Goal: Task Accomplishment & Management: Use online tool/utility

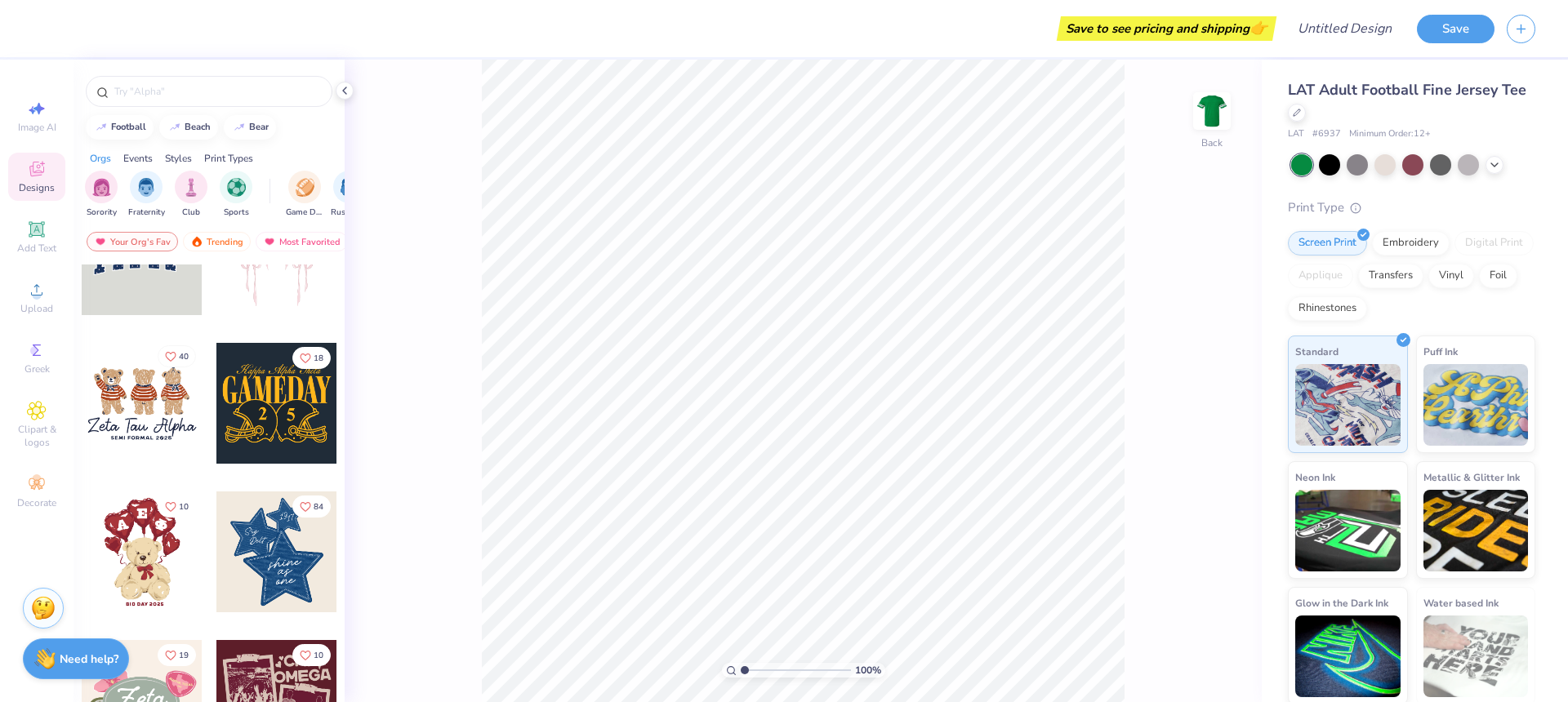
scroll to position [73, 0]
click at [290, 426] on div at bounding box center [277, 402] width 121 height 121
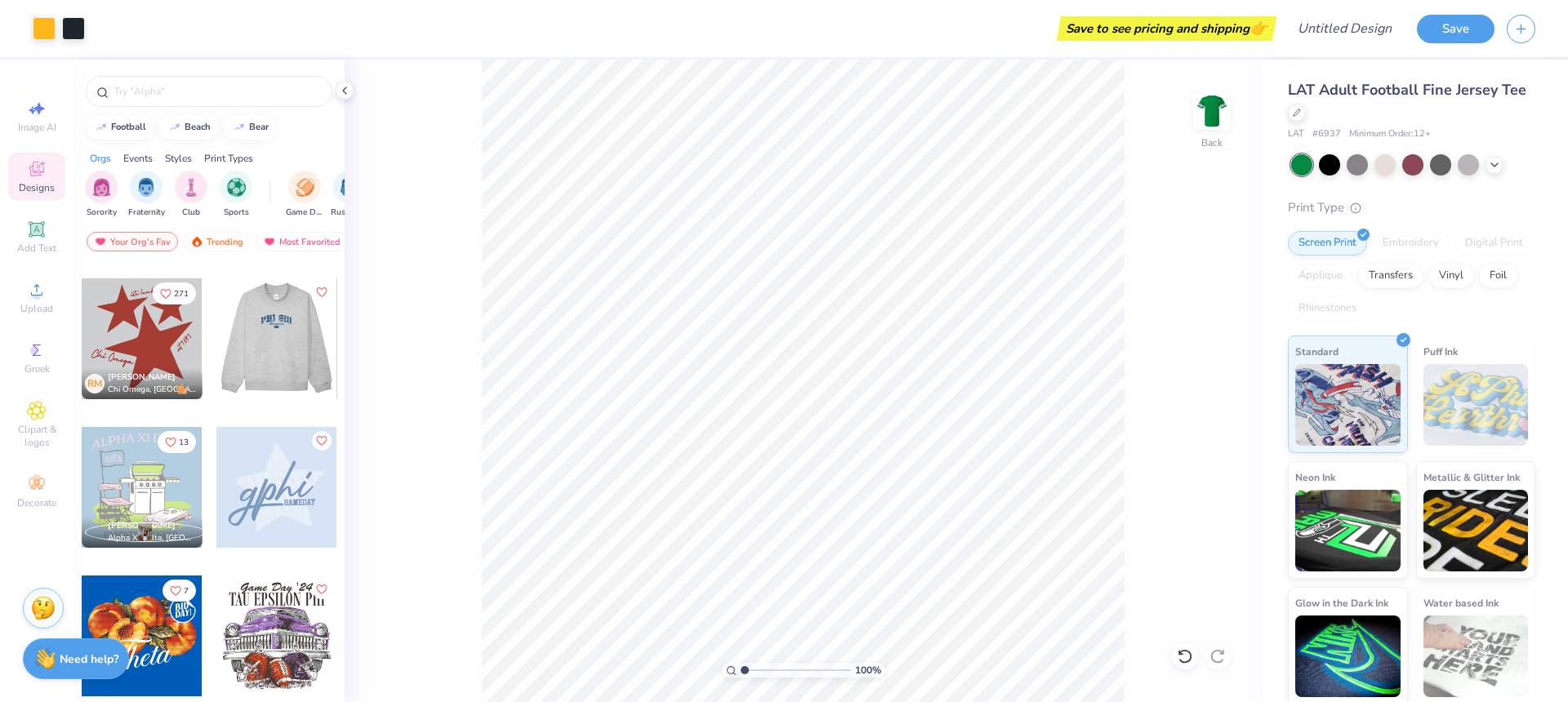
scroll to position [880, 0]
click at [156, 349] on div at bounding box center [142, 338] width 121 height 121
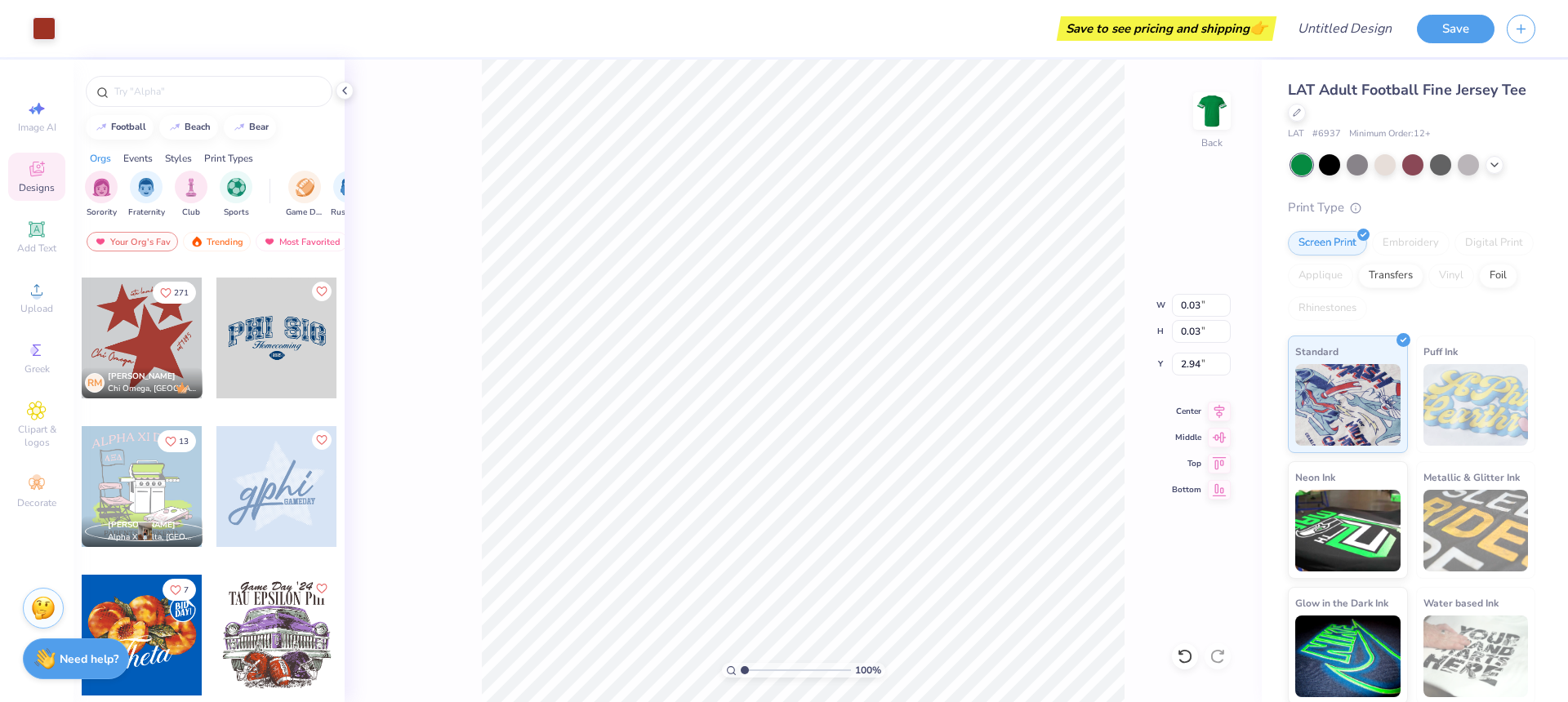
click at [164, 355] on div at bounding box center [142, 338] width 121 height 121
drag, startPoint x: 1184, startPoint y: 231, endPoint x: 1175, endPoint y: 230, distance: 9.1
click at [1184, 231] on div "100 % Back" at bounding box center [804, 380] width 917 height 642
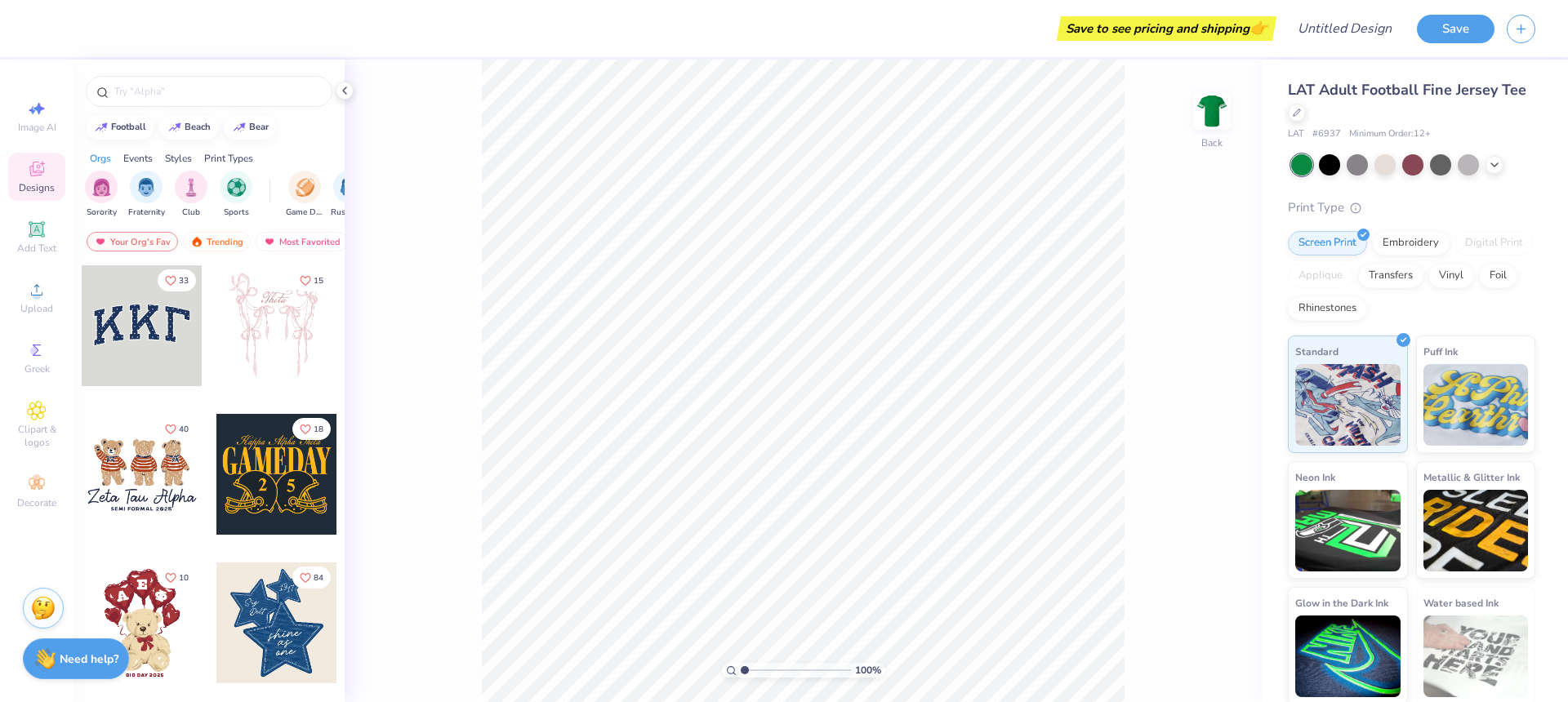
click at [173, 355] on div at bounding box center [142, 325] width 121 height 121
click at [1125, 404] on div "100 % Back" at bounding box center [804, 380] width 917 height 642
click at [1375, 83] on span "LAT Adult Football Fine Jersey Tee" at bounding box center [1407, 89] width 238 height 20
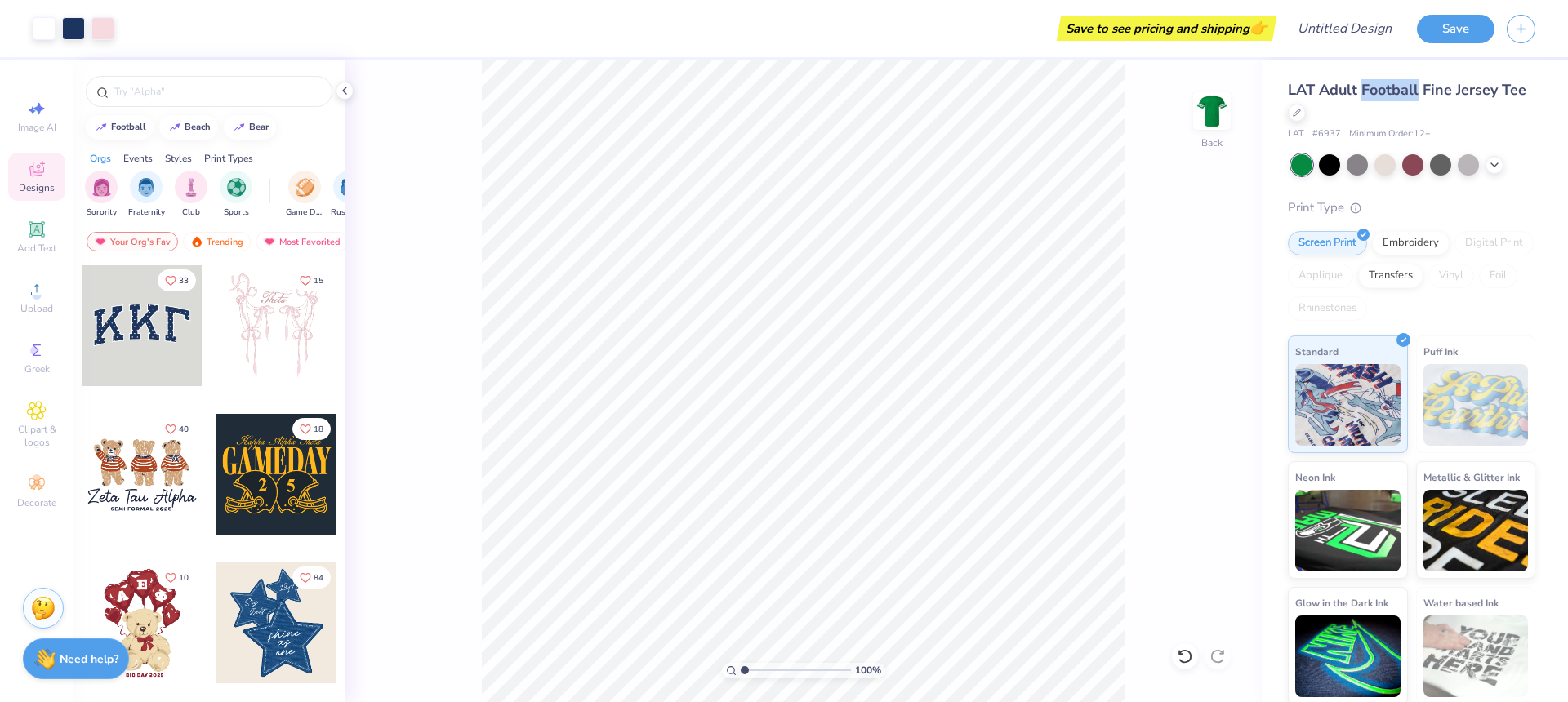
click at [1375, 83] on span "LAT Adult Football Fine Jersey Tee" at bounding box center [1407, 89] width 238 height 20
copy div "LAT Adult Football Fine Jersey Tee"
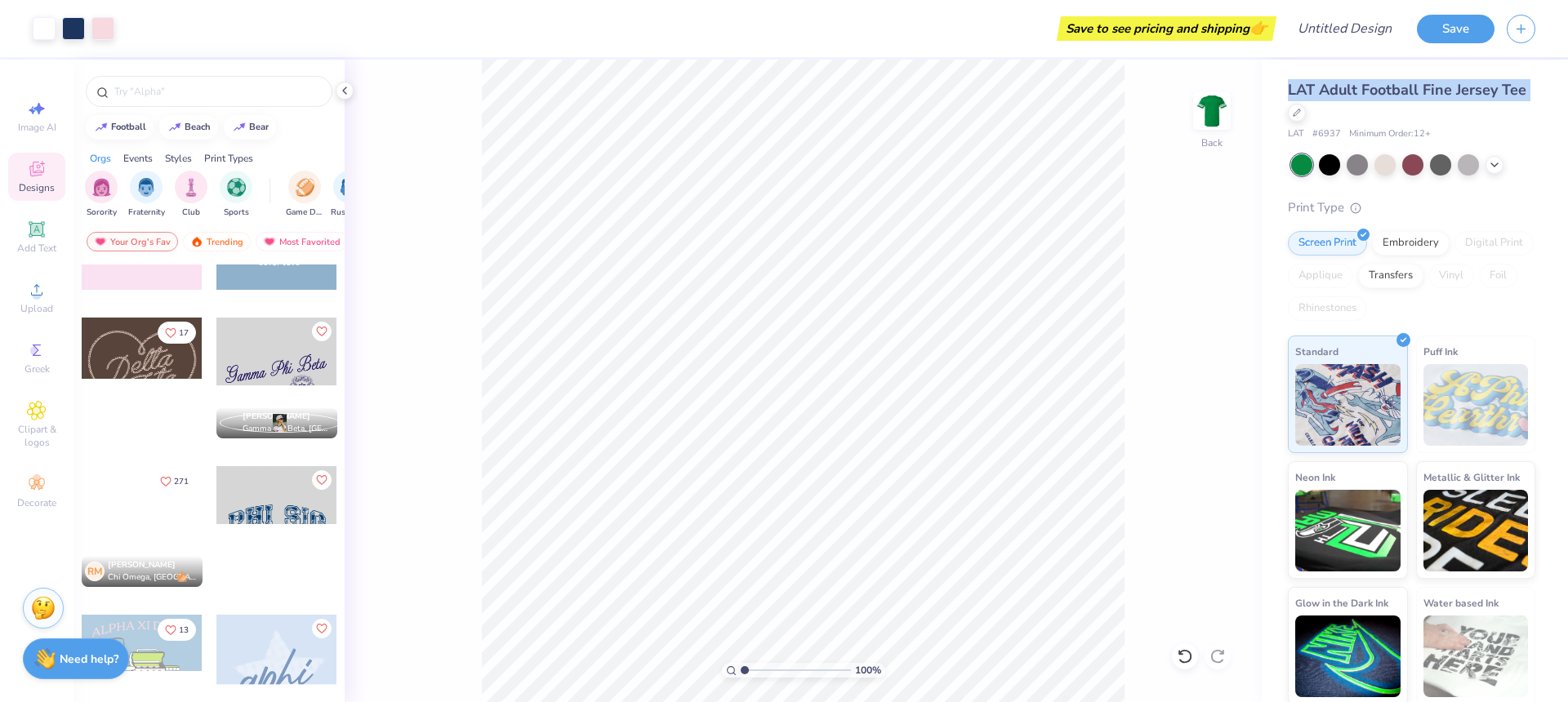
scroll to position [704, 0]
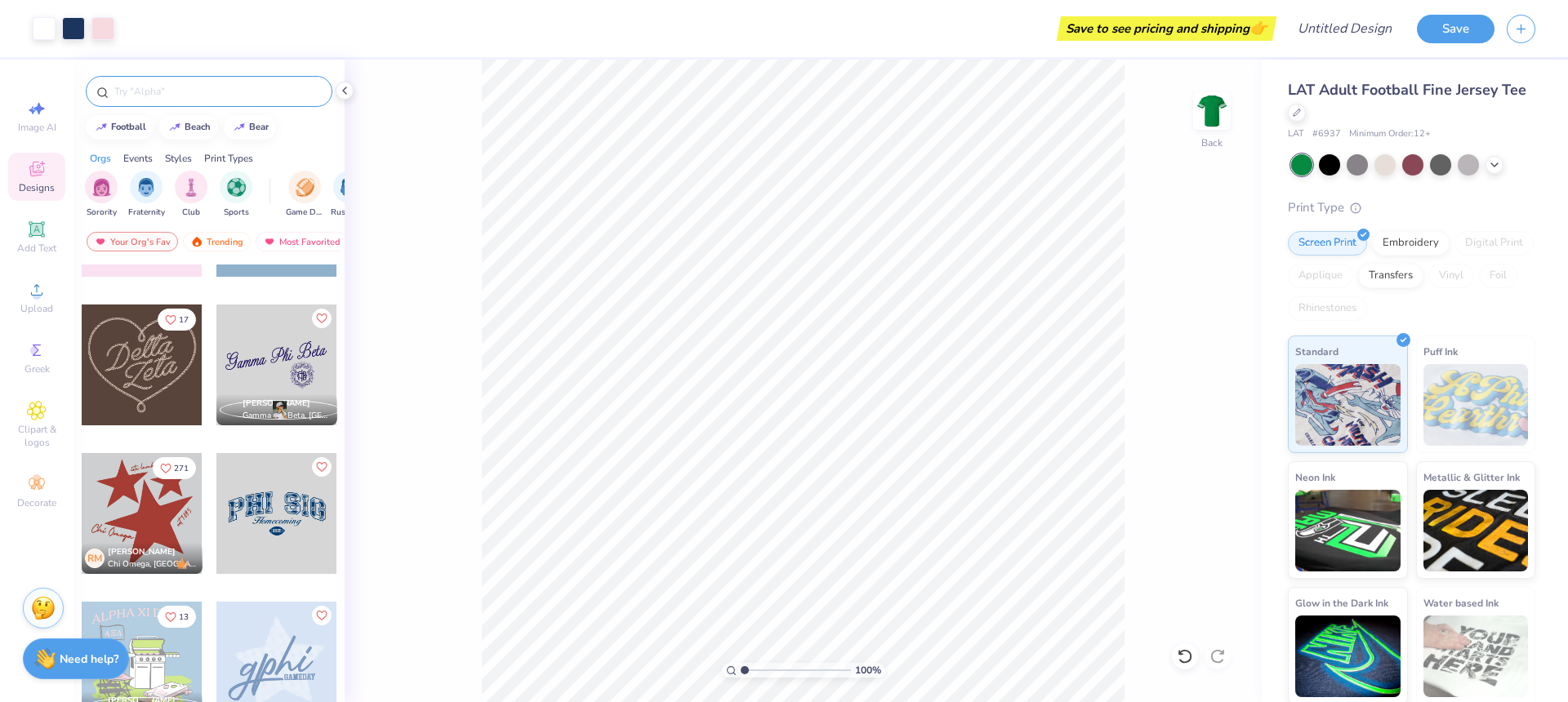
drag, startPoint x: 202, startPoint y: 63, endPoint x: 193, endPoint y: 80, distance: 19.2
click at [202, 63] on div at bounding box center [208, 87] width 271 height 56
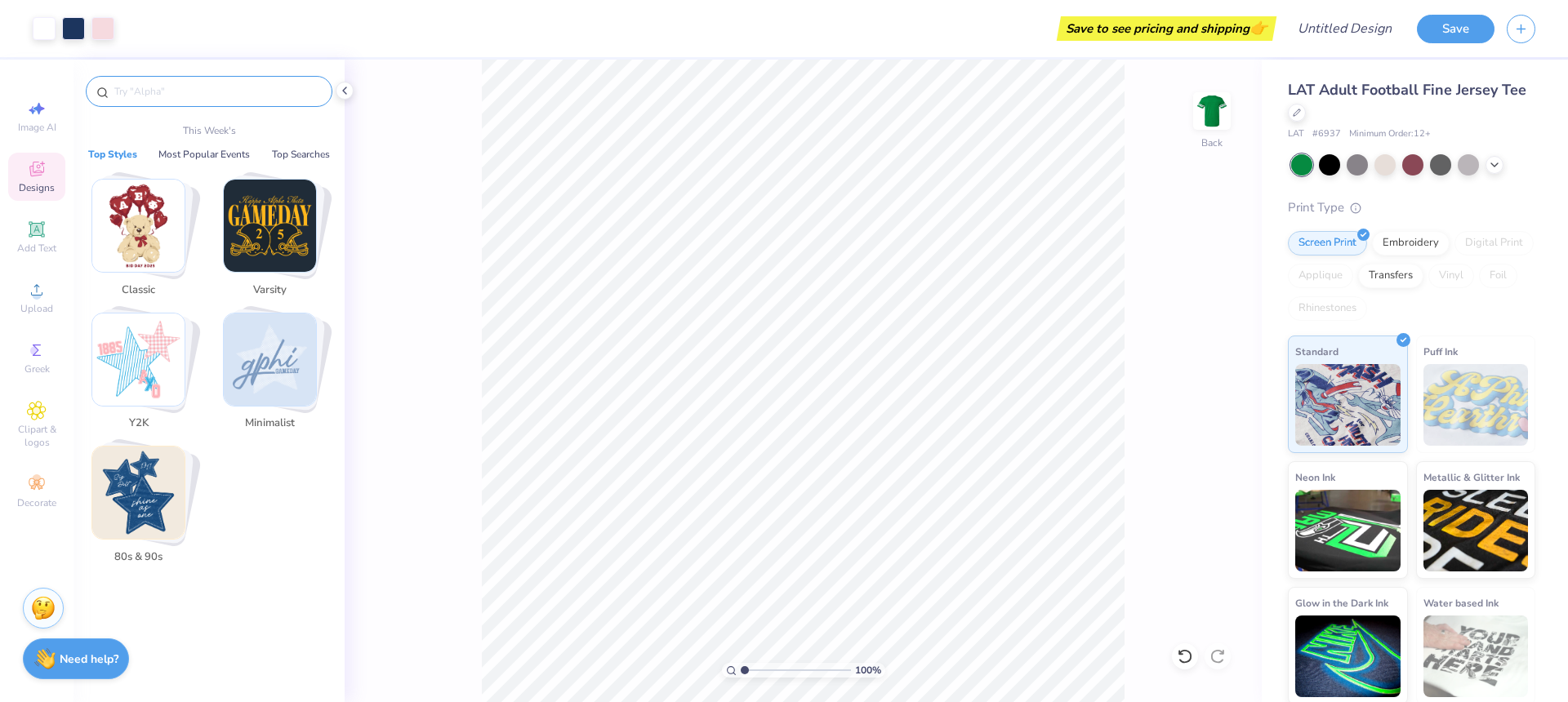
click at [192, 89] on input "text" at bounding box center [217, 92] width 209 height 17
click at [270, 212] on img "Stack Card Button Varsity" at bounding box center [270, 225] width 92 height 92
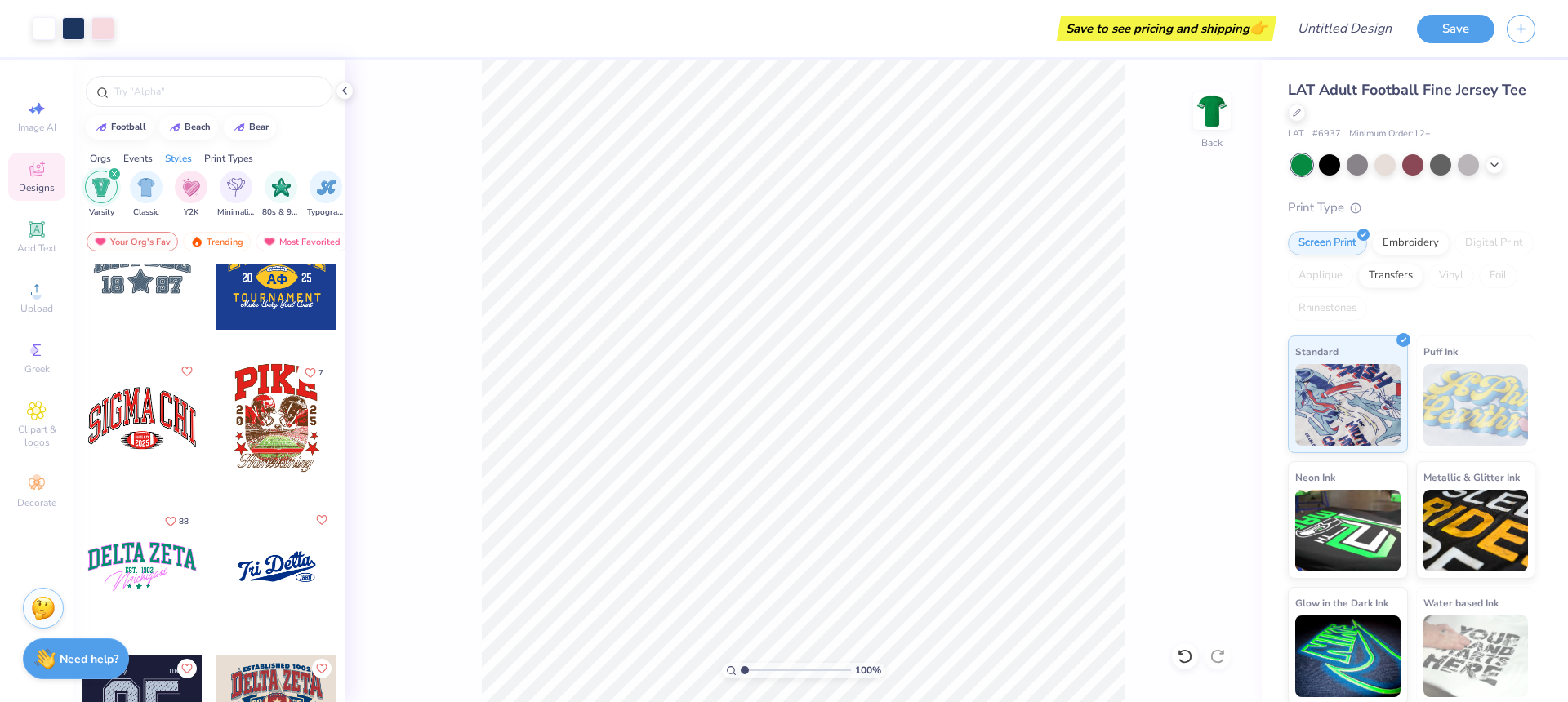
scroll to position [722, 0]
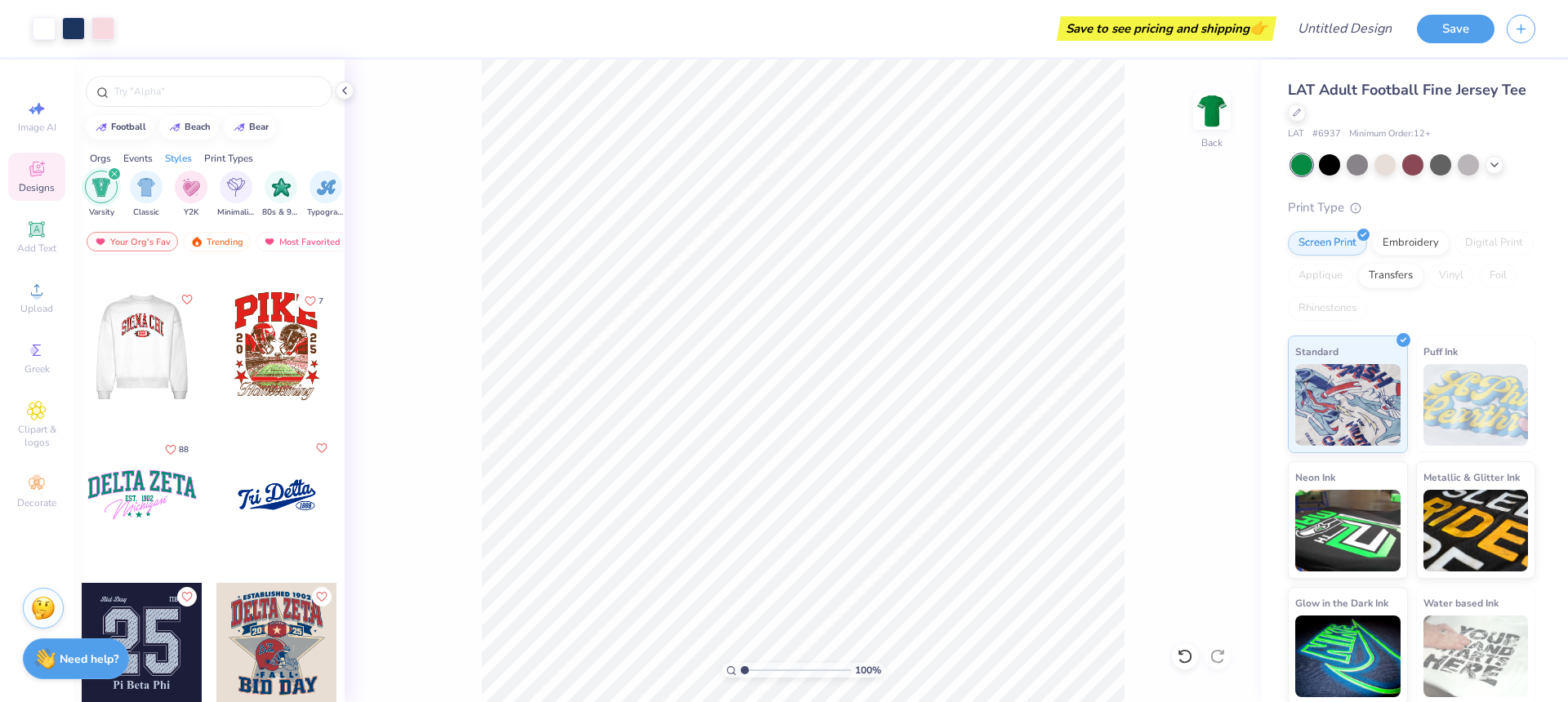
click at [171, 351] on div at bounding box center [142, 346] width 363 height 121
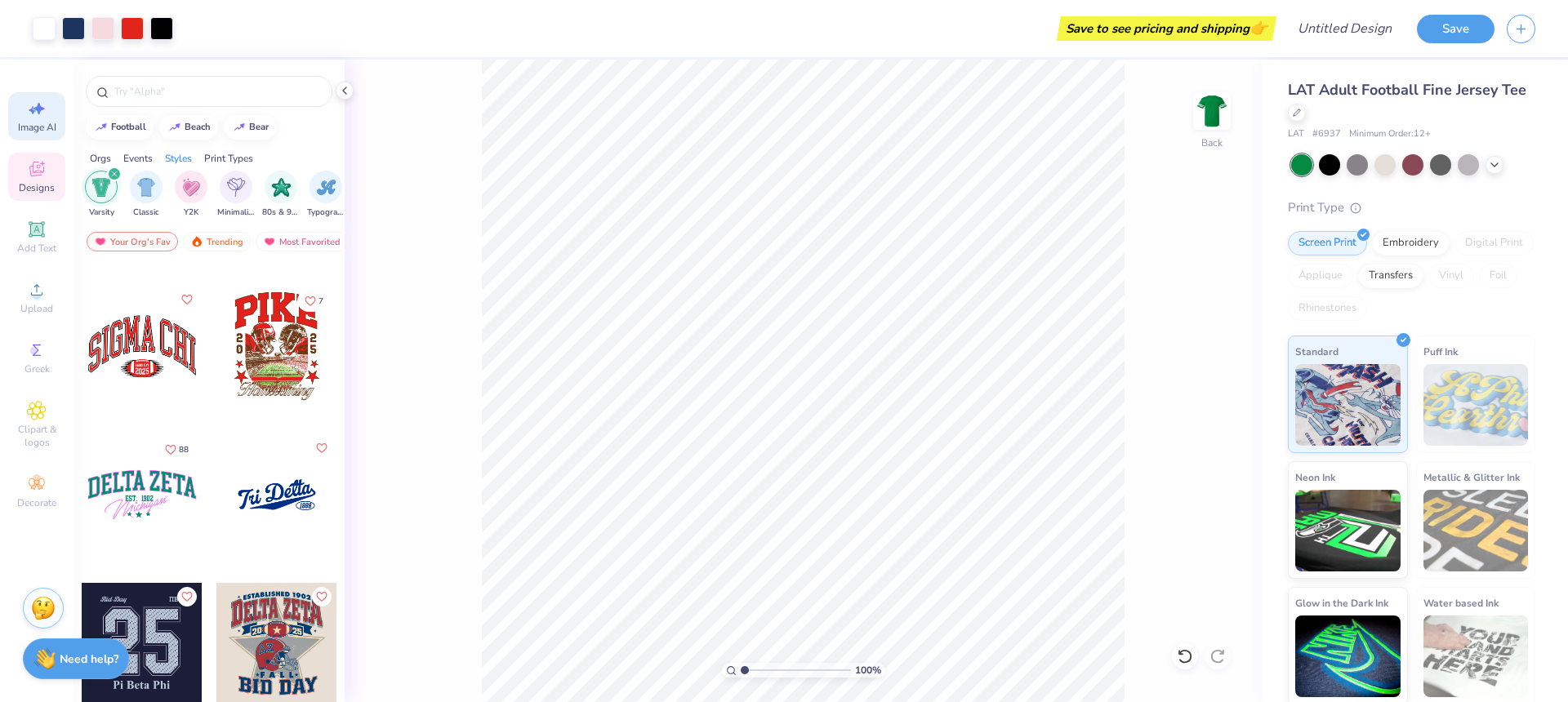
click at [33, 122] on span "Image AI" at bounding box center [36, 127] width 38 height 13
select select "4"
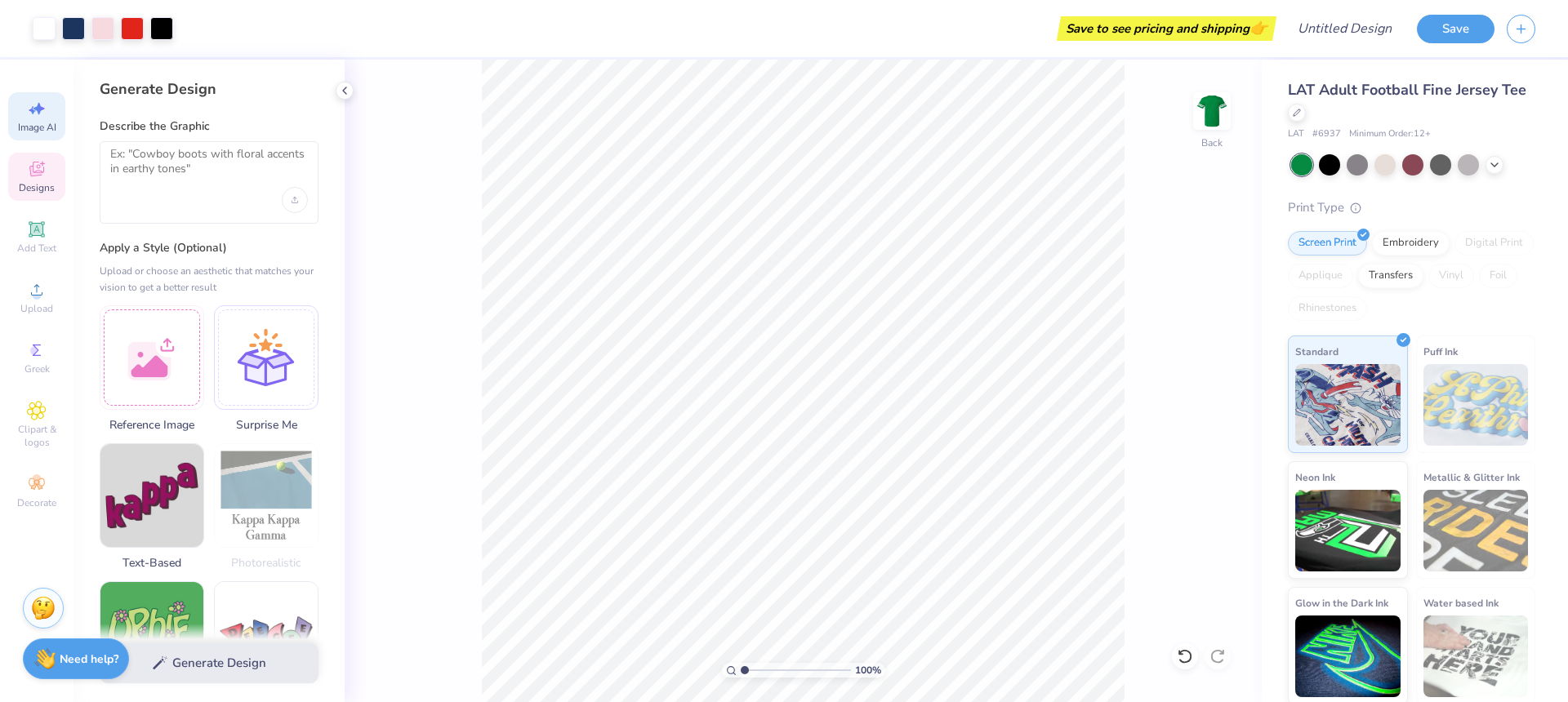
click at [20, 191] on span "Designs" at bounding box center [36, 188] width 36 height 13
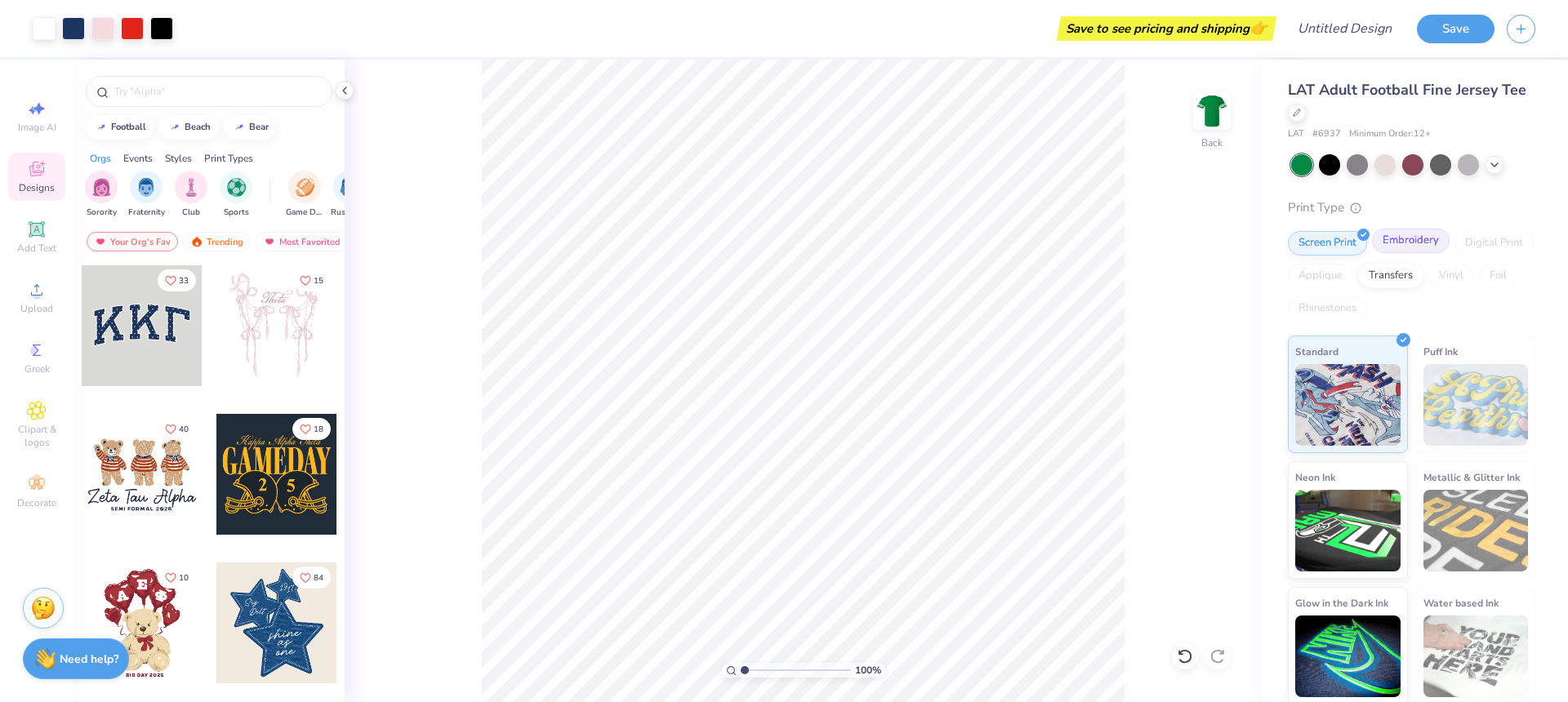
click at [1429, 248] on div "Embroidery" at bounding box center [1410, 241] width 77 height 24
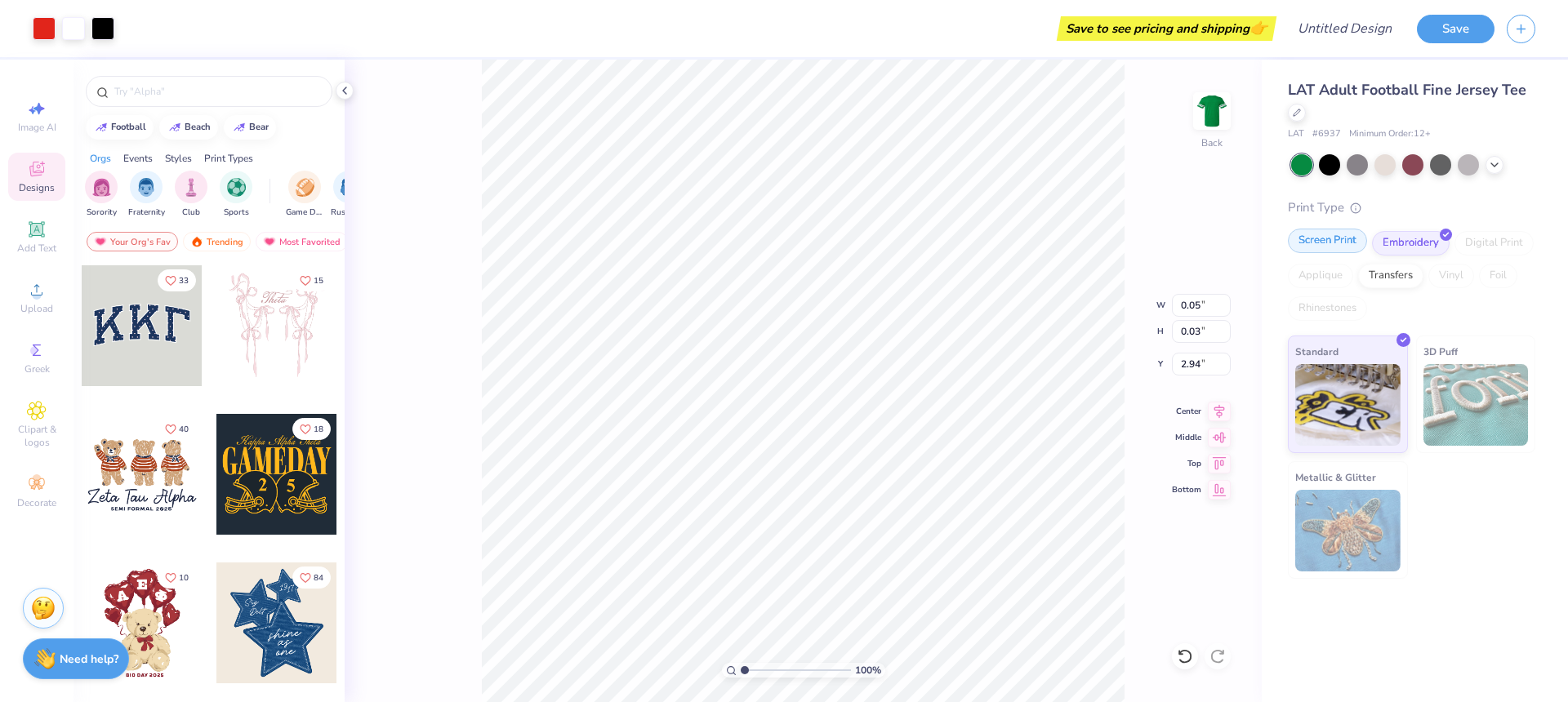
click at [1328, 235] on div "Screen Print" at bounding box center [1327, 241] width 79 height 24
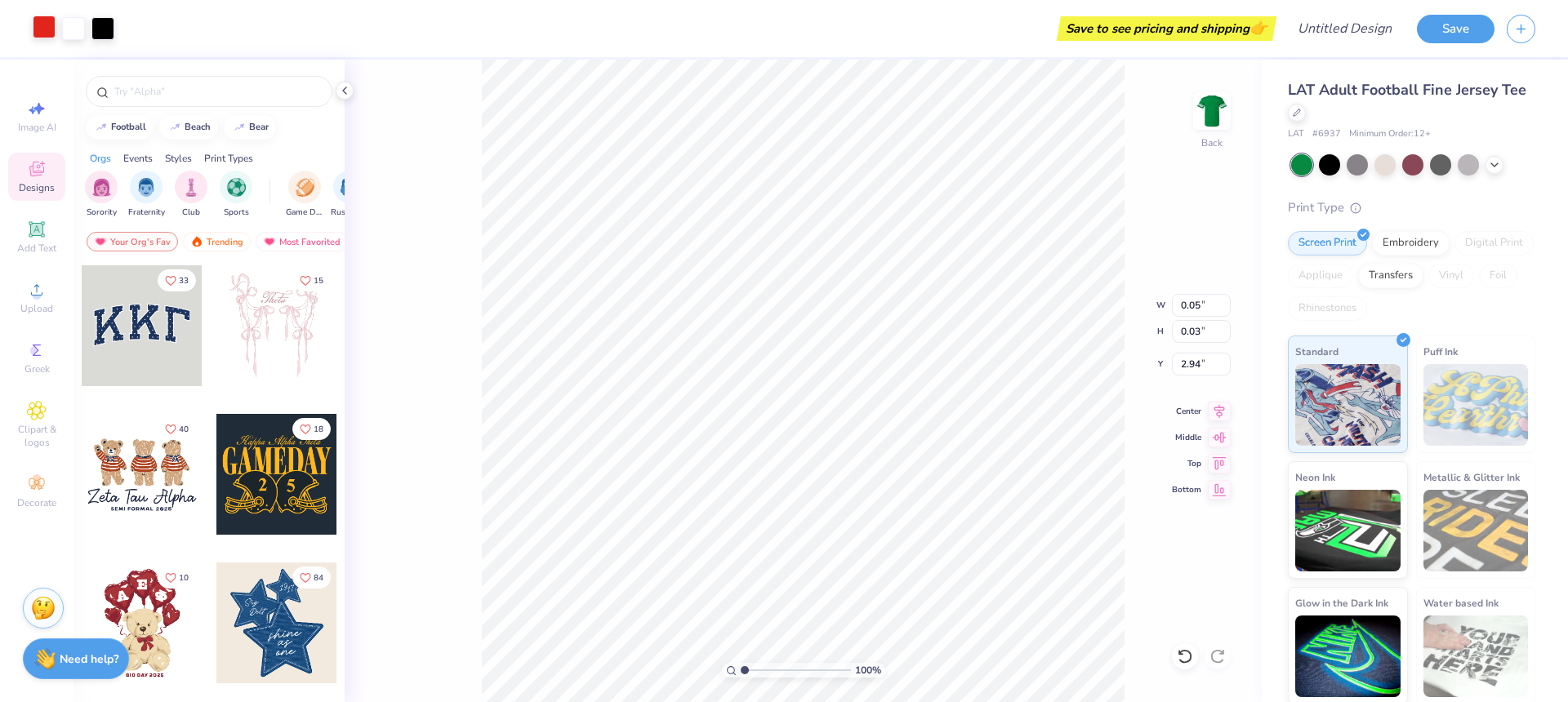
click at [56, 29] on div at bounding box center [44, 27] width 23 height 23
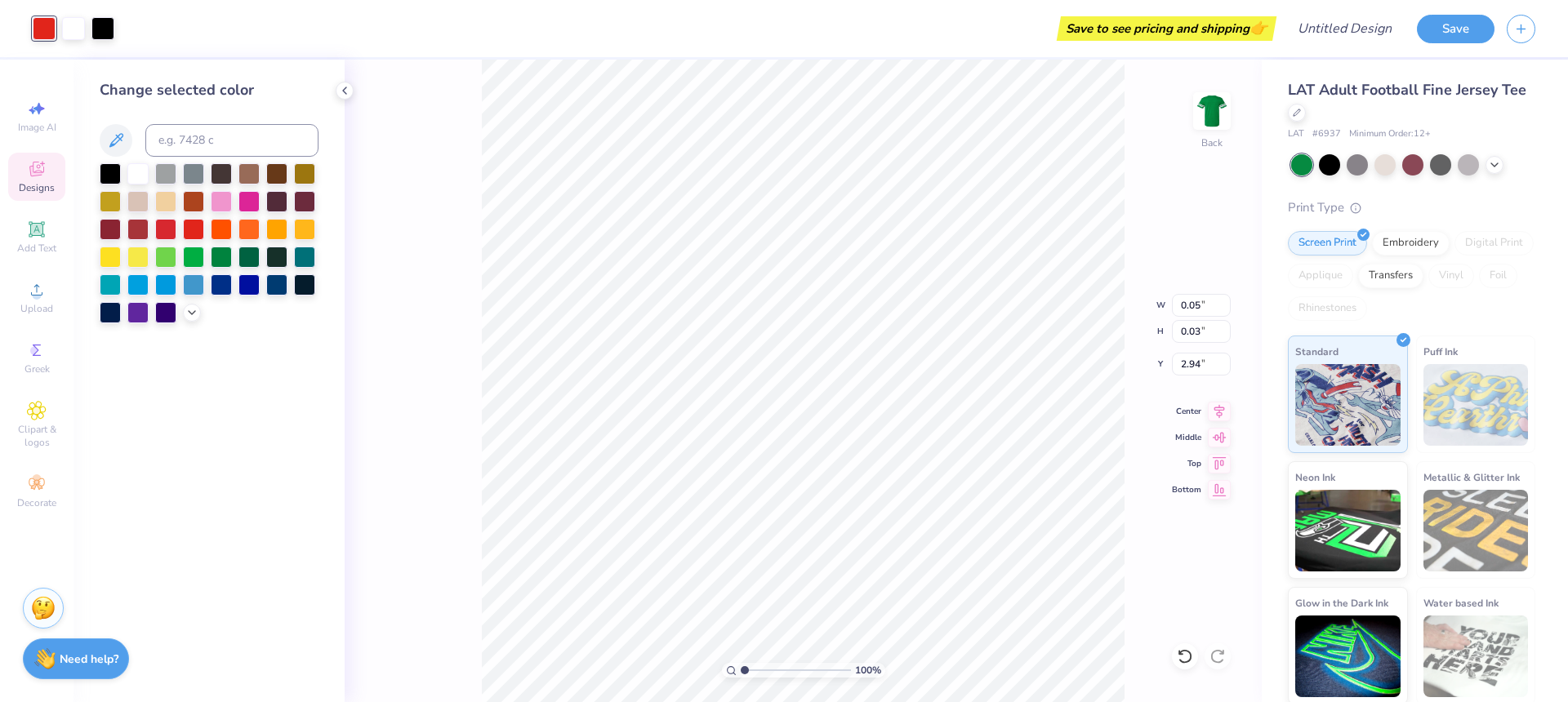
click at [205, 240] on div at bounding box center [208, 244] width 219 height 160
click at [218, 233] on div at bounding box center [221, 228] width 21 height 21
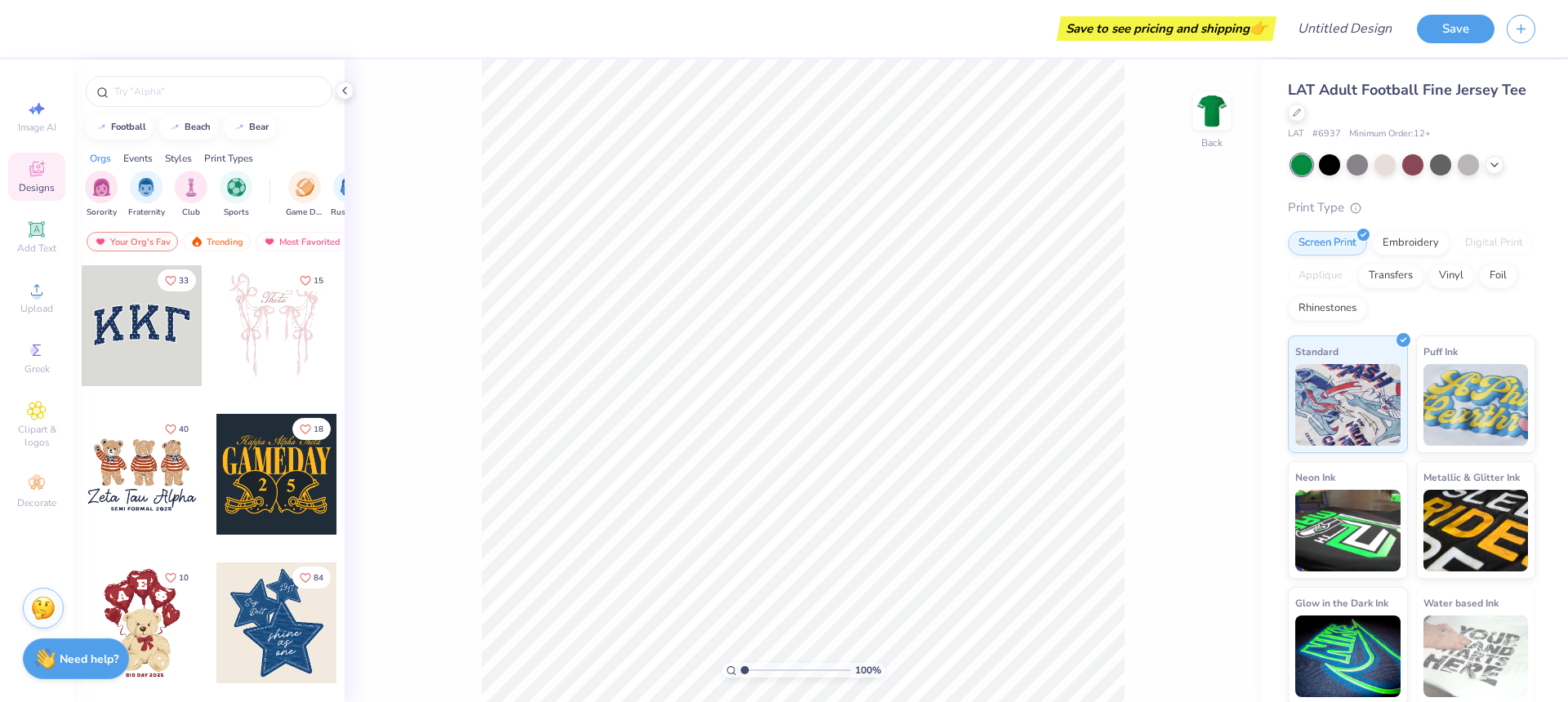
click at [196, 317] on div at bounding box center [142, 325] width 121 height 121
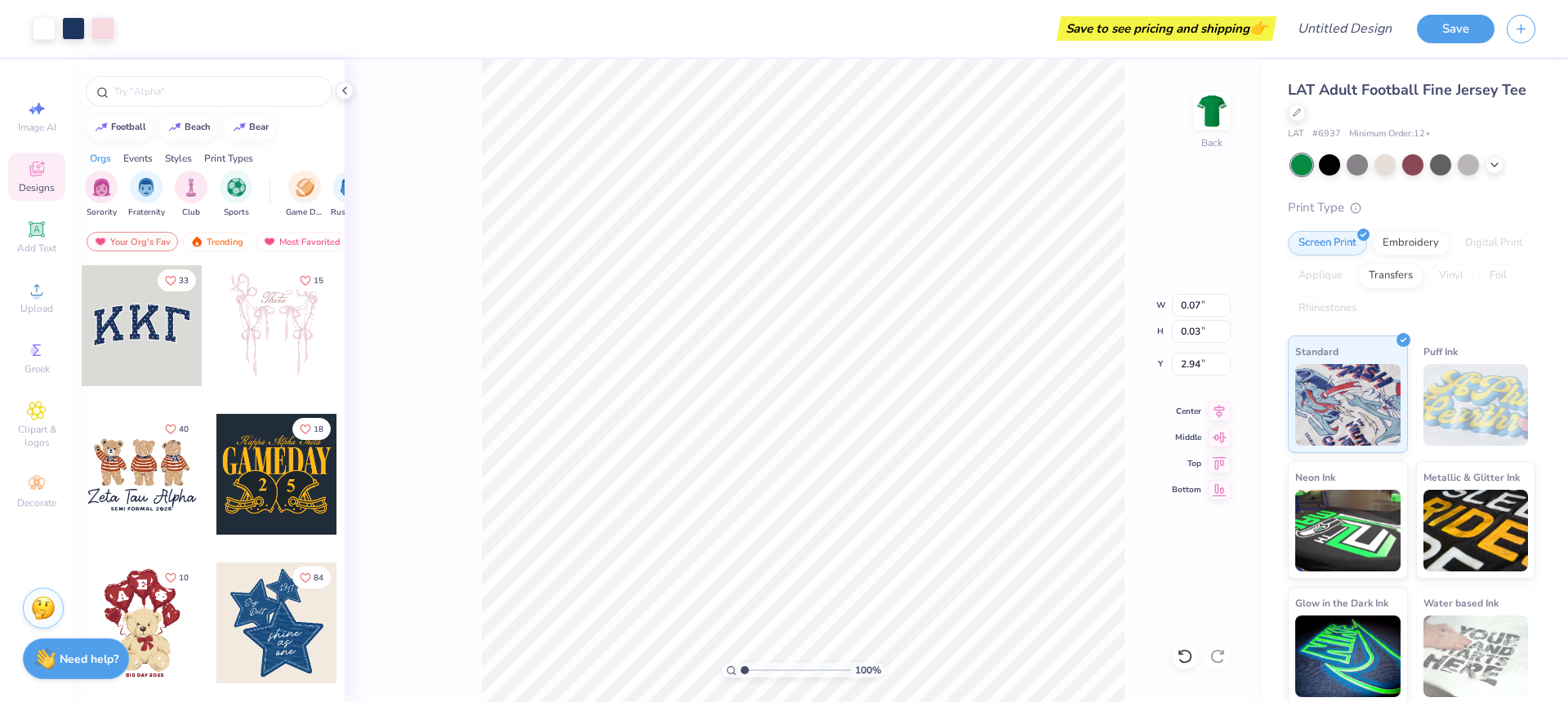
click at [171, 318] on div at bounding box center [142, 325] width 121 height 121
click at [260, 340] on div at bounding box center [277, 325] width 121 height 121
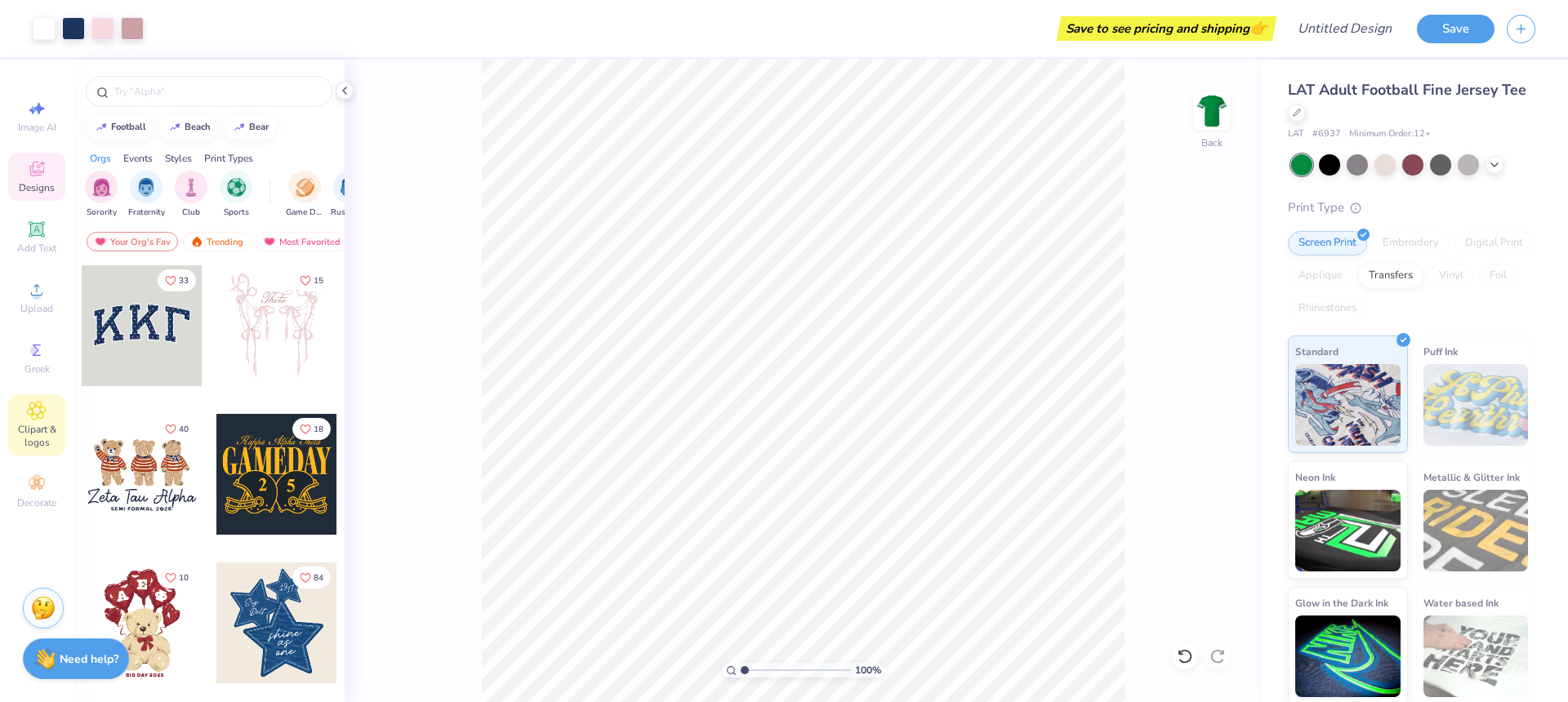
click at [29, 417] on icon at bounding box center [36, 410] width 19 height 20
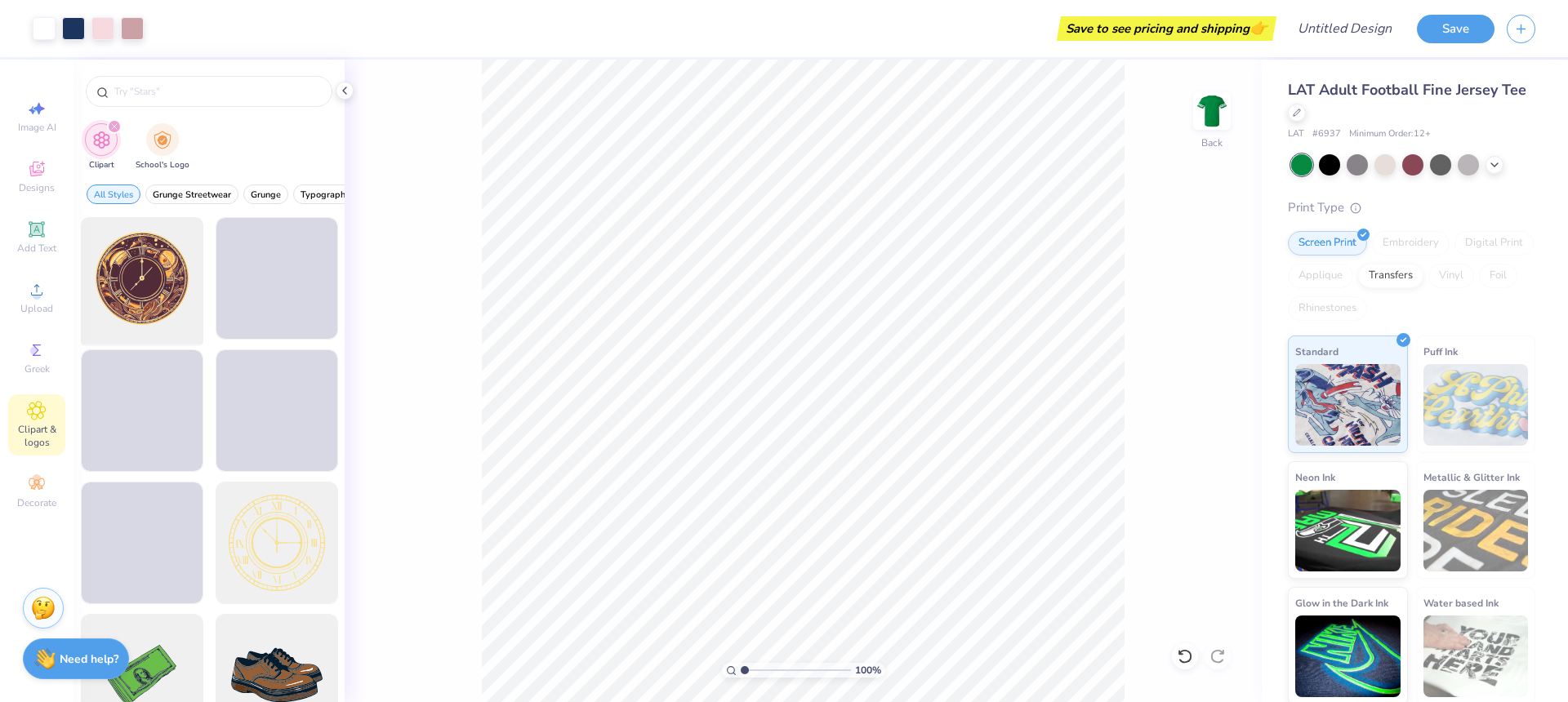
click at [159, 288] on div at bounding box center [141, 278] width 135 height 135
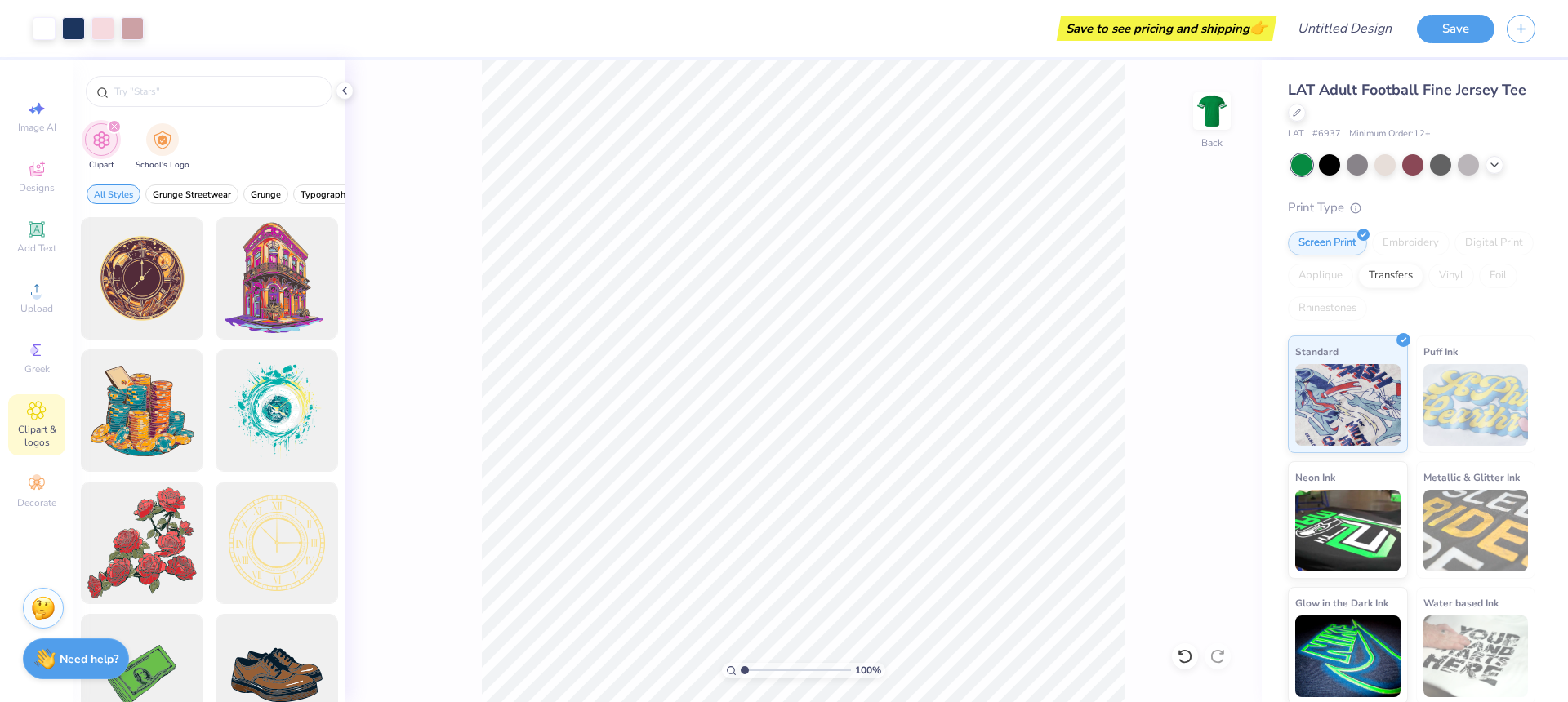
click at [7, 179] on div "Image AI Designs Add Text Upload Greek Clipart & logos Decorate" at bounding box center [36, 380] width 73 height 642
drag, startPoint x: 27, startPoint y: 179, endPoint x: 47, endPoint y: 197, distance: 26.9
click at [27, 179] on div "Designs" at bounding box center [36, 177] width 57 height 48
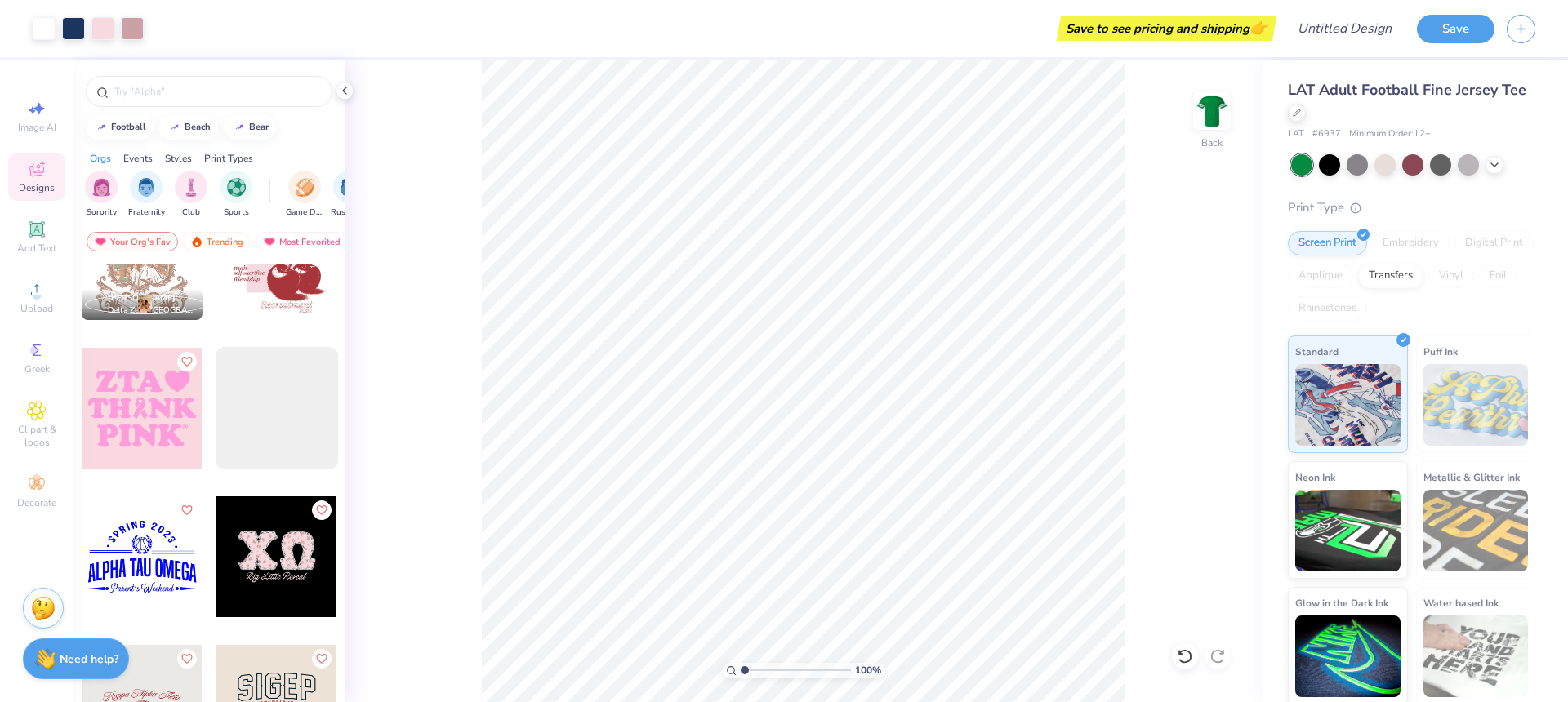
scroll to position [4376, 0]
drag, startPoint x: 134, startPoint y: 128, endPoint x: 155, endPoint y: 224, distance: 98.3
click at [134, 128] on div "football" at bounding box center [128, 127] width 35 height 9
type input "football"
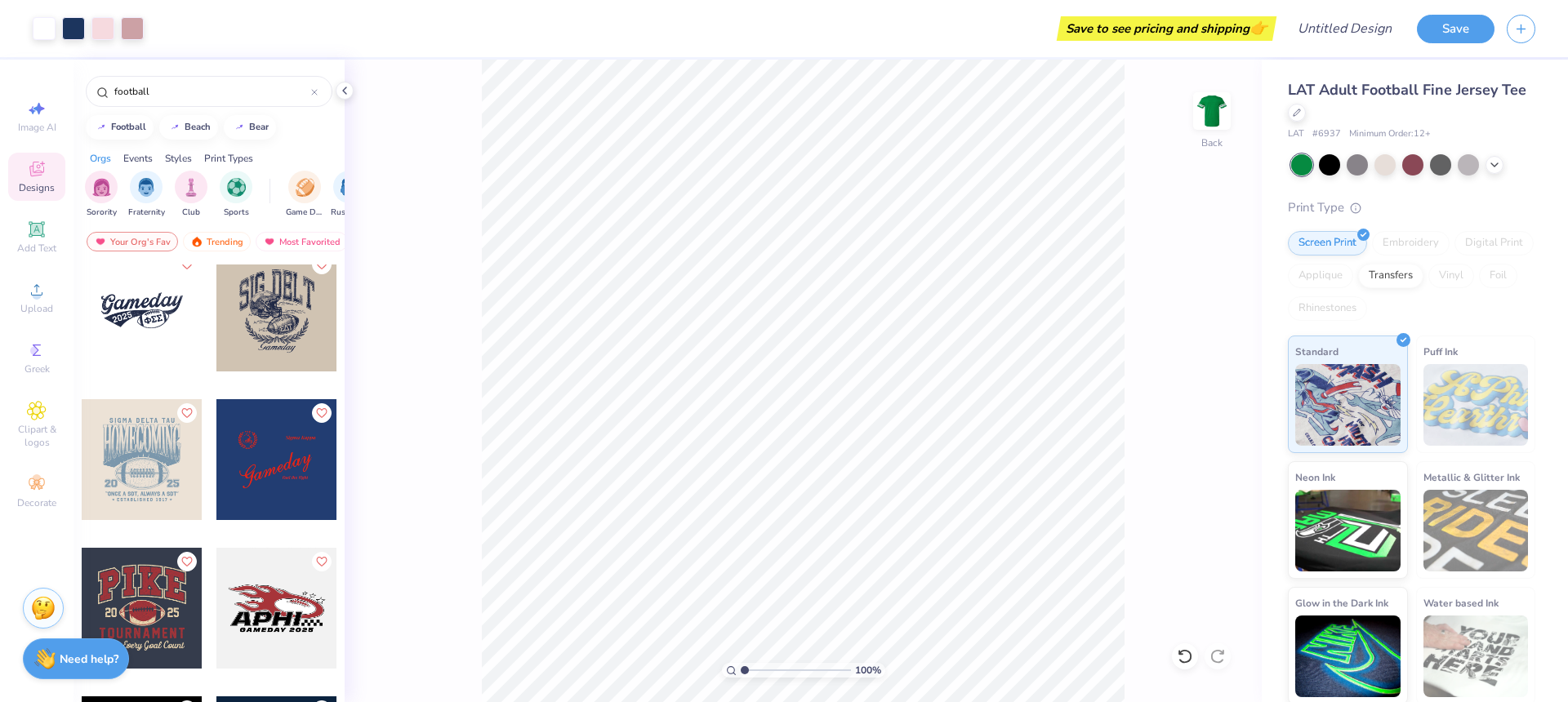
scroll to position [1213, 0]
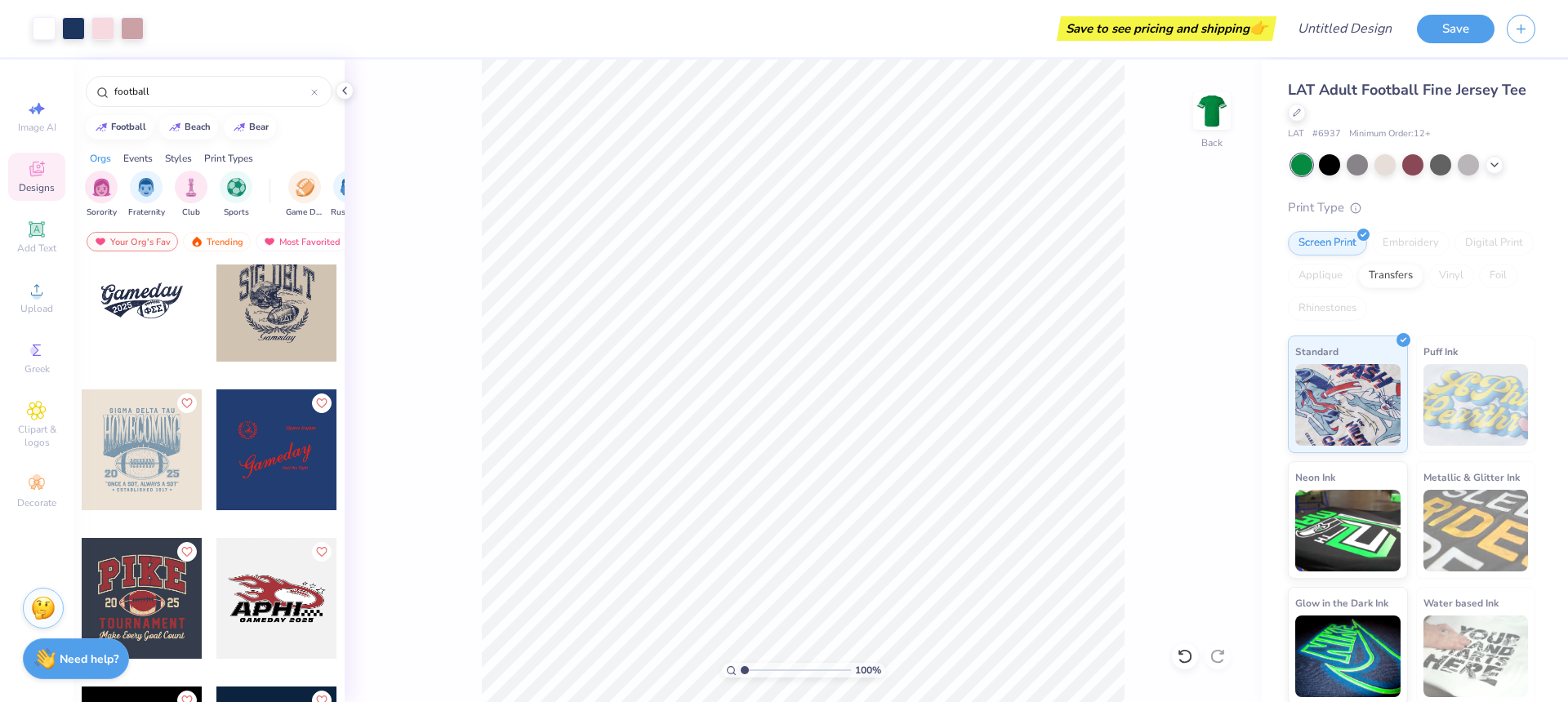
click at [136, 454] on div at bounding box center [142, 450] width 121 height 121
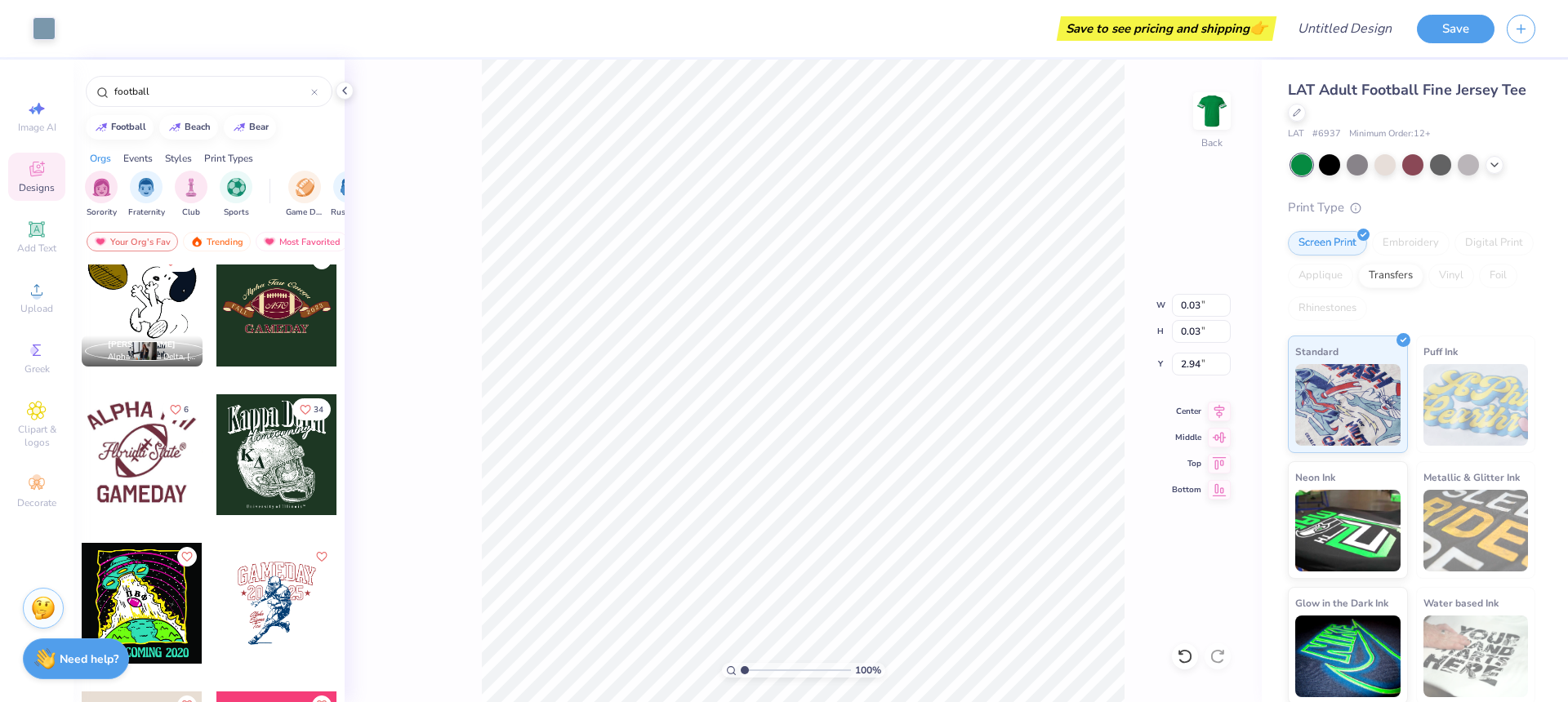
scroll to position [2843, 0]
click at [306, 322] on div at bounding box center [277, 305] width 121 height 121
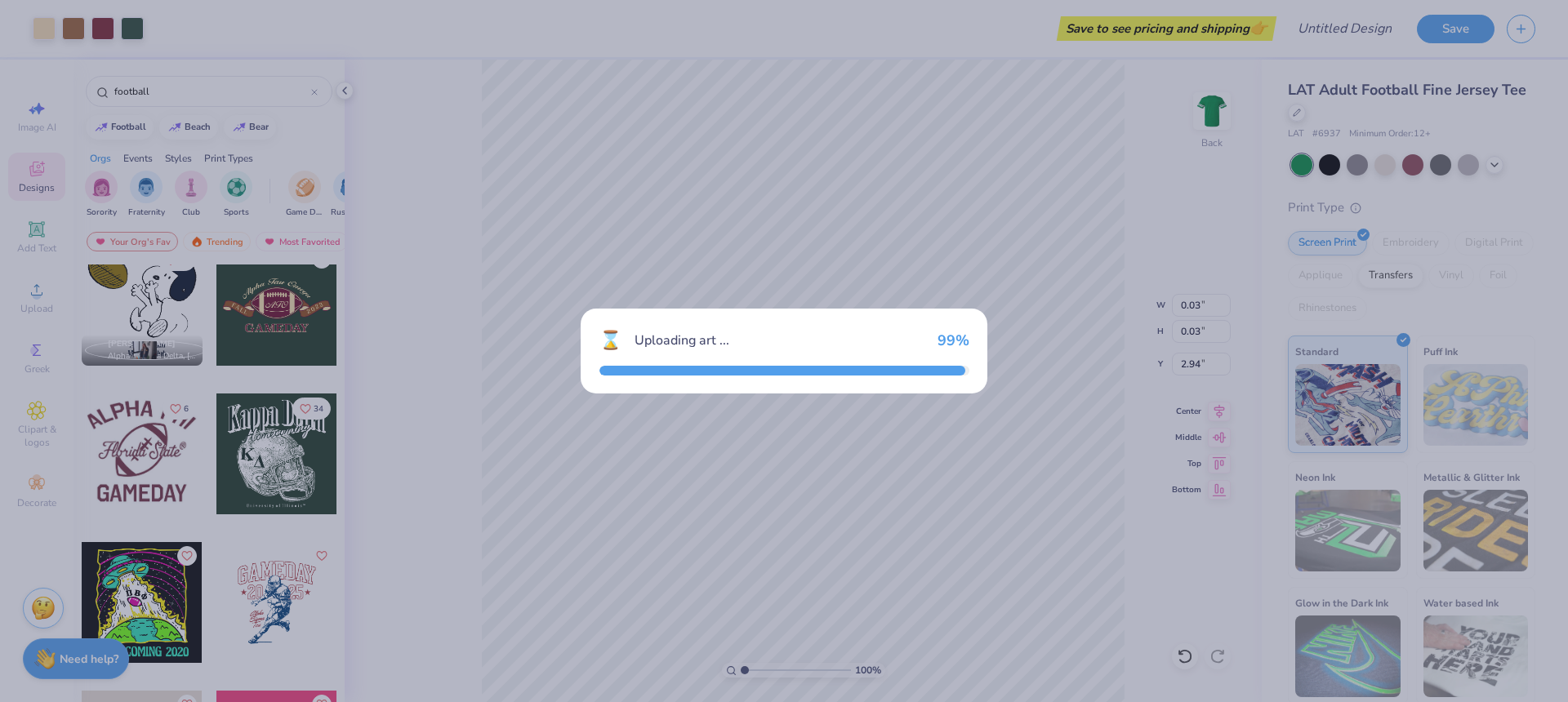
type input "0.06"
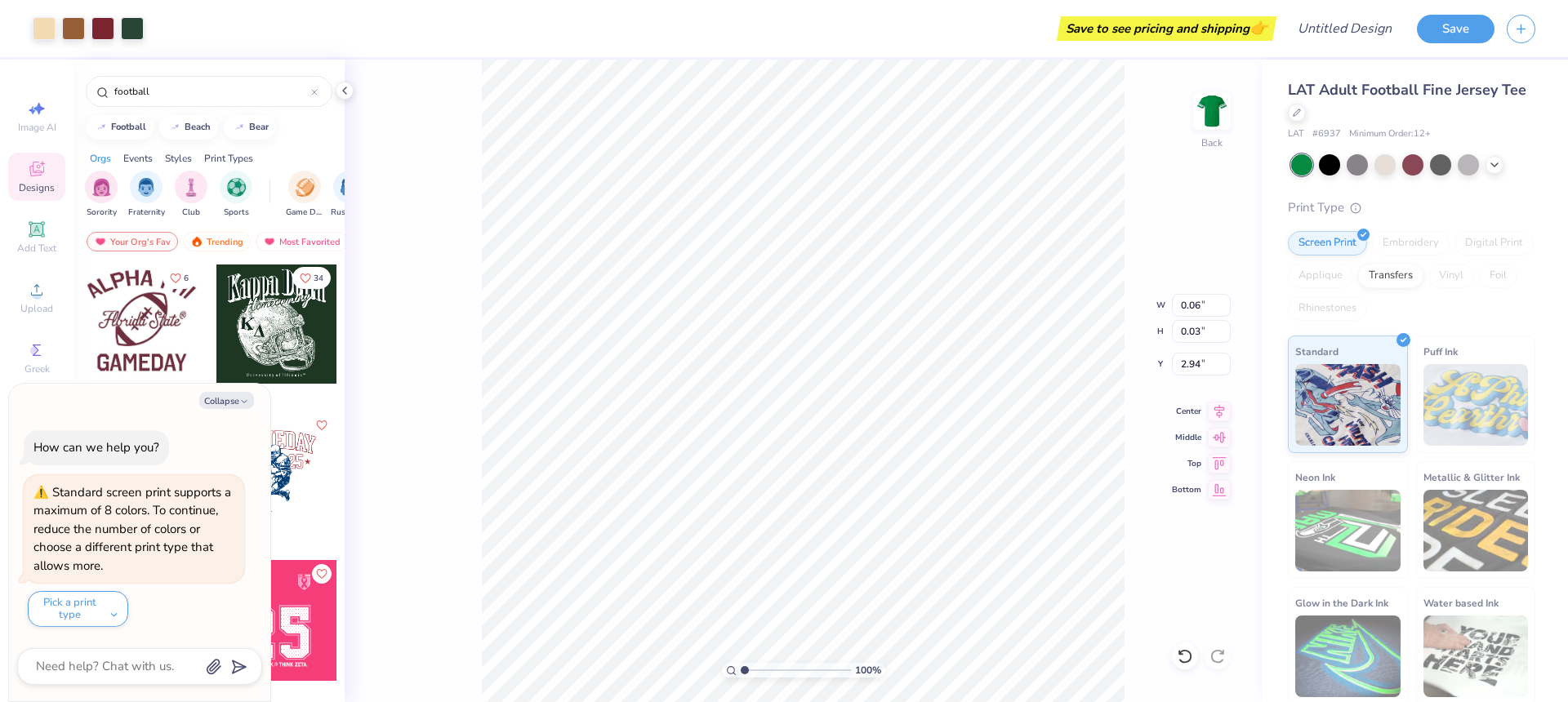
scroll to position [3155, 0]
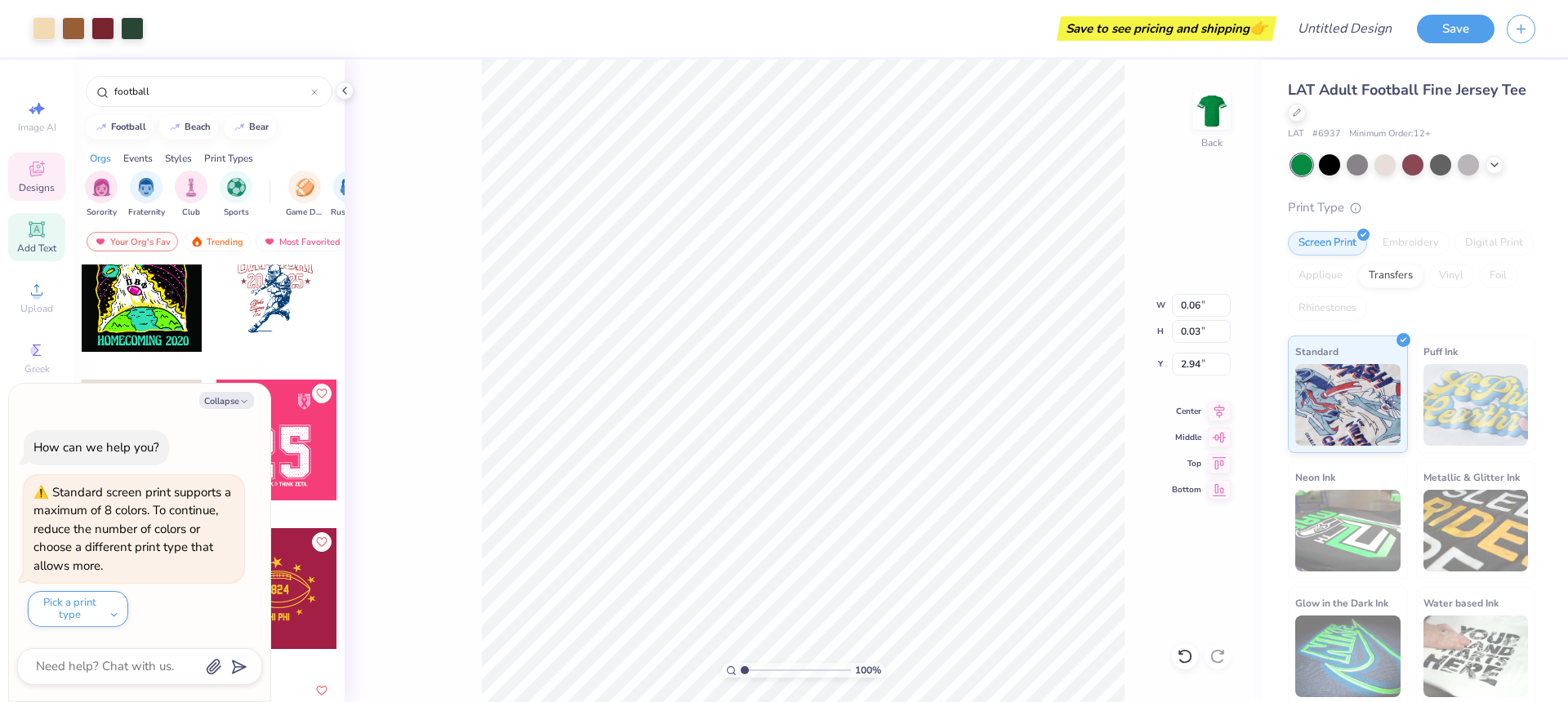
drag, startPoint x: 50, startPoint y: 254, endPoint x: 37, endPoint y: 239, distance: 19.8
click at [44, 251] on span "Add Text" at bounding box center [36, 248] width 39 height 13
click at [37, 239] on div "Add Text" at bounding box center [36, 237] width 57 height 48
type textarea "x"
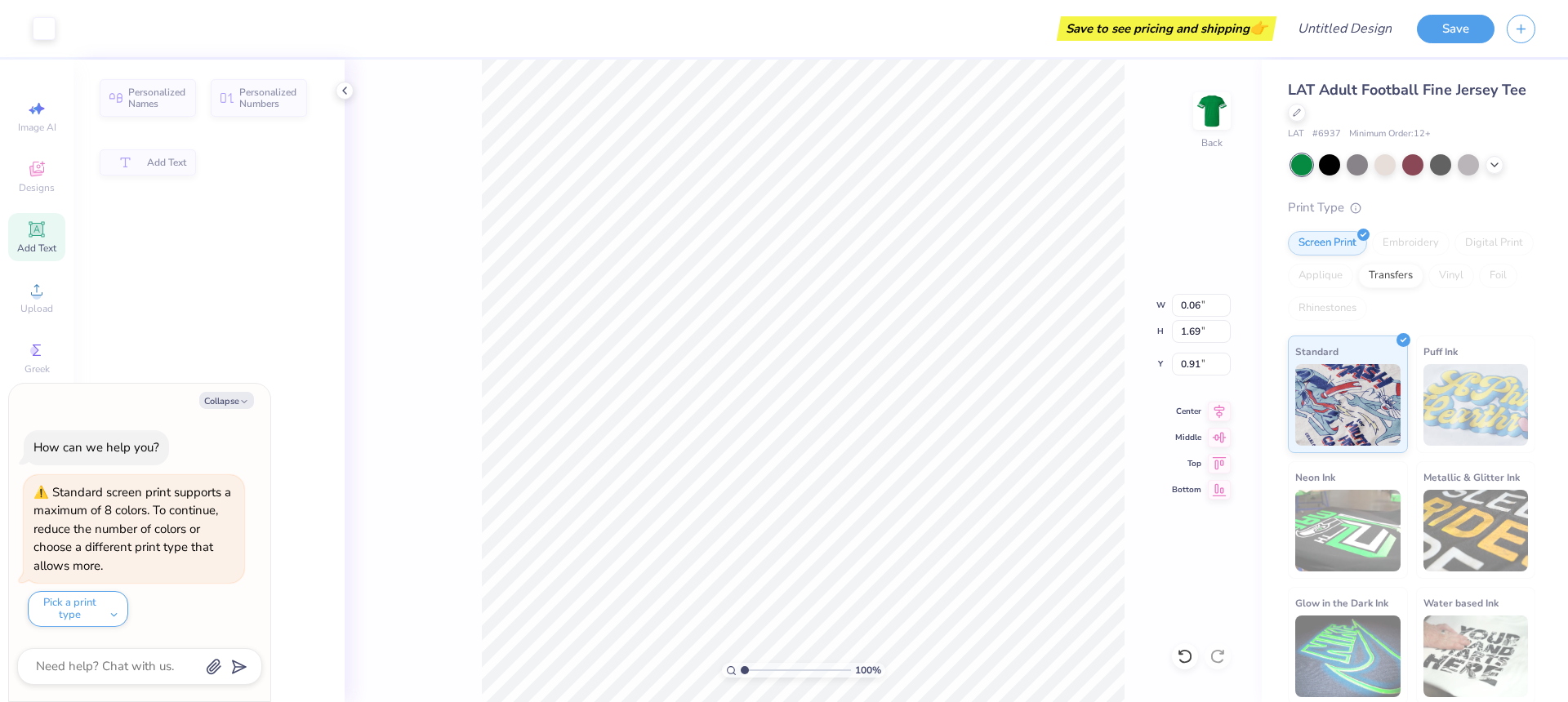
type input "5.82"
type input "1.69"
type input "0.91"
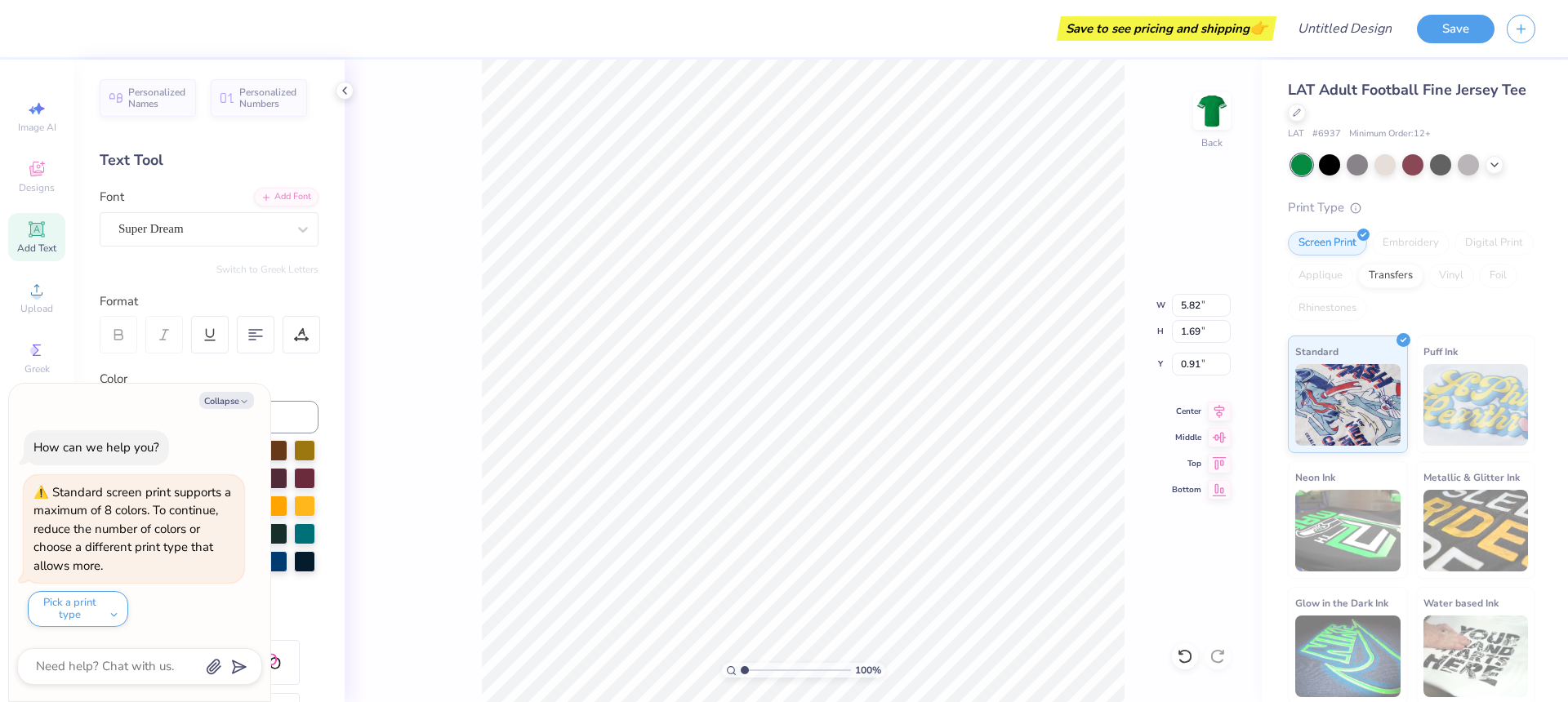
type textarea "x"
type textarea "R"
type textarea "x"
type textarea "RI"
type textarea "x"
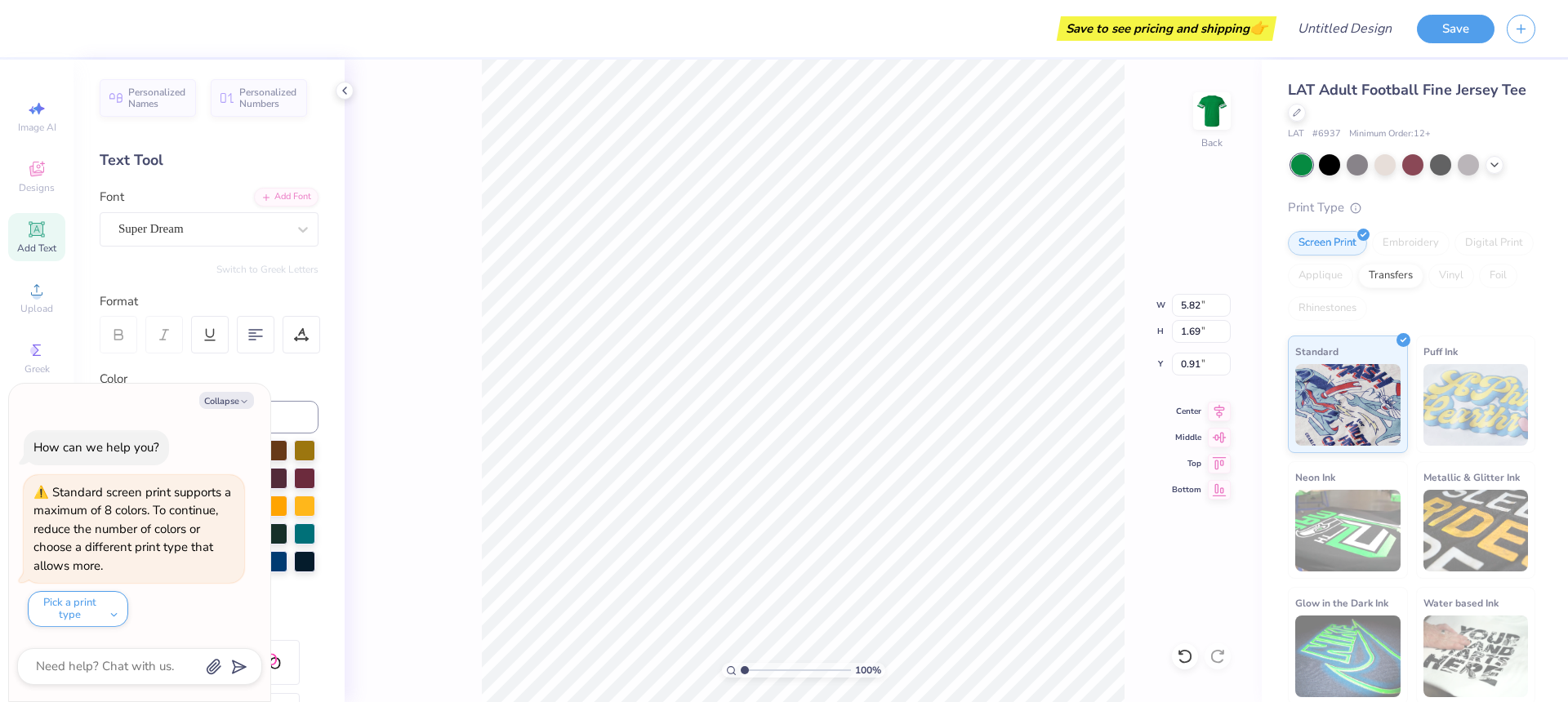
type textarea "RIS"
type textarea "x"
type textarea "RISE"
type textarea "x"
type textarea "RIS"
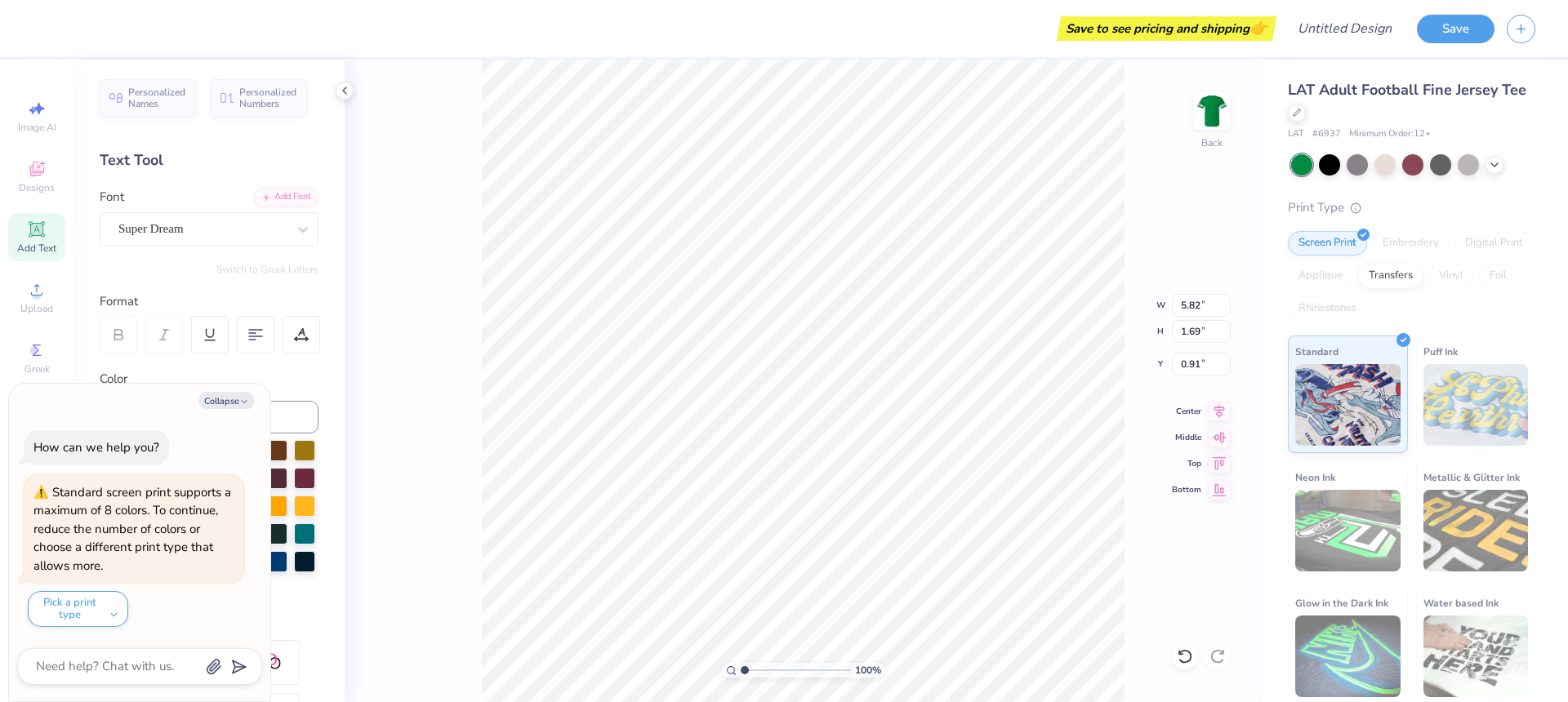
type textarea "x"
type textarea "RI"
type textarea "x"
type textarea "R"
type textarea "x"
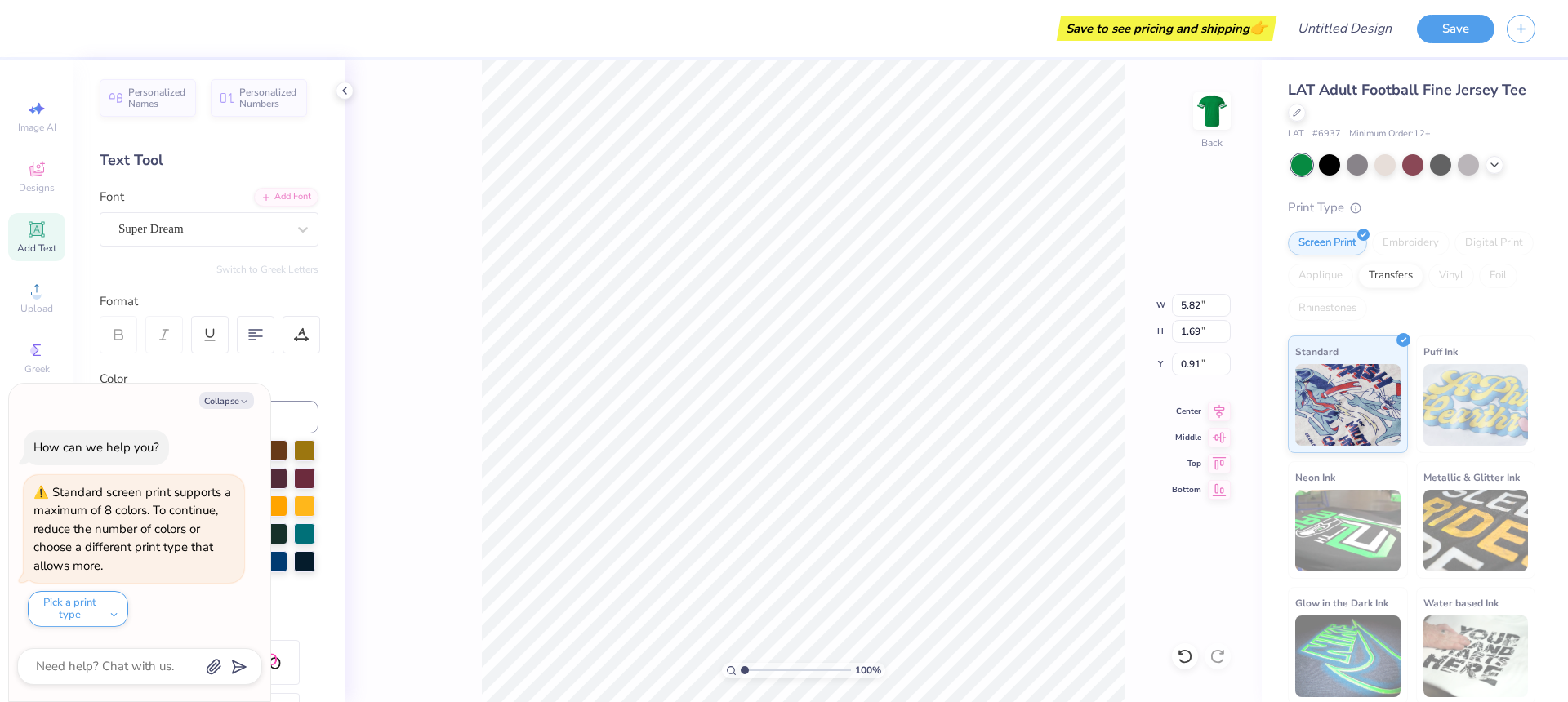
type textarea "x"
type textarea "R"
type textarea "x"
type textarea "RI"
type textarea "x"
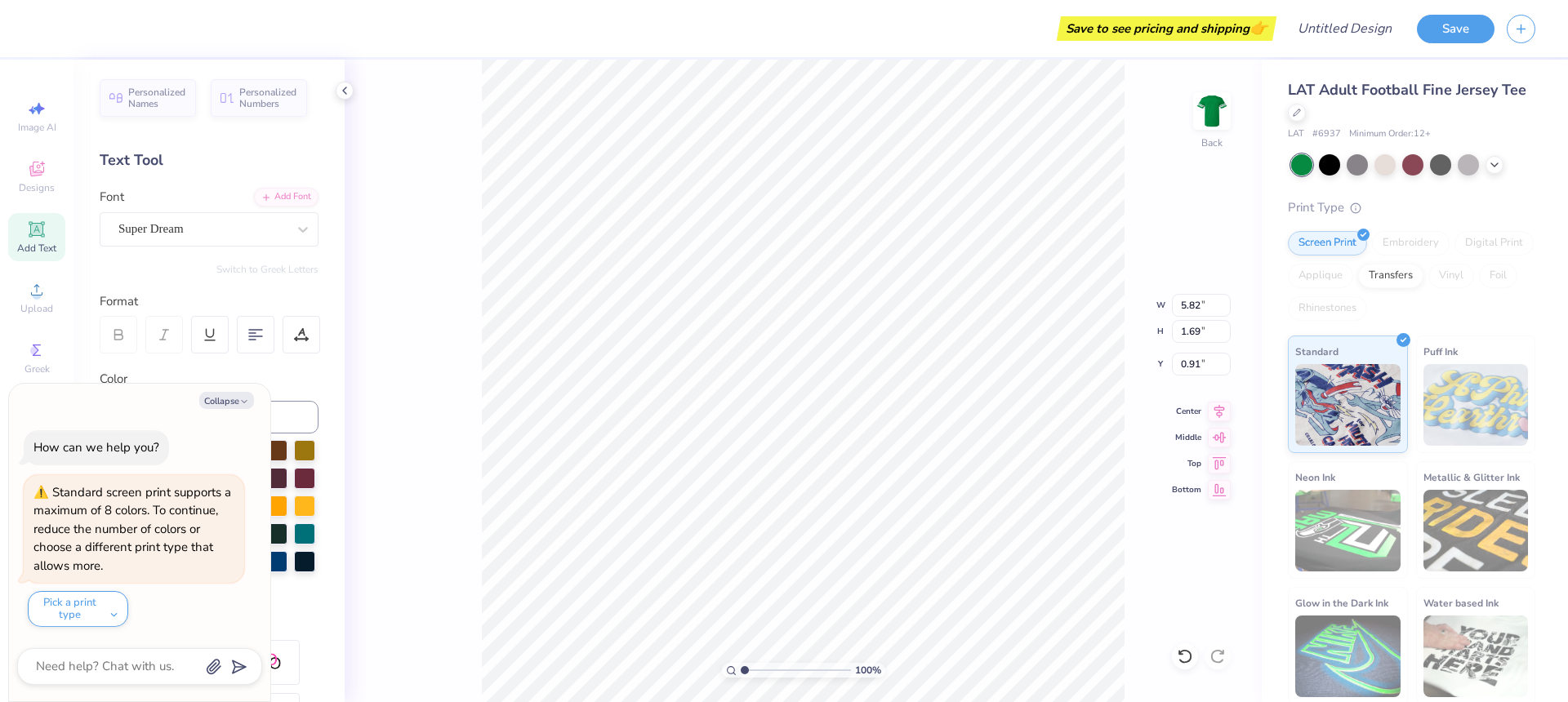
type textarea "RIS"
type textarea "x"
type textarea "RISE"
type textarea "x"
type textarea "RISE"
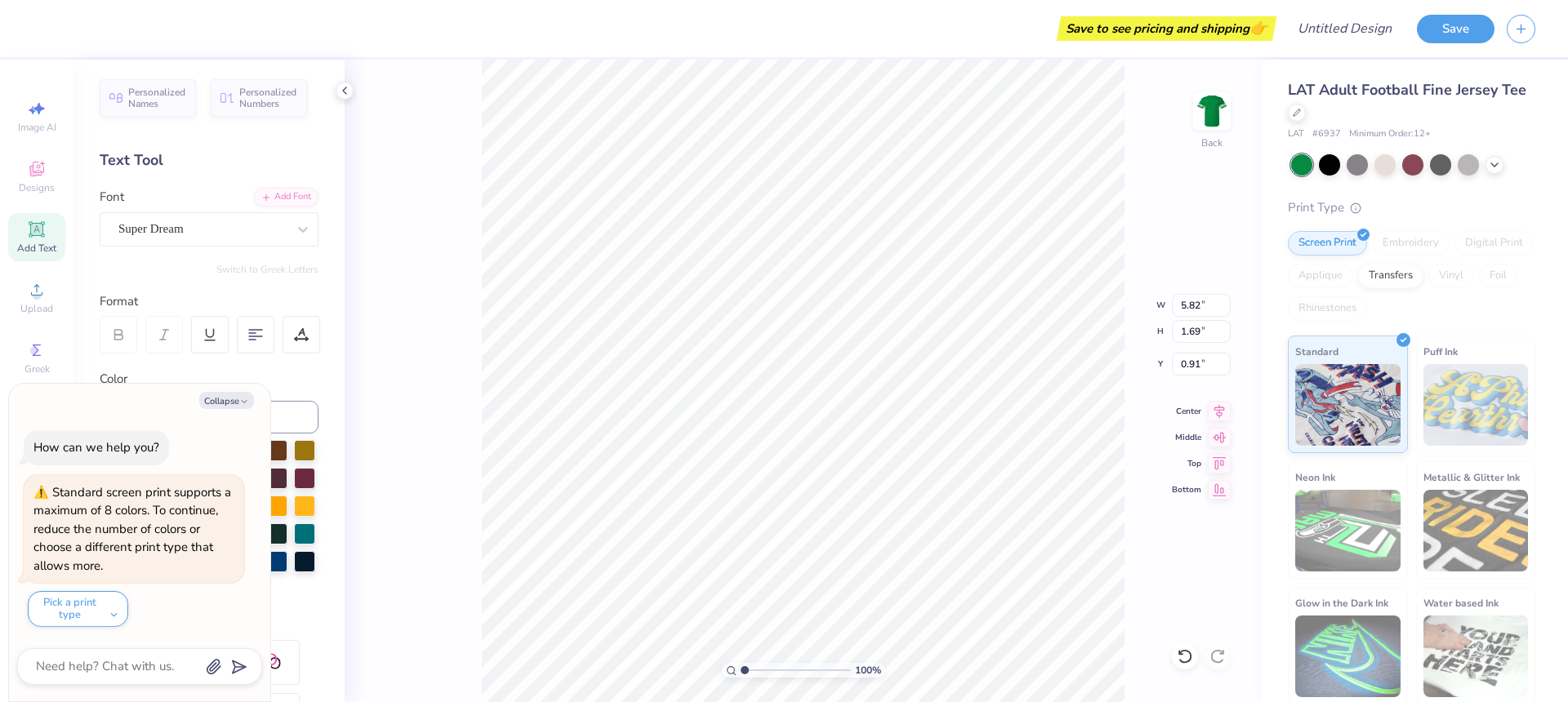
type textarea "x"
type textarea "RISE G"
type textarea "x"
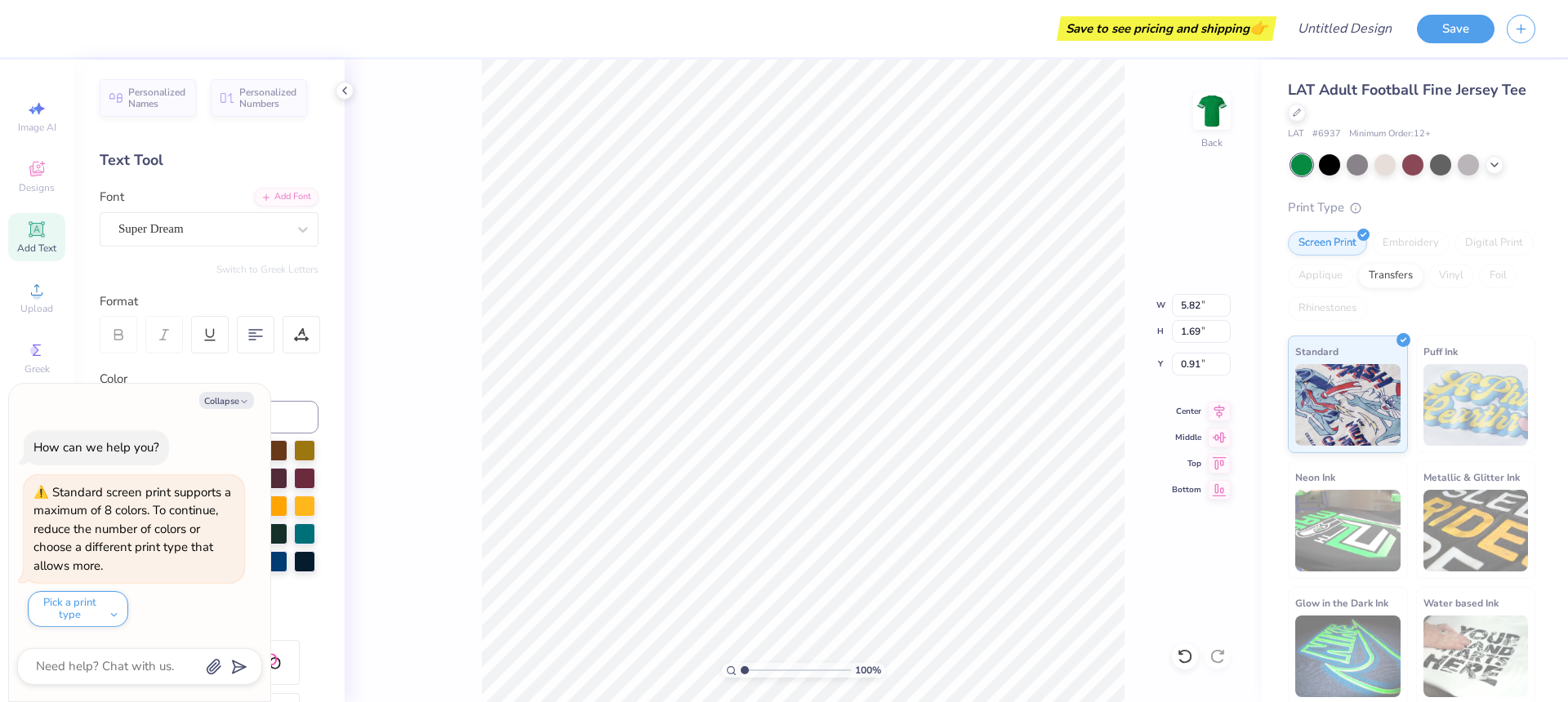
type textarea "RISE"
type textarea "x"
type textarea "RISE A"
type textarea "x"
type textarea "RISE Al"
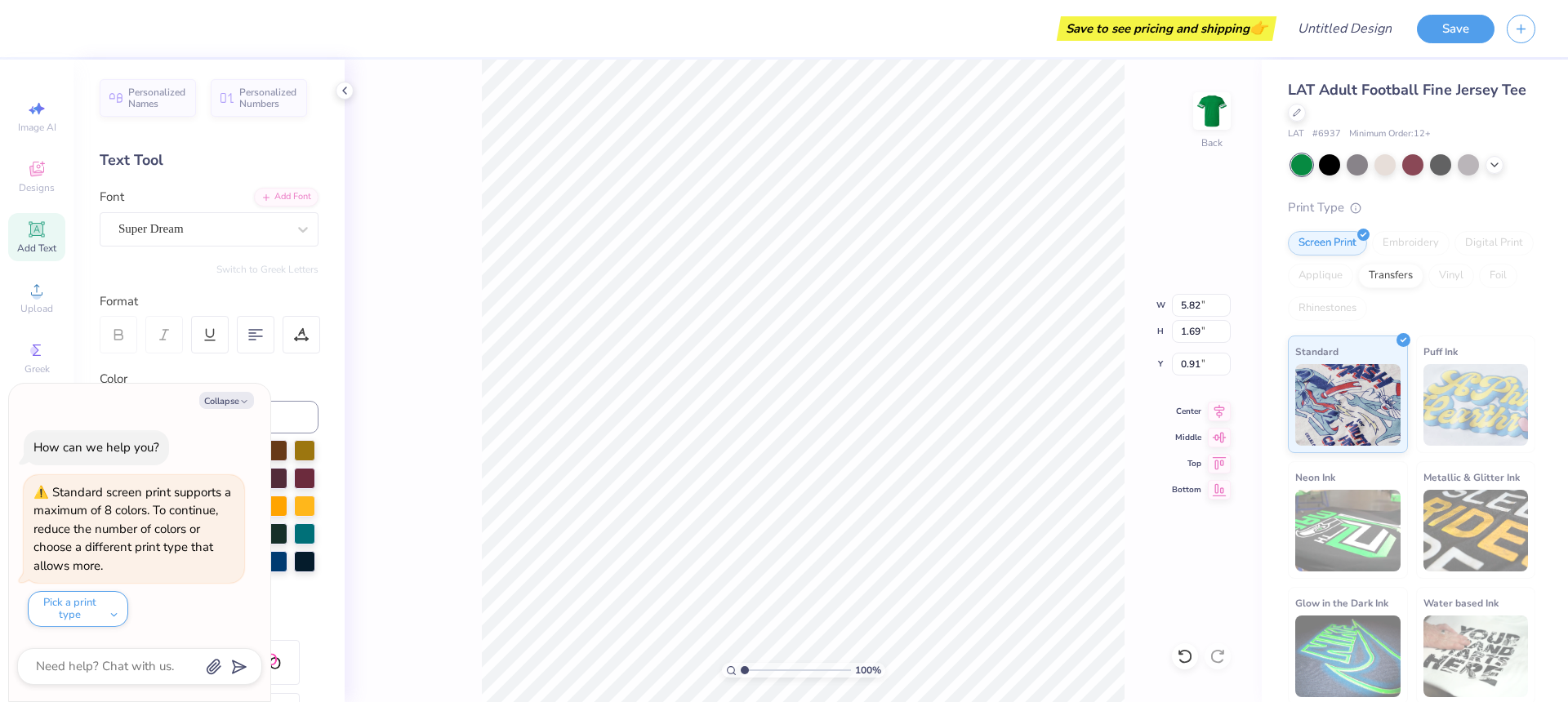
type textarea "x"
type textarea "RISE All"
type textarea "x"
type textarea "RISE All S"
type textarea "x"
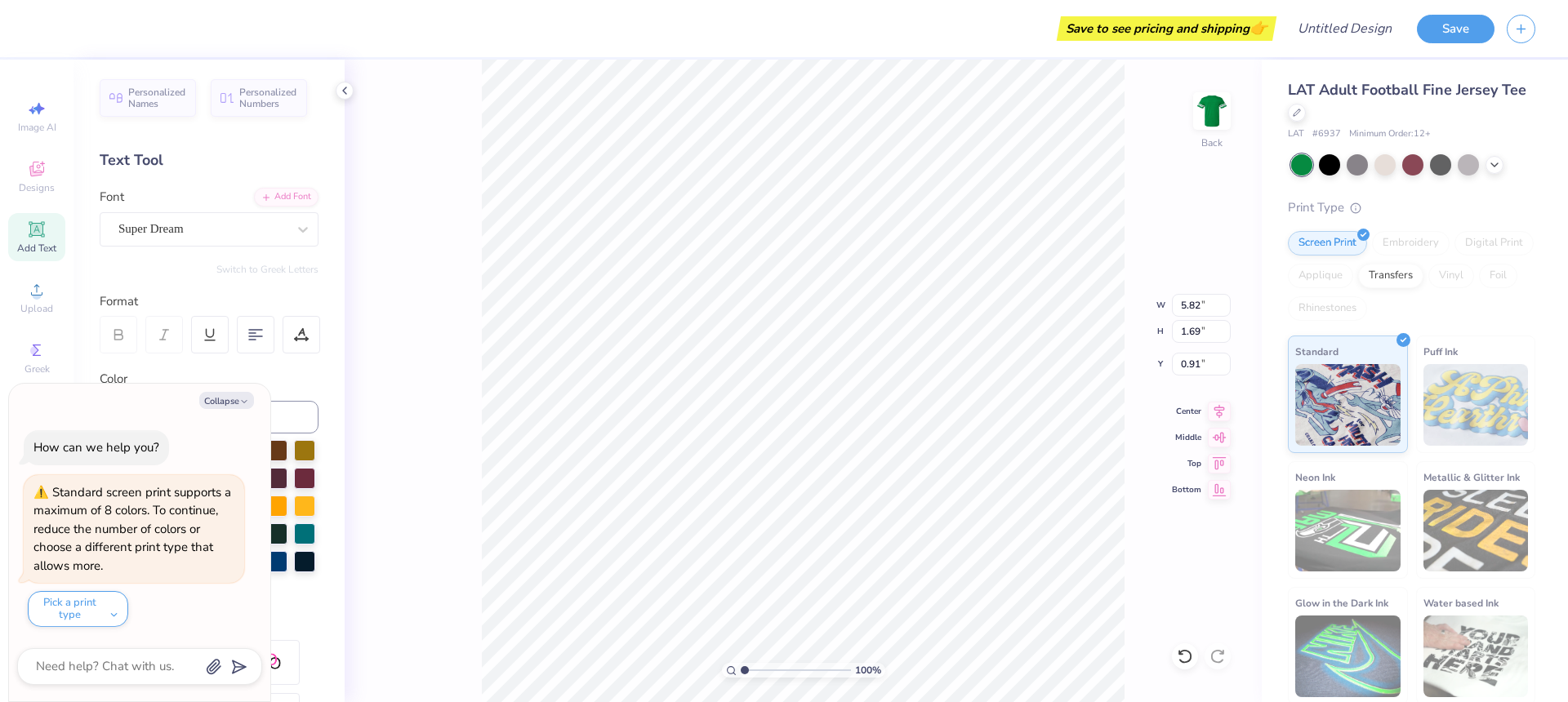
type textarea "RISE All St"
type textarea "x"
type textarea "RISE All Sta"
type textarea "x"
type textarea "RISE All Star"
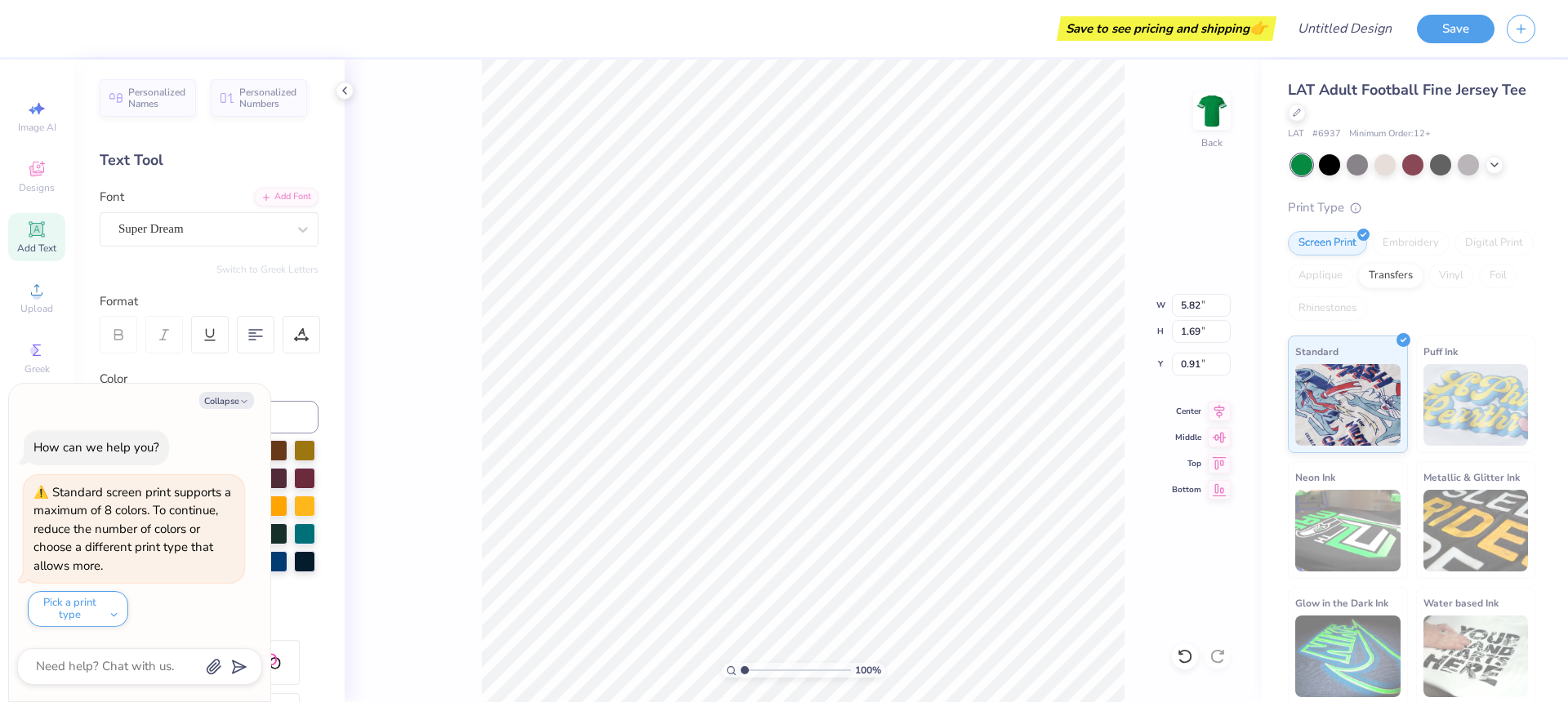
scroll to position [0, 4]
type textarea "x"
type textarea "RISE All Stars"
click at [265, 231] on div "Super Dream" at bounding box center [203, 229] width 171 height 25
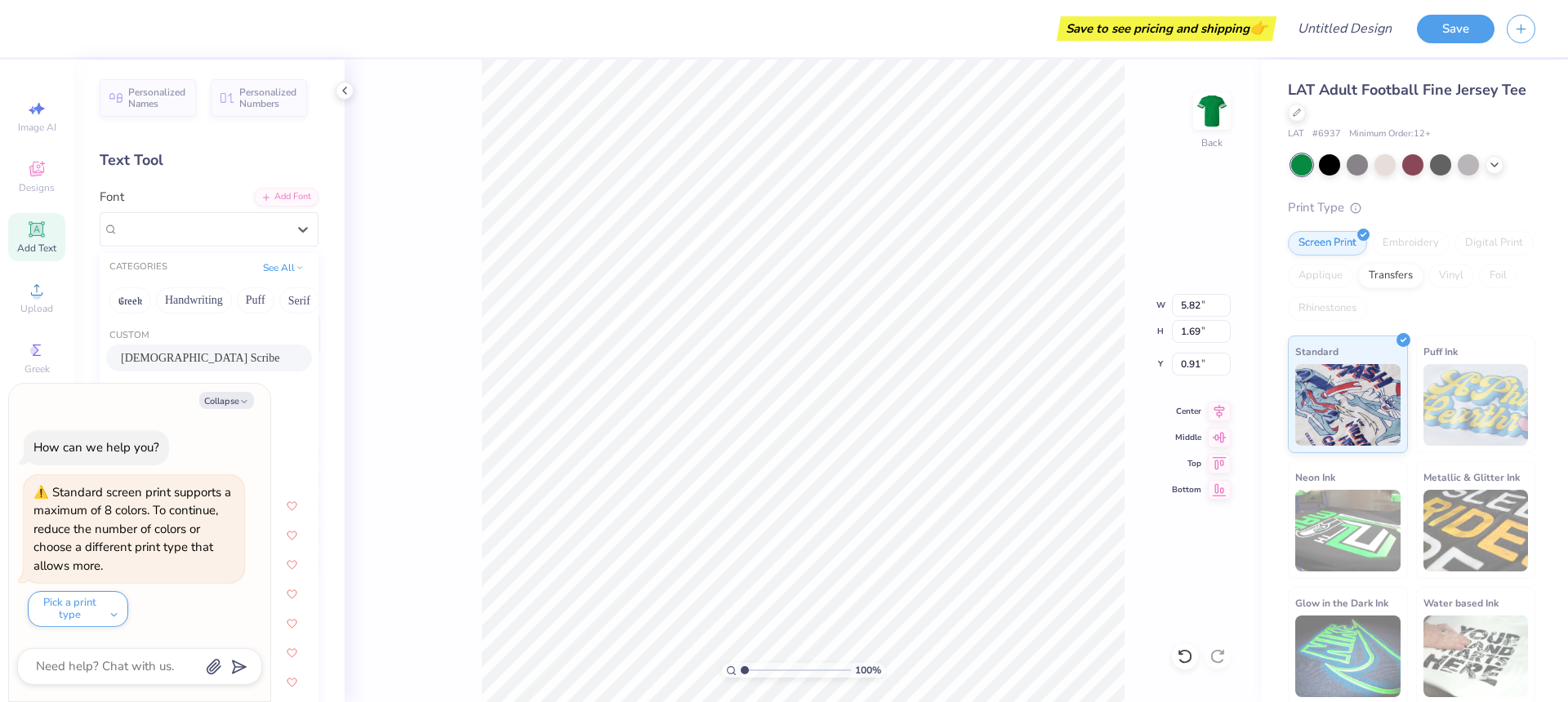
click at [237, 401] on body "Save to see pricing and shipping 👉 Design Title Save Image AI Designs Add Text …" at bounding box center [784, 351] width 1568 height 702
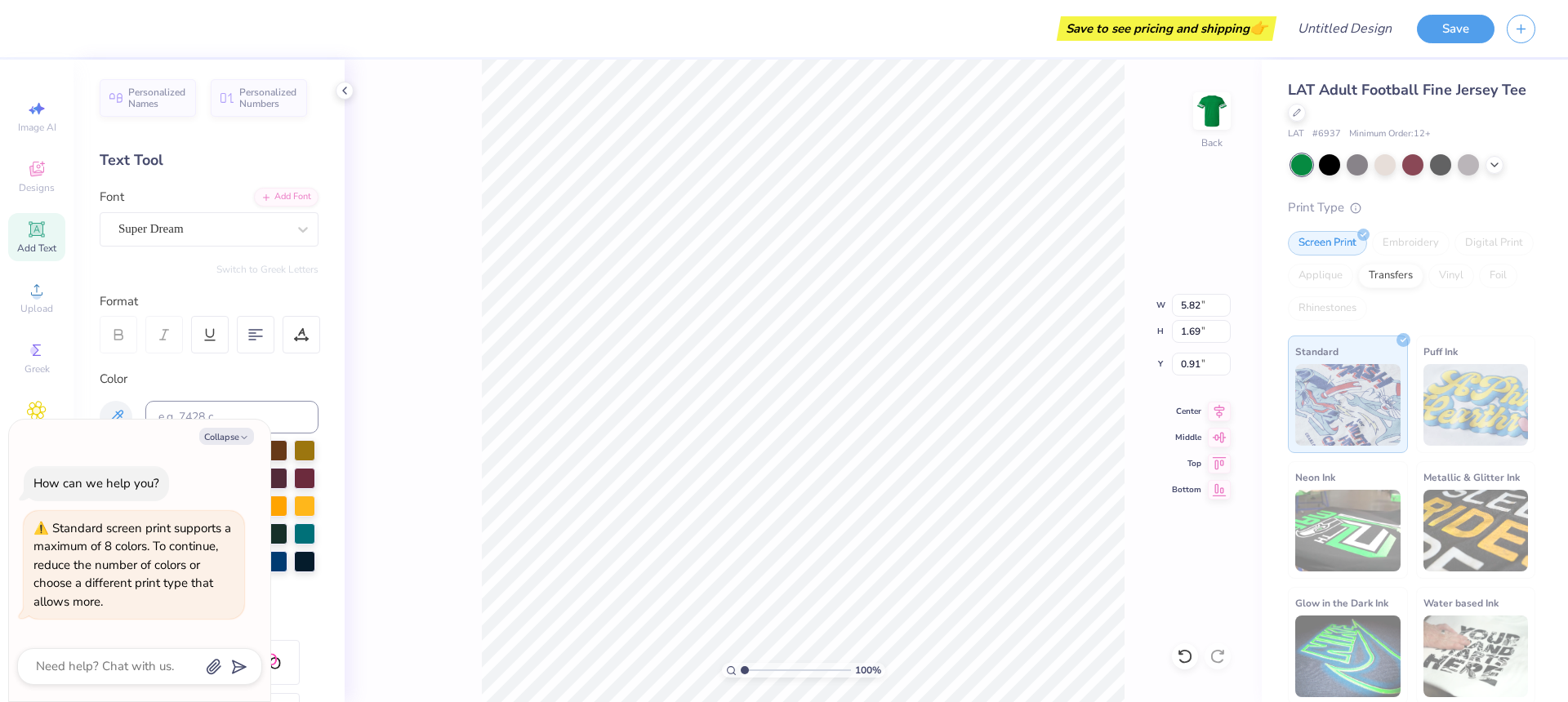
type textarea "x"
type input "15.78"
type input "1.75"
type input "0.88"
click at [231, 430] on button "Collapse" at bounding box center [226, 436] width 55 height 17
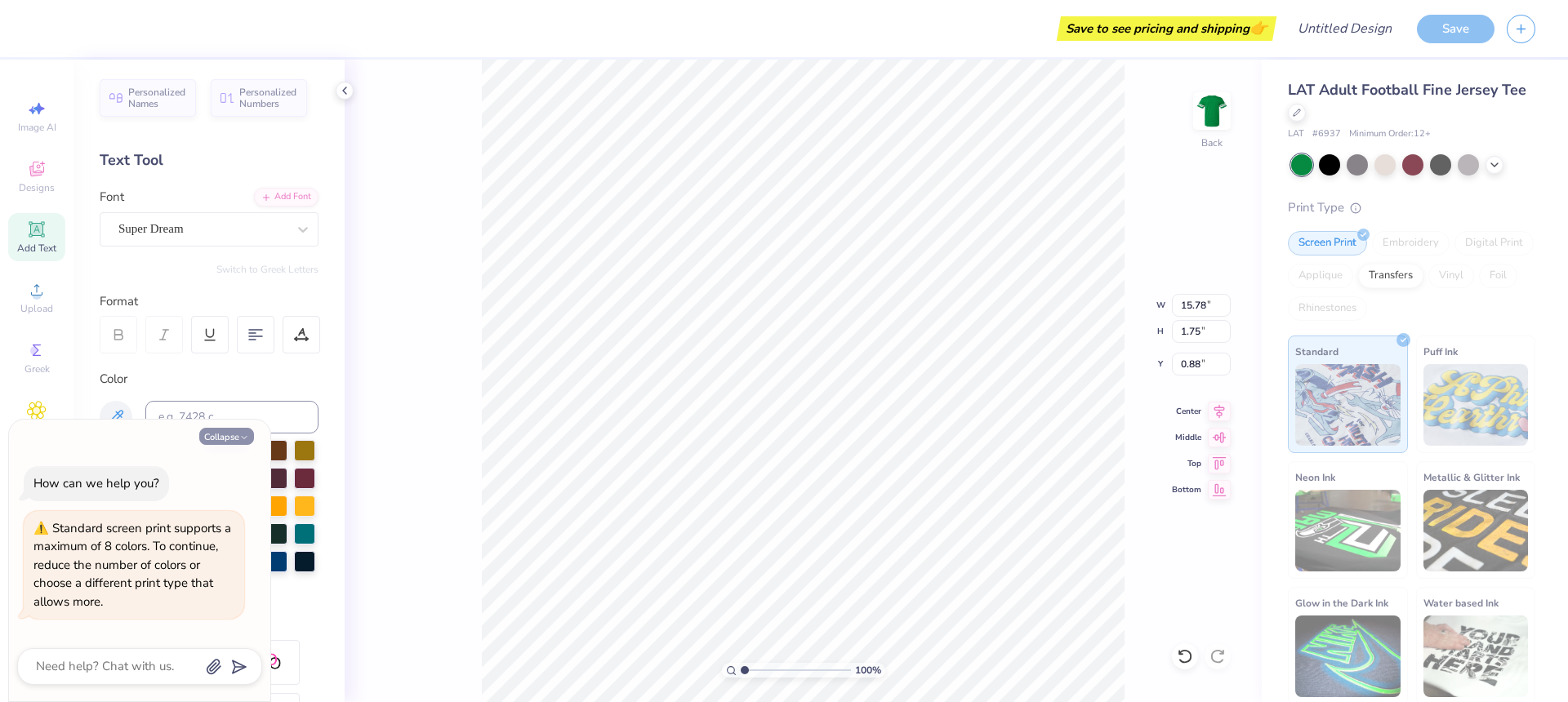
type textarea "x"
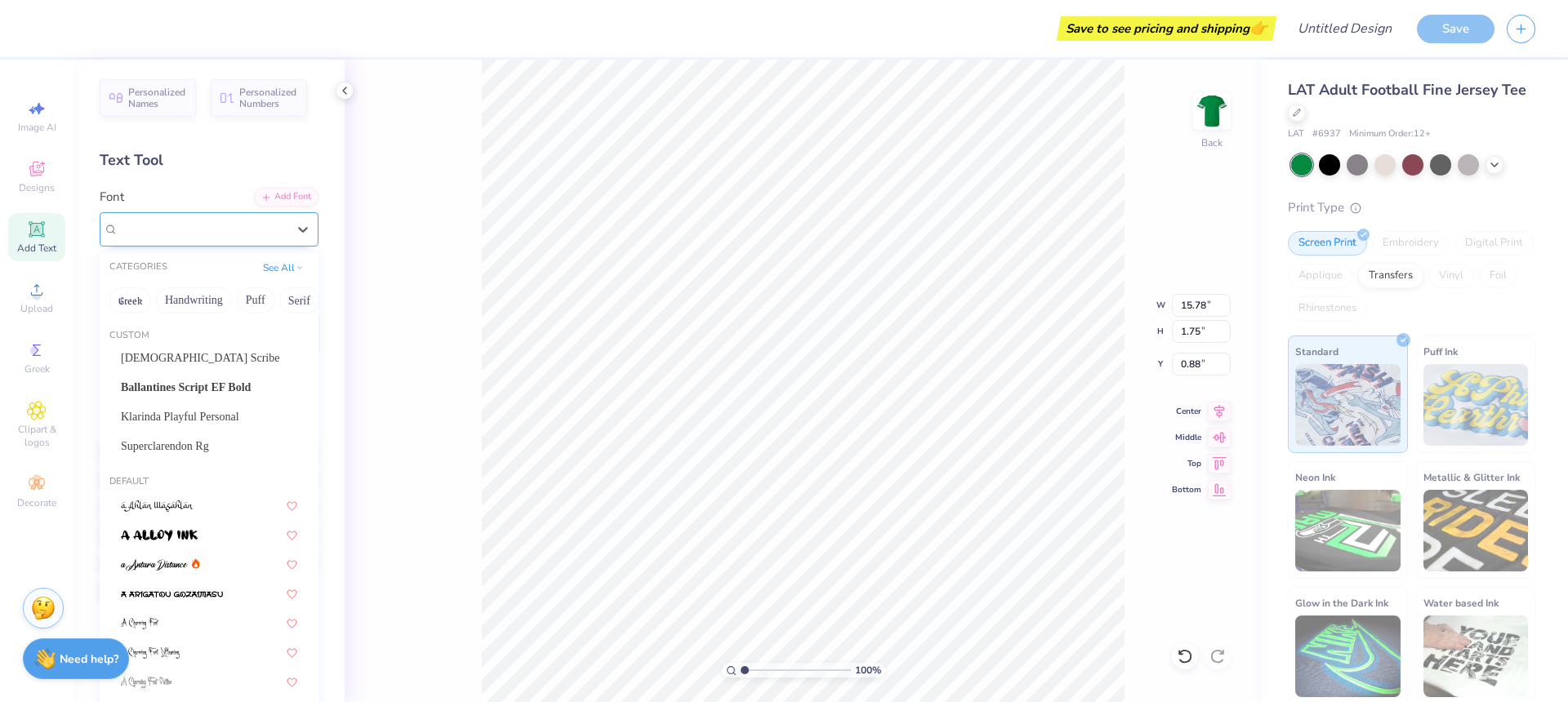
click at [247, 214] on div "Super Dream" at bounding box center [208, 229] width 219 height 34
click at [209, 445] on span "Superclarendon Rg" at bounding box center [165, 446] width 88 height 17
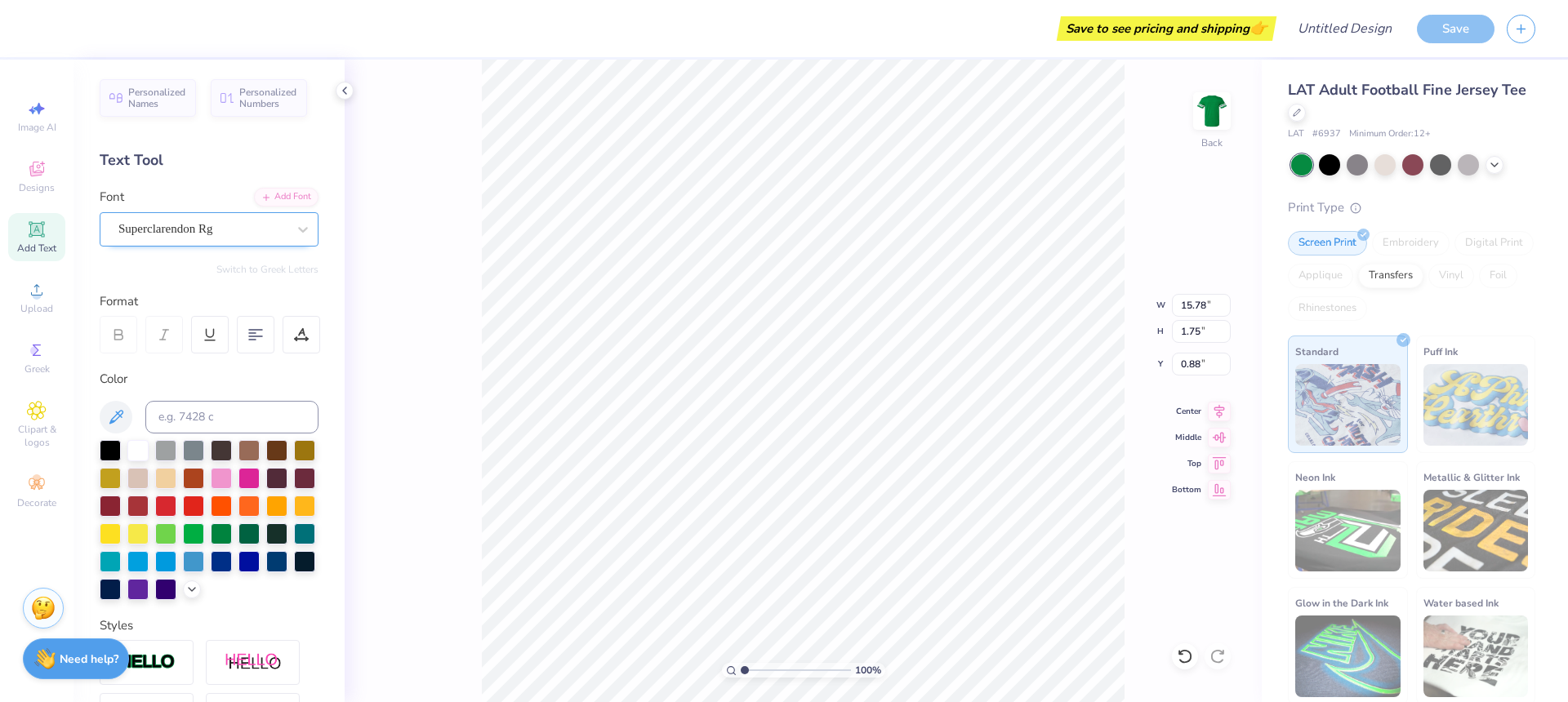
click at [250, 231] on div "Superclarendon Rg" at bounding box center [203, 229] width 171 height 25
click at [216, 225] on div "Superclarendon Rg" at bounding box center [203, 229] width 171 height 25
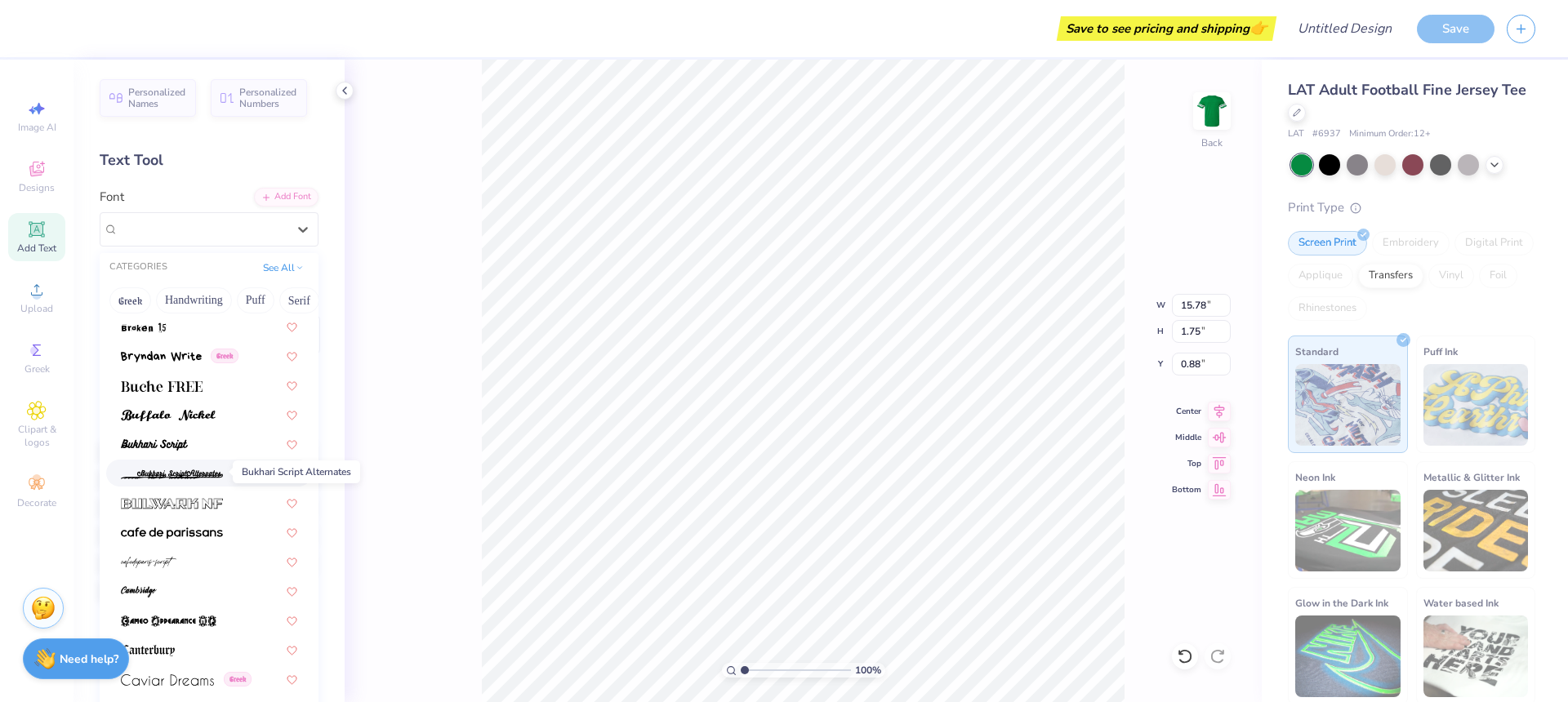
scroll to position [1592, 0]
click at [203, 379] on div at bounding box center [209, 382] width 177 height 17
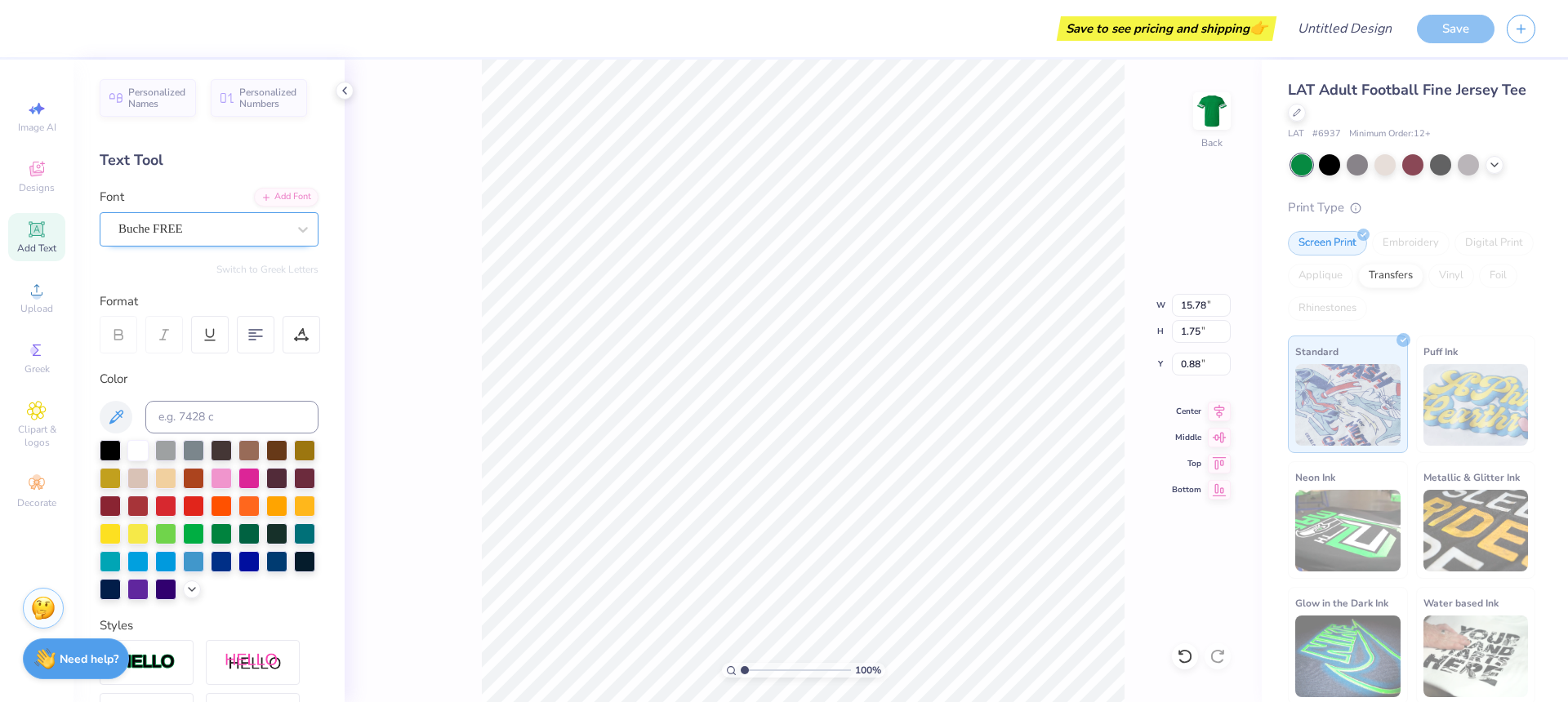
click at [235, 231] on div "Buche FREE" at bounding box center [203, 229] width 171 height 25
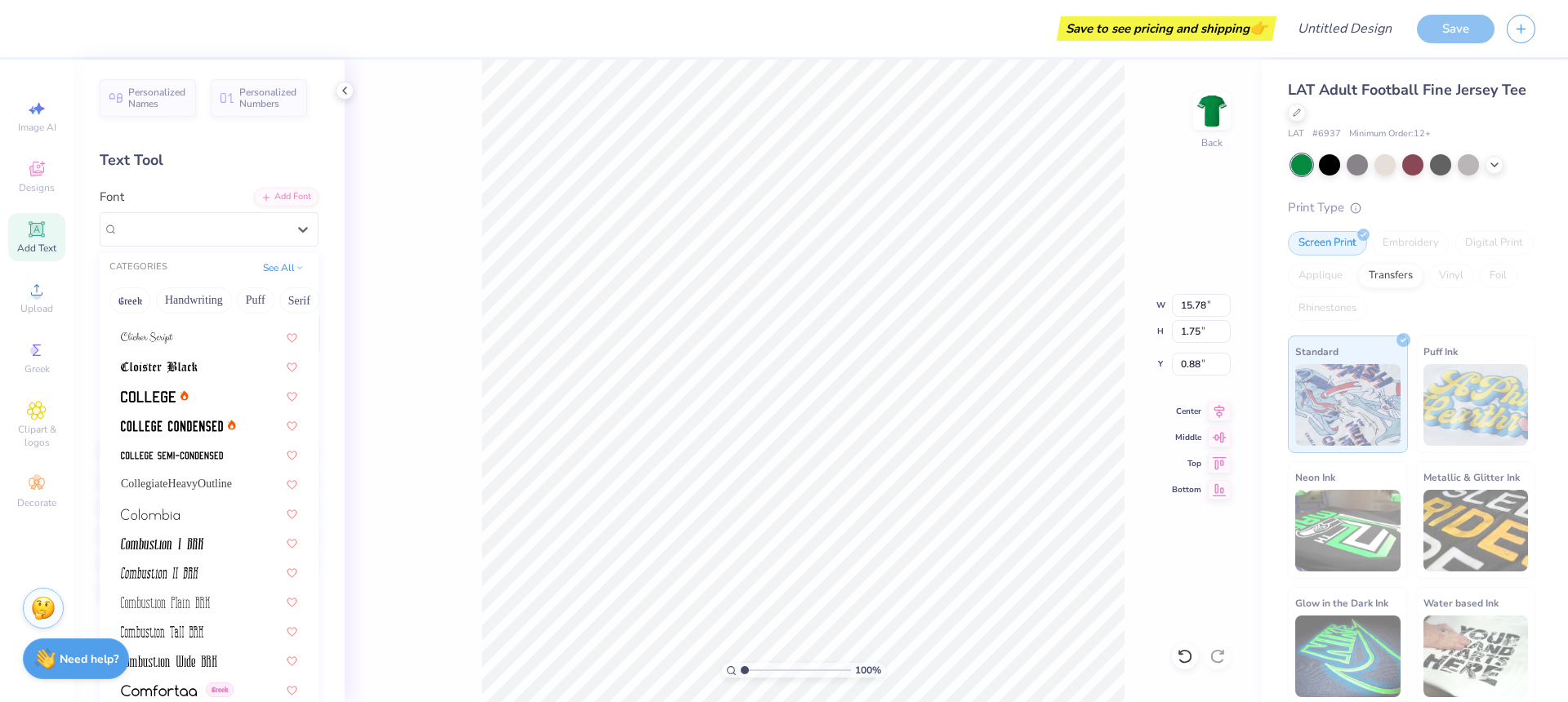
scroll to position [2229, 0]
click at [193, 416] on span at bounding box center [172, 421] width 102 height 17
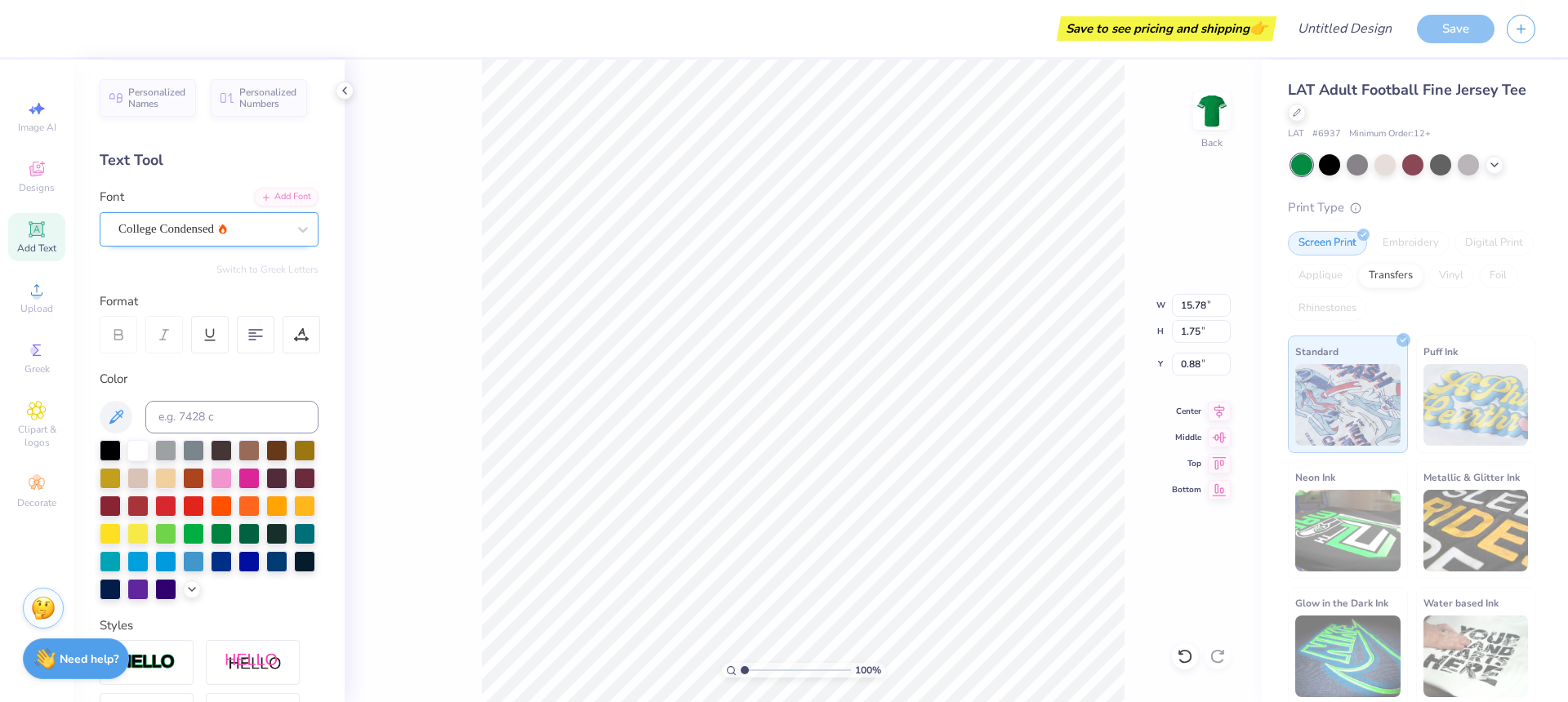
click at [235, 218] on div at bounding box center [202, 229] width 168 height 22
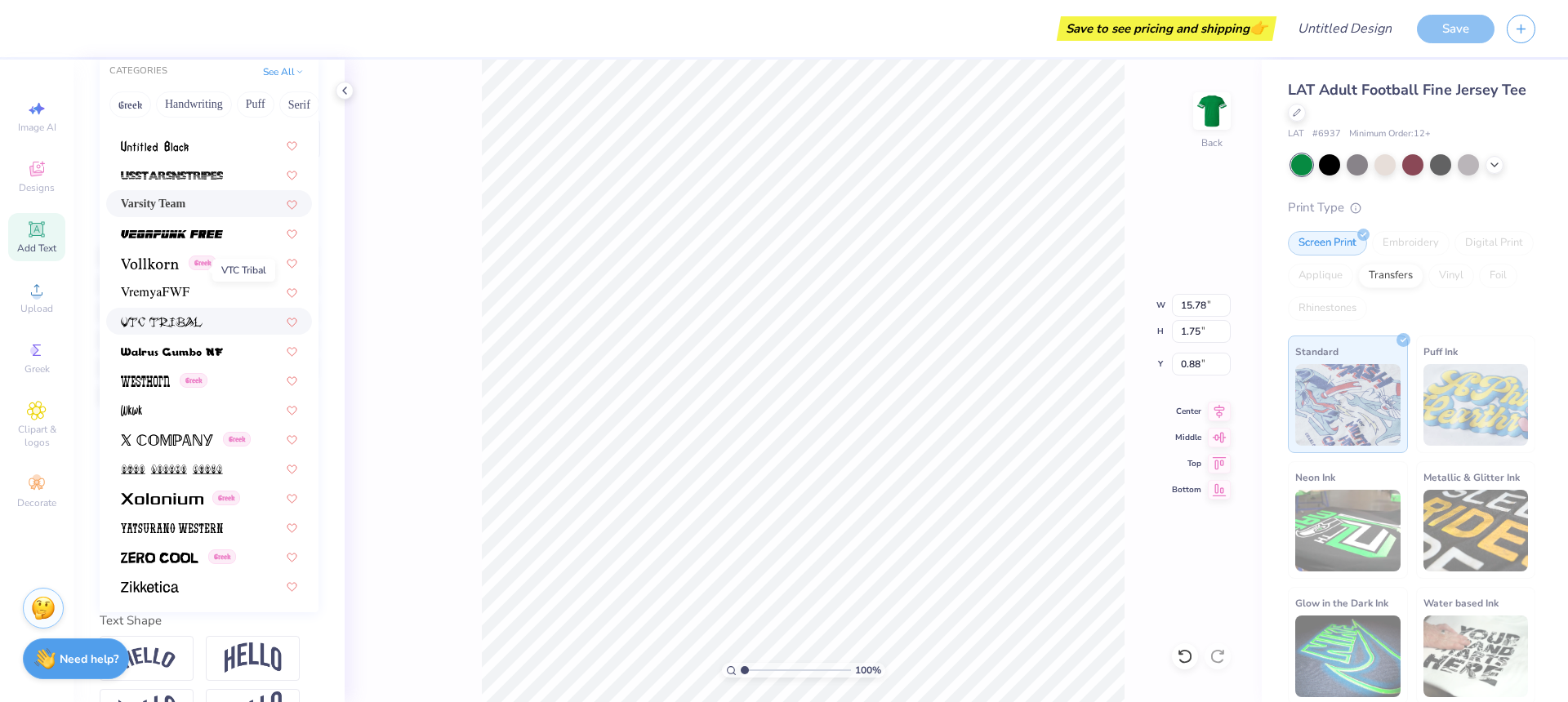
scroll to position [247, 0]
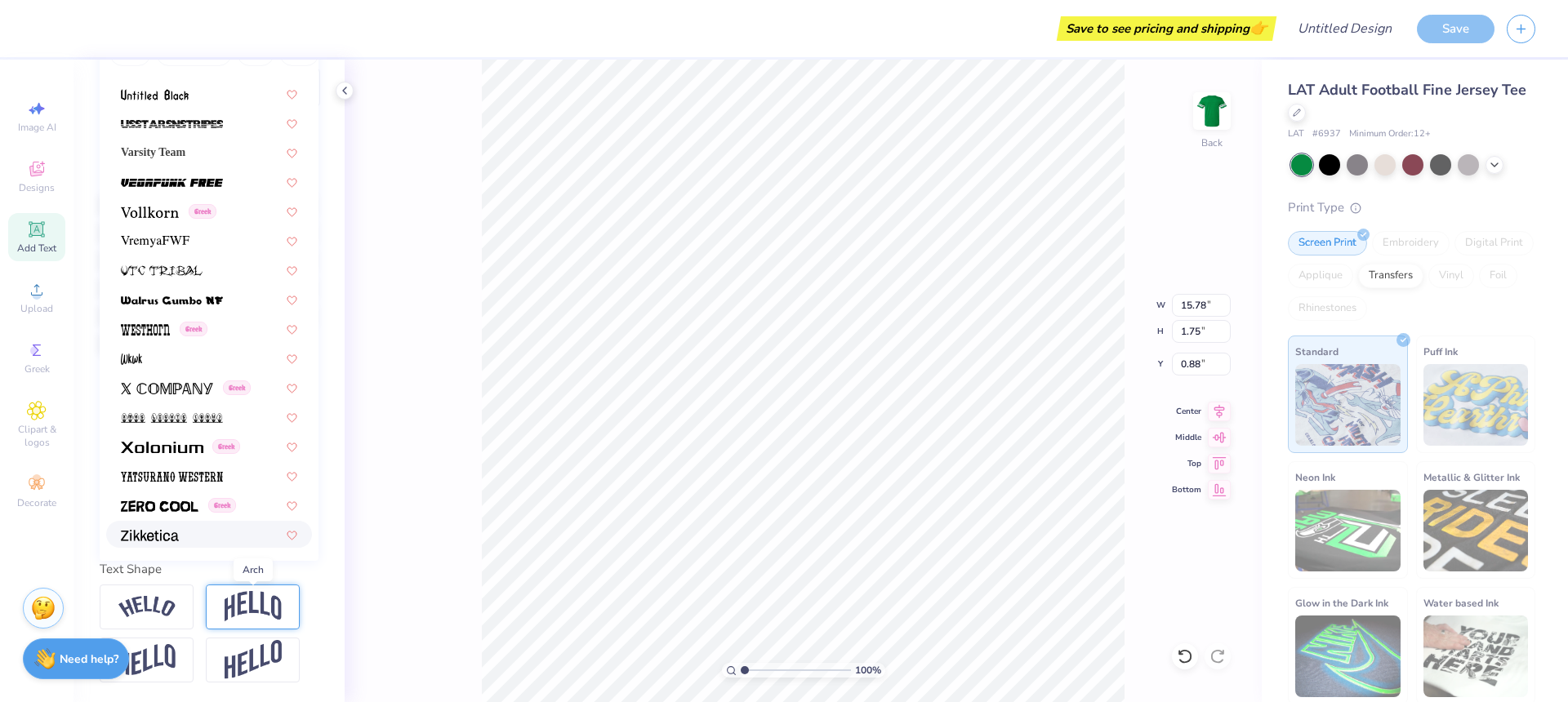
click at [246, 612] on img at bounding box center [252, 606] width 57 height 31
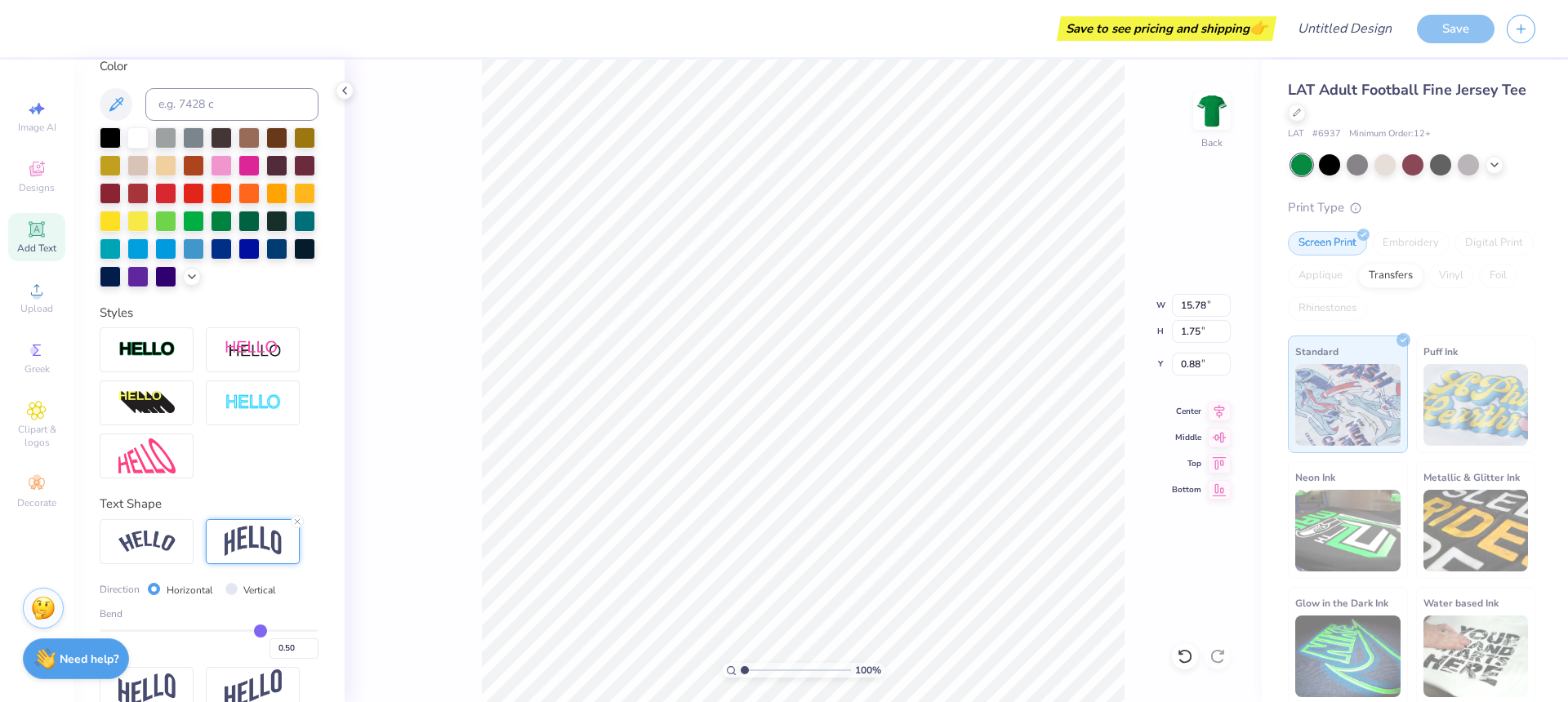
scroll to position [342, 0]
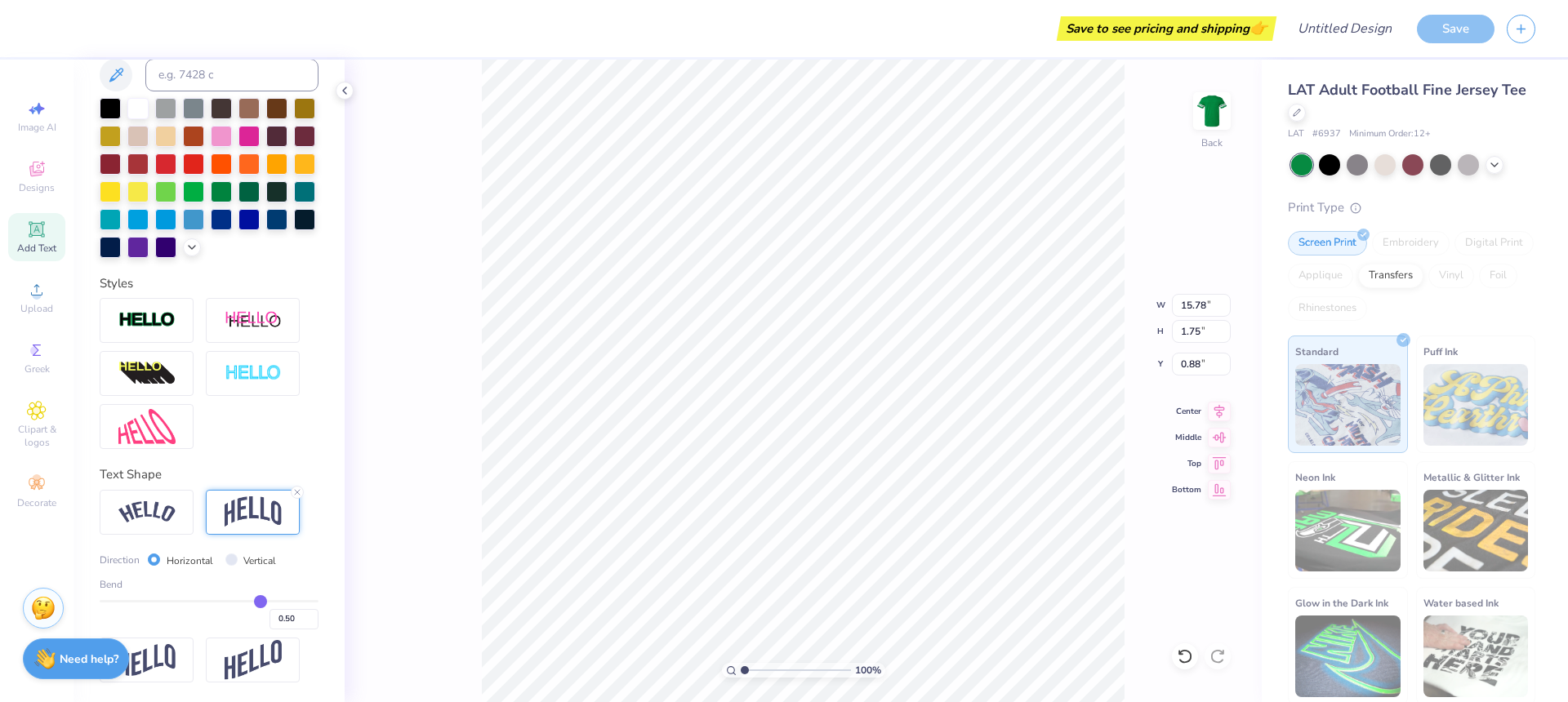
type input "0.52"
type input "0.51"
type input "0.5"
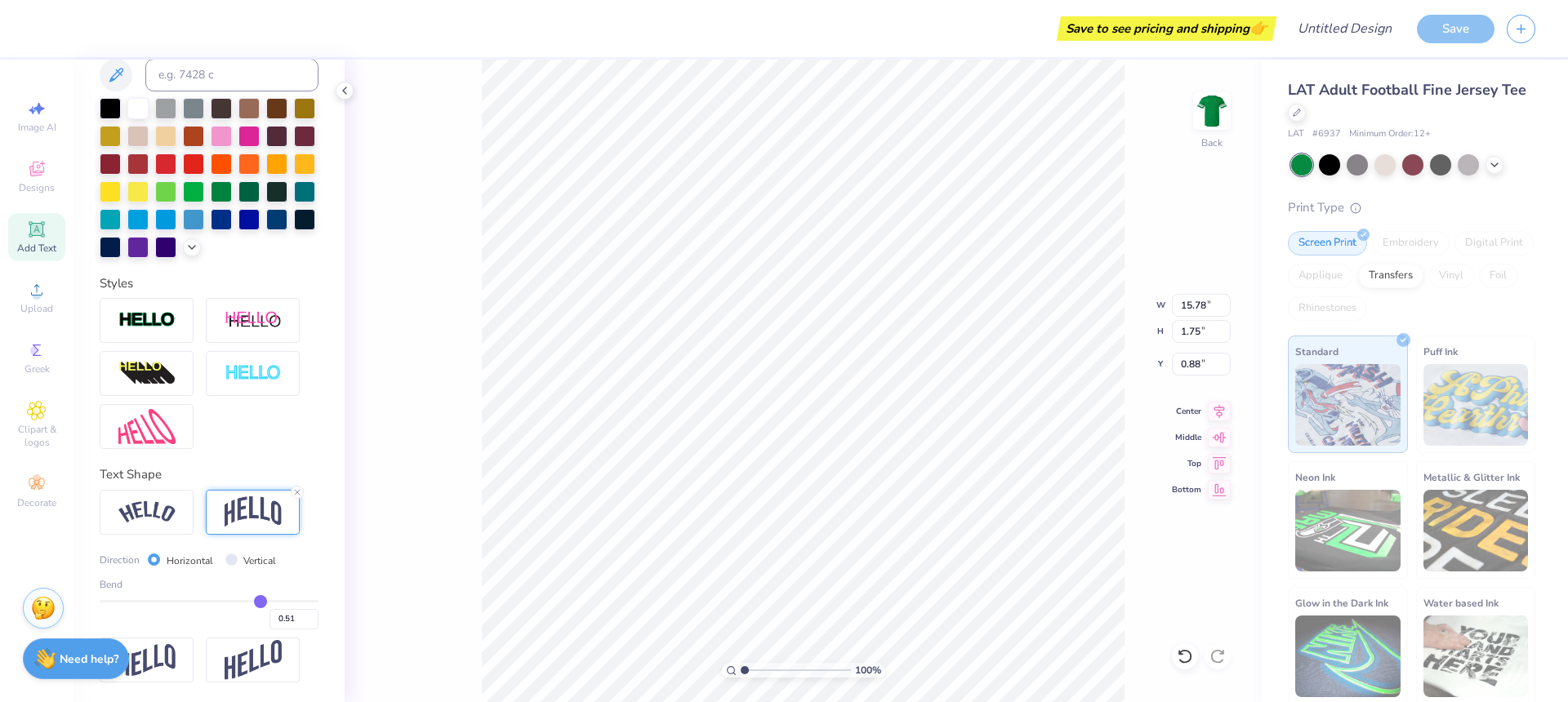
type input "0.50"
type input "0.49"
type input "0.48"
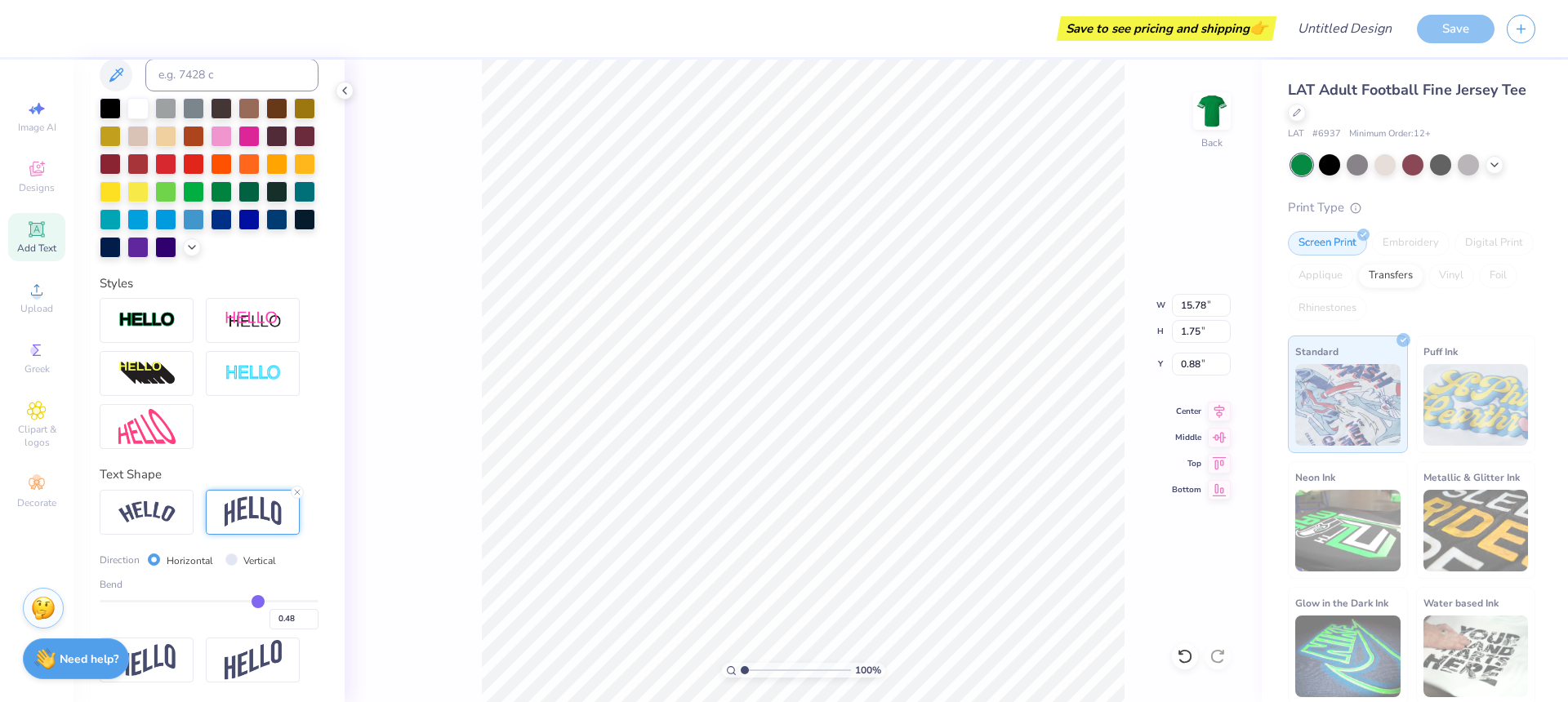
type input "0.46"
type input "0.43"
type input "0.42"
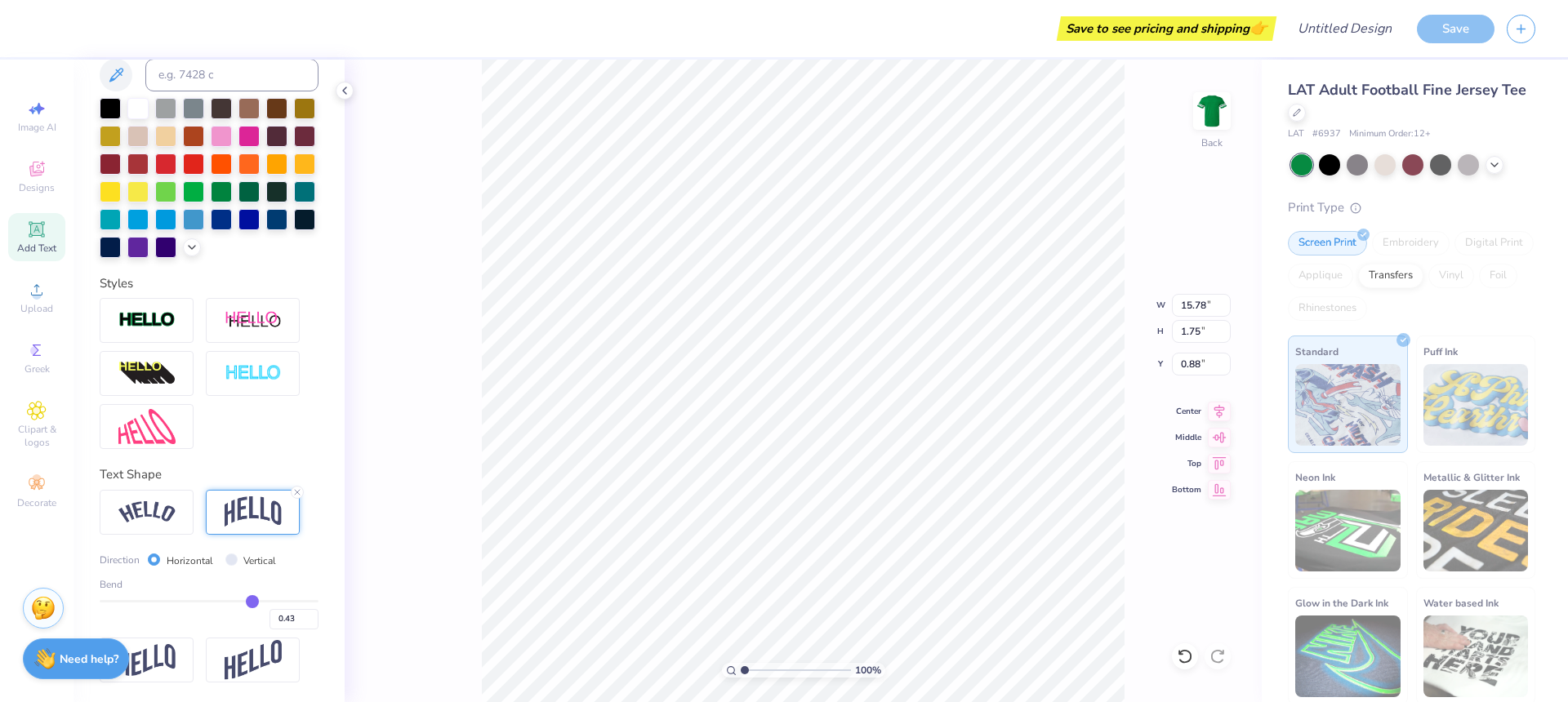
type input "0.42"
type input "0.4"
type input "0.40"
type input "0.38"
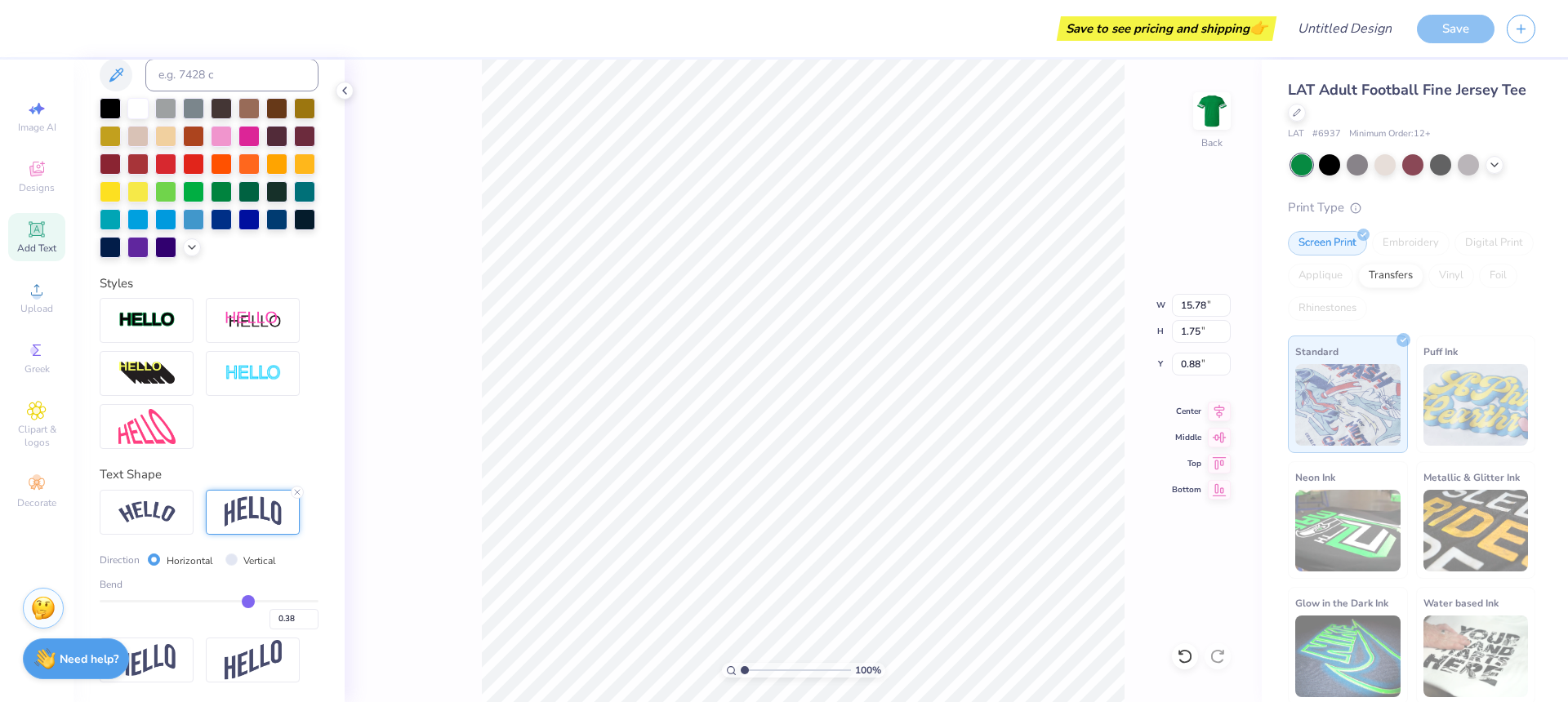
type input "0.36"
type input "0.35"
type input "0.34"
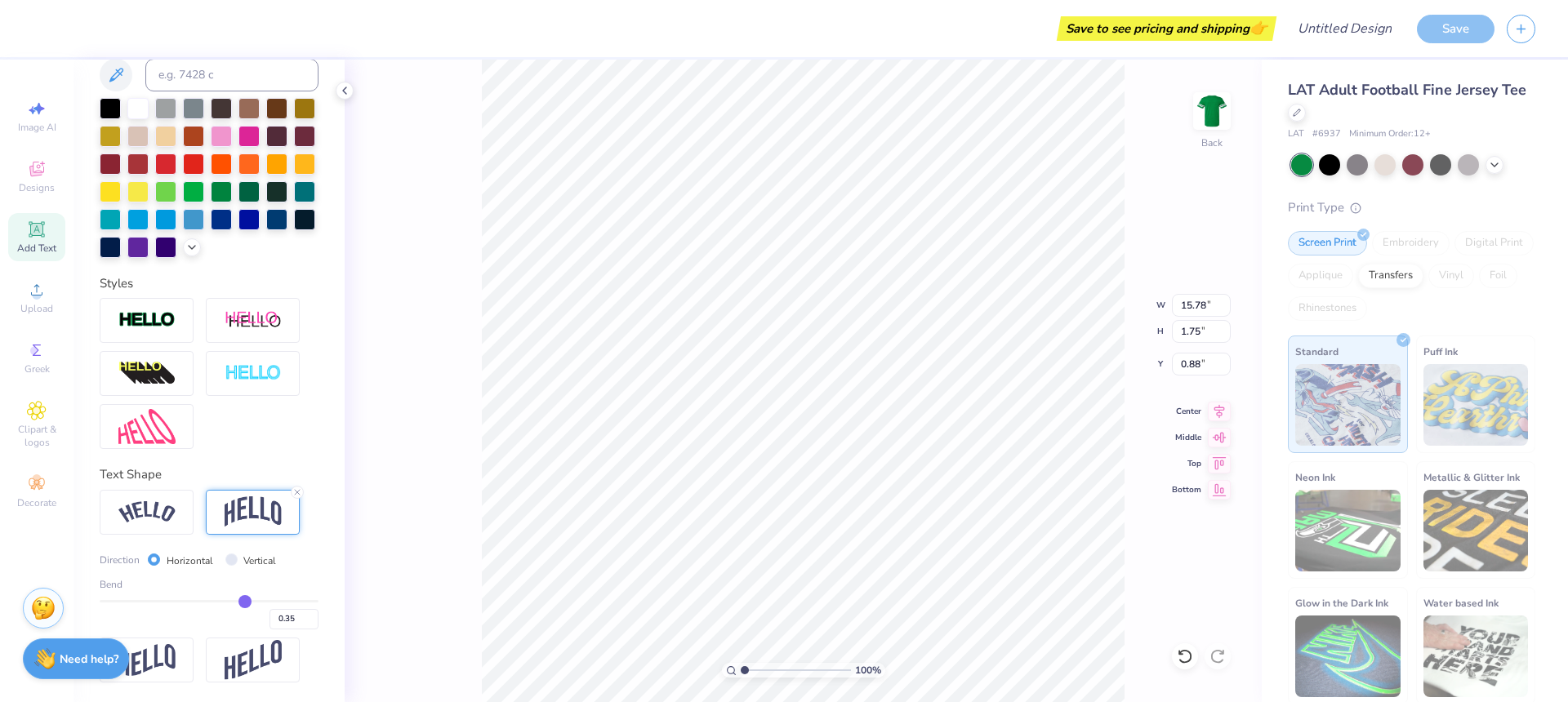
type input "0.34"
type input "0.33"
type input "0.32"
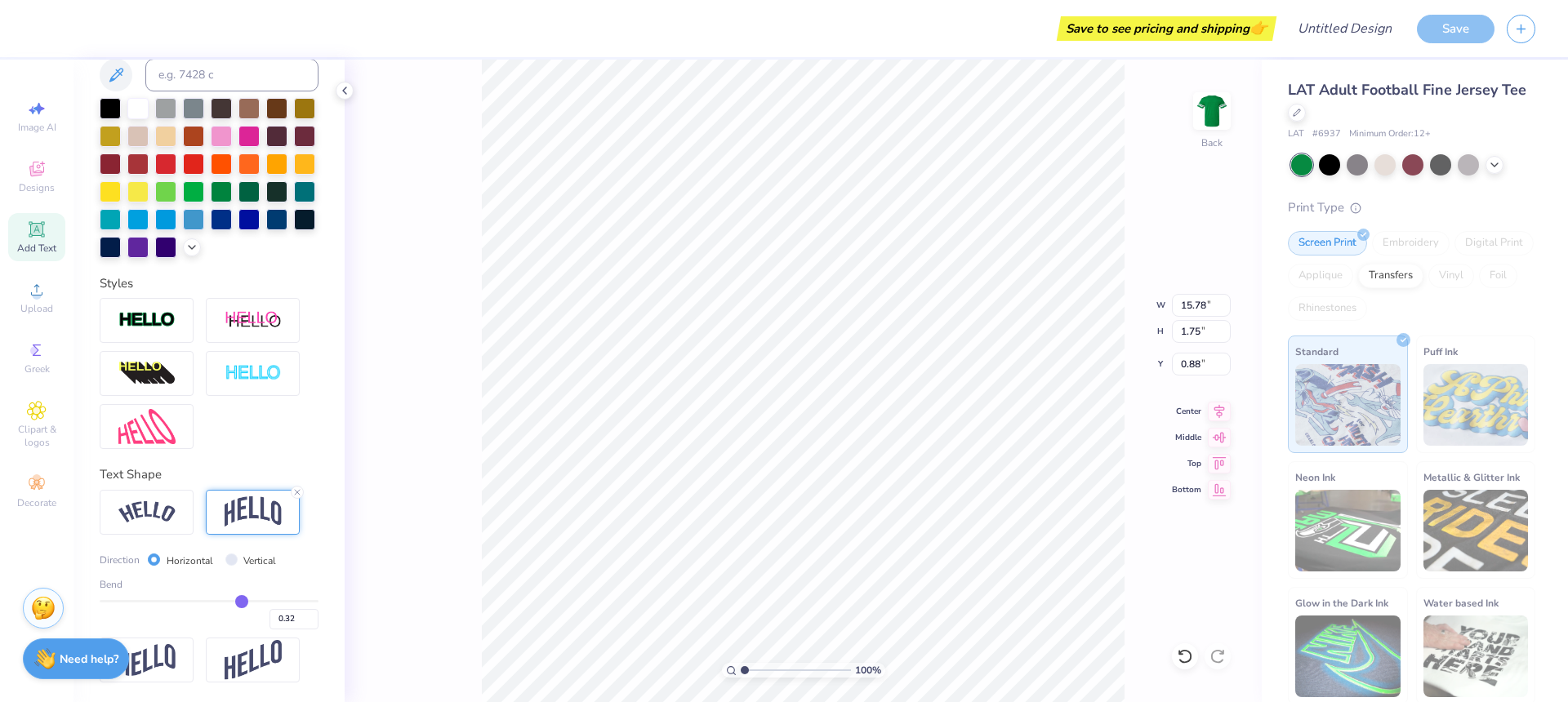
type input "0.31"
type input "0.3"
type input "0.30"
type input "0.29"
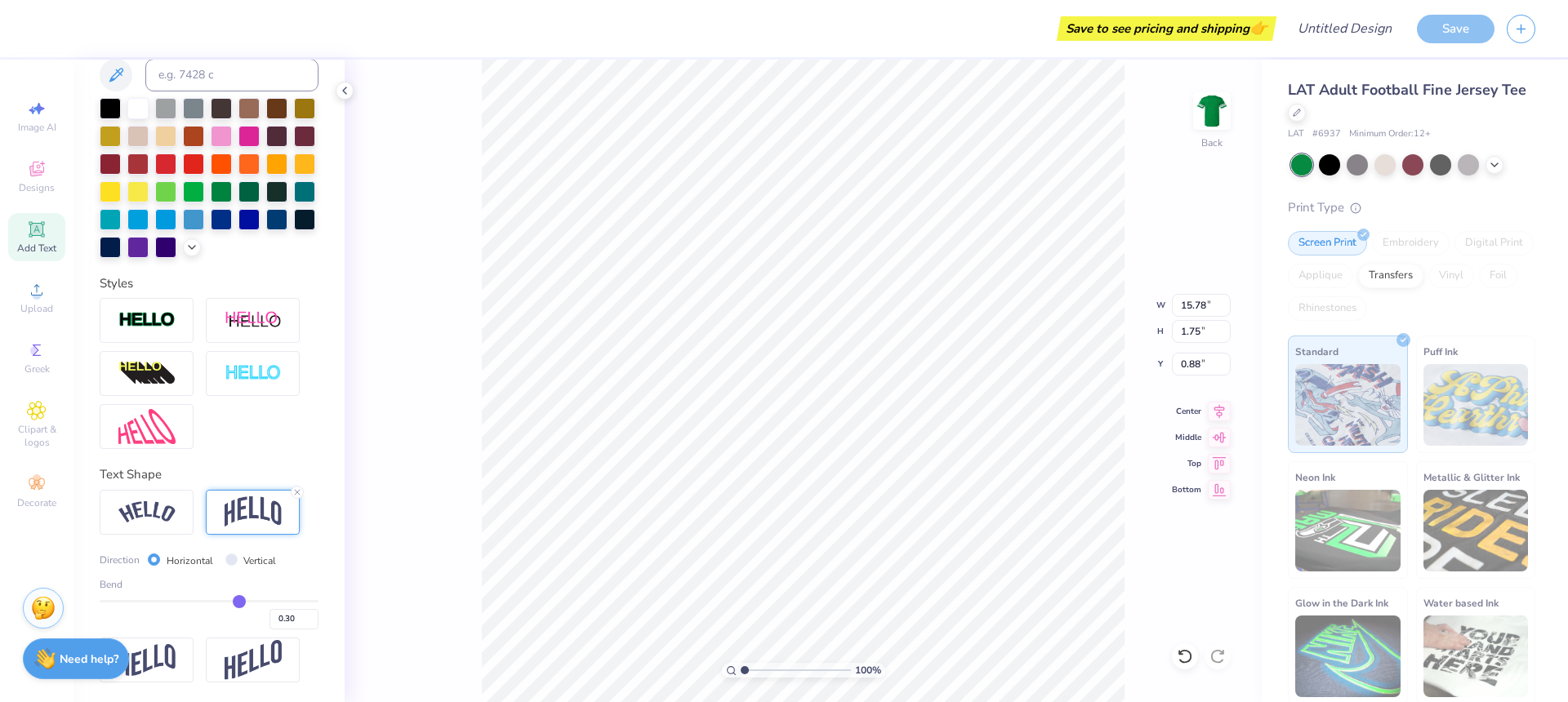
type input "0.29"
drag, startPoint x: 263, startPoint y: 603, endPoint x: 238, endPoint y: 603, distance: 25.0
click at [238, 603] on input "range" at bounding box center [208, 601] width 219 height 3
type input "0.27"
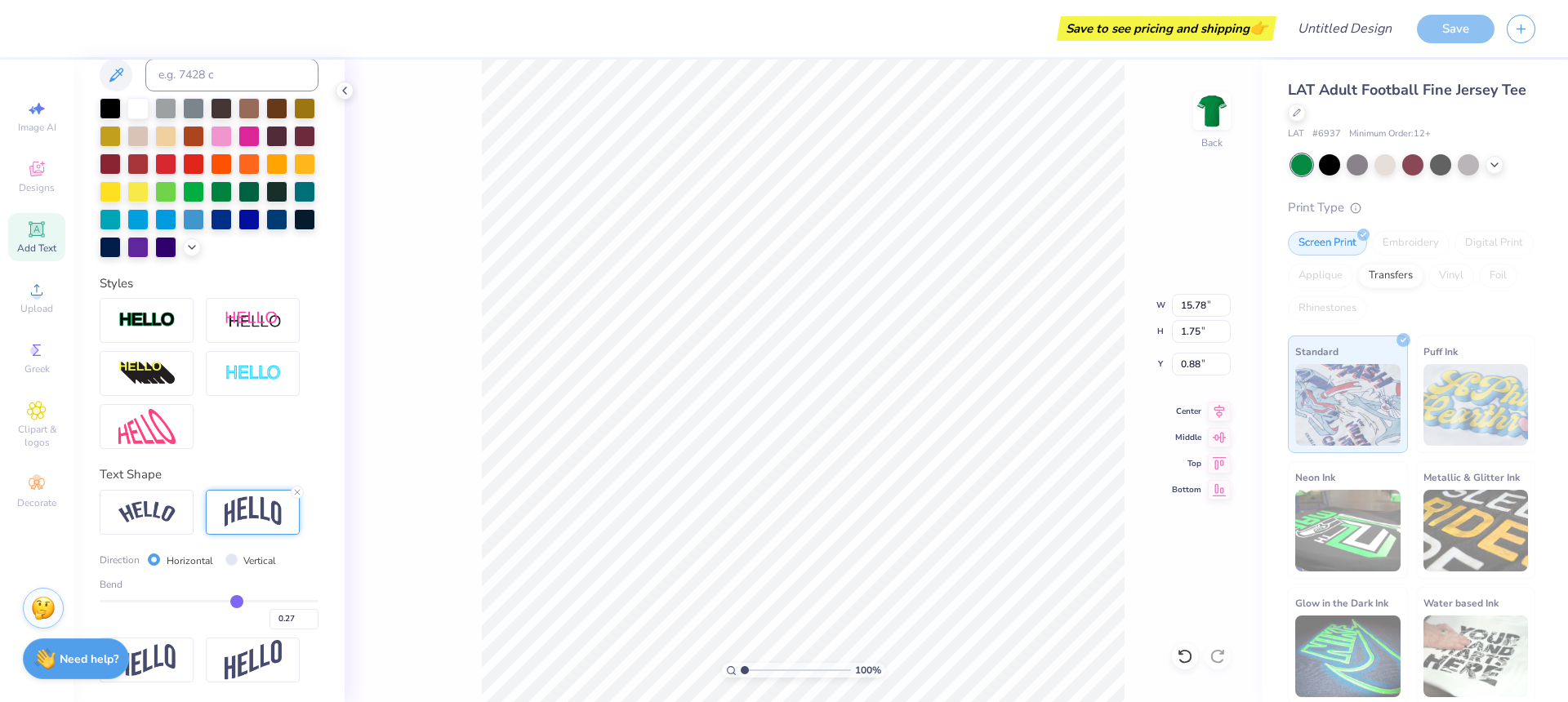
type input "0.26"
type input "0.25"
type input "0.24"
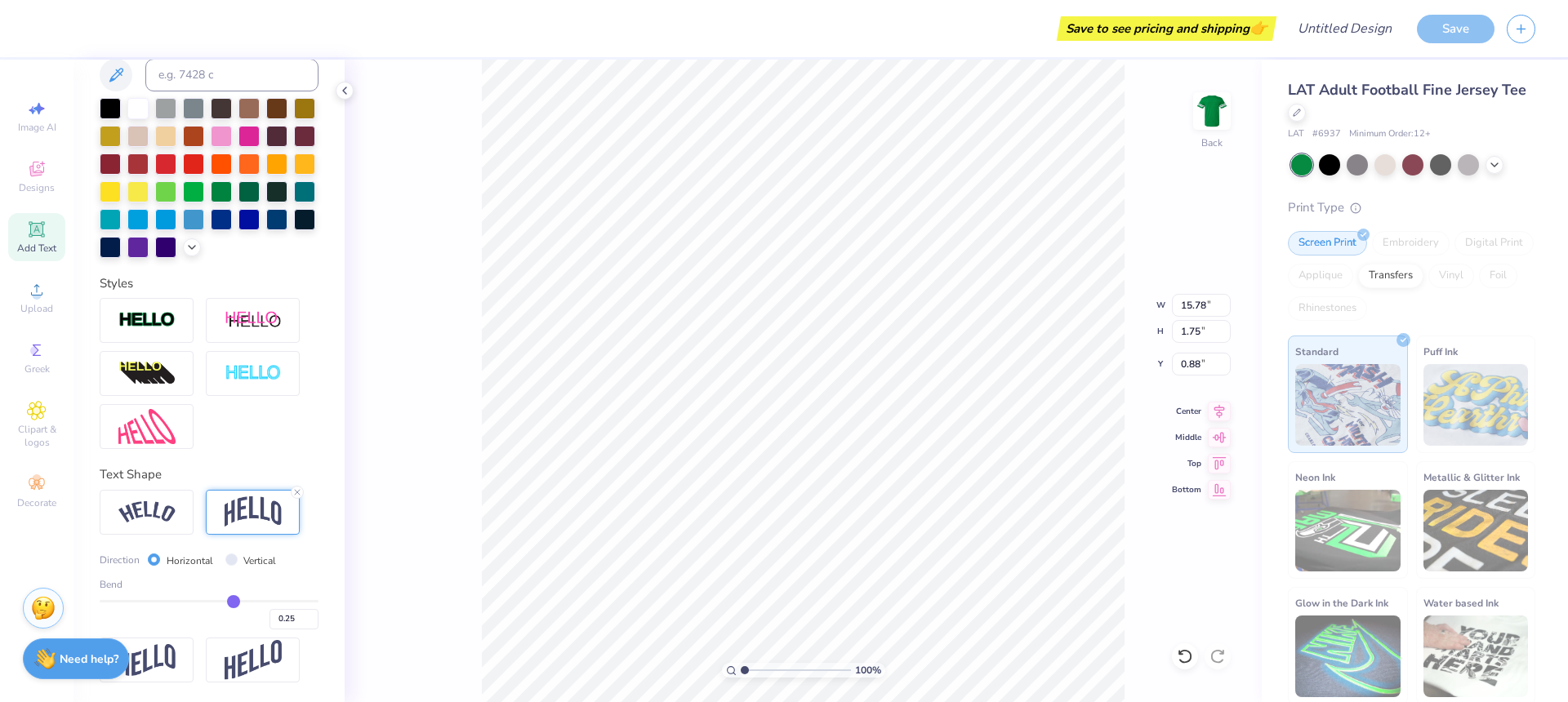
type input "0.24"
type input "0.23"
click at [233, 603] on input "range" at bounding box center [208, 601] width 219 height 3
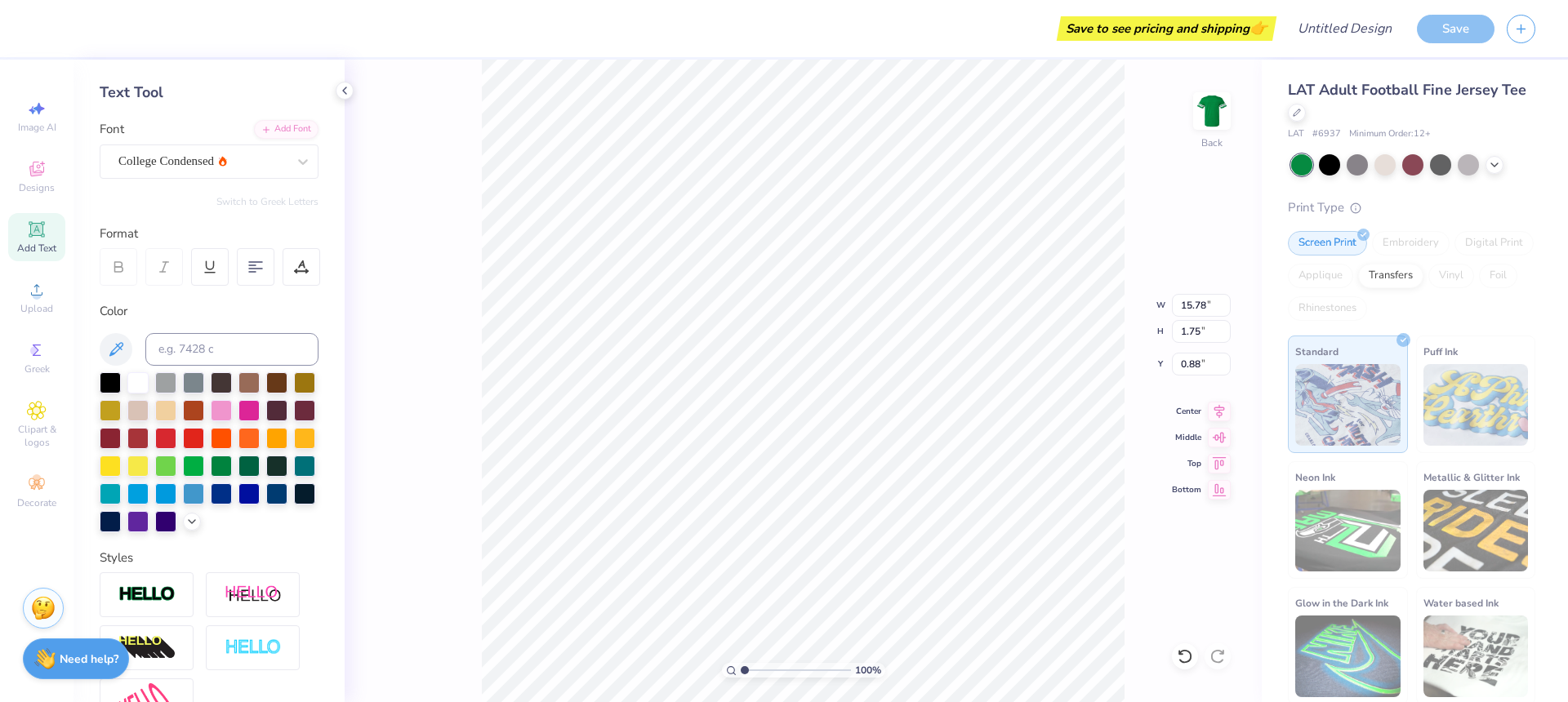
scroll to position [0, 0]
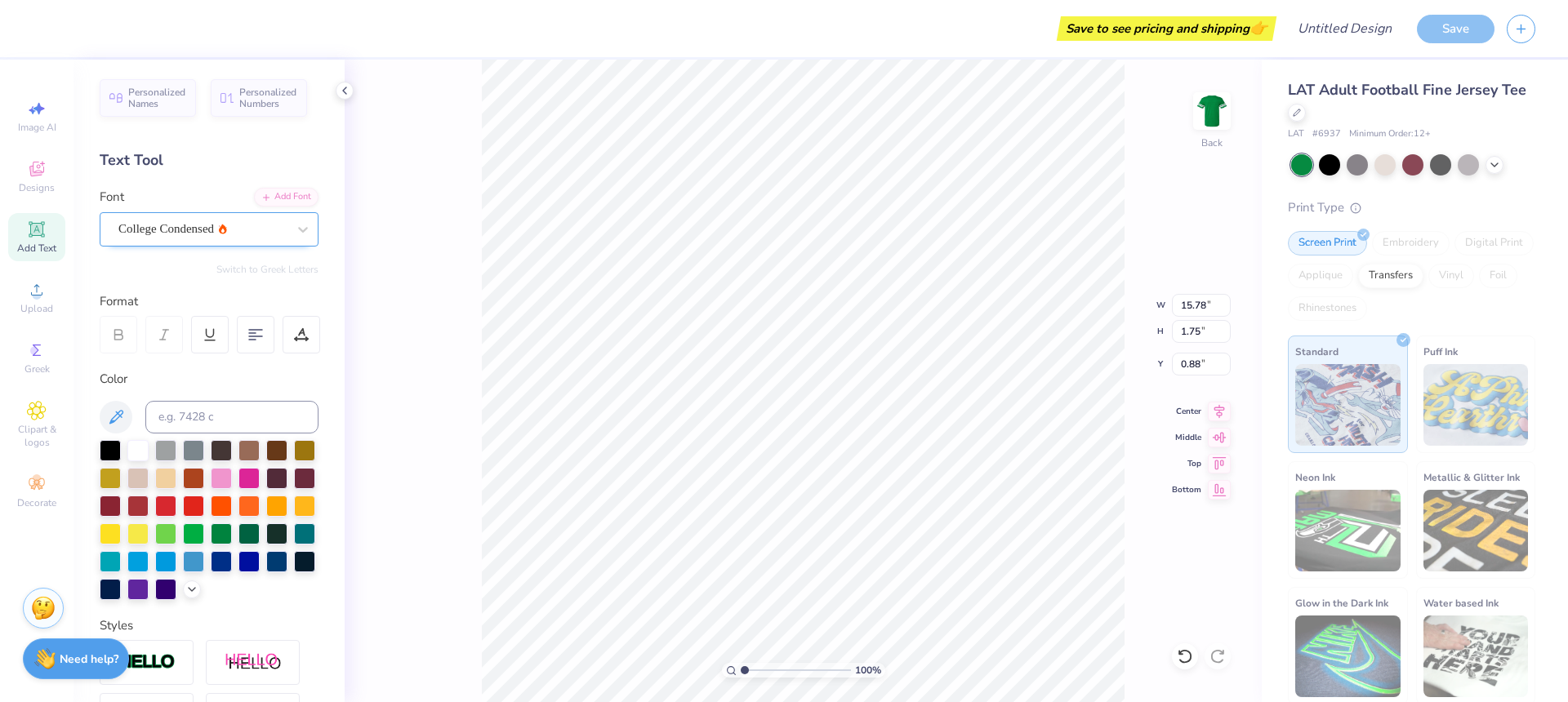
click at [239, 230] on div "College Condensed" at bounding box center [203, 229] width 171 height 25
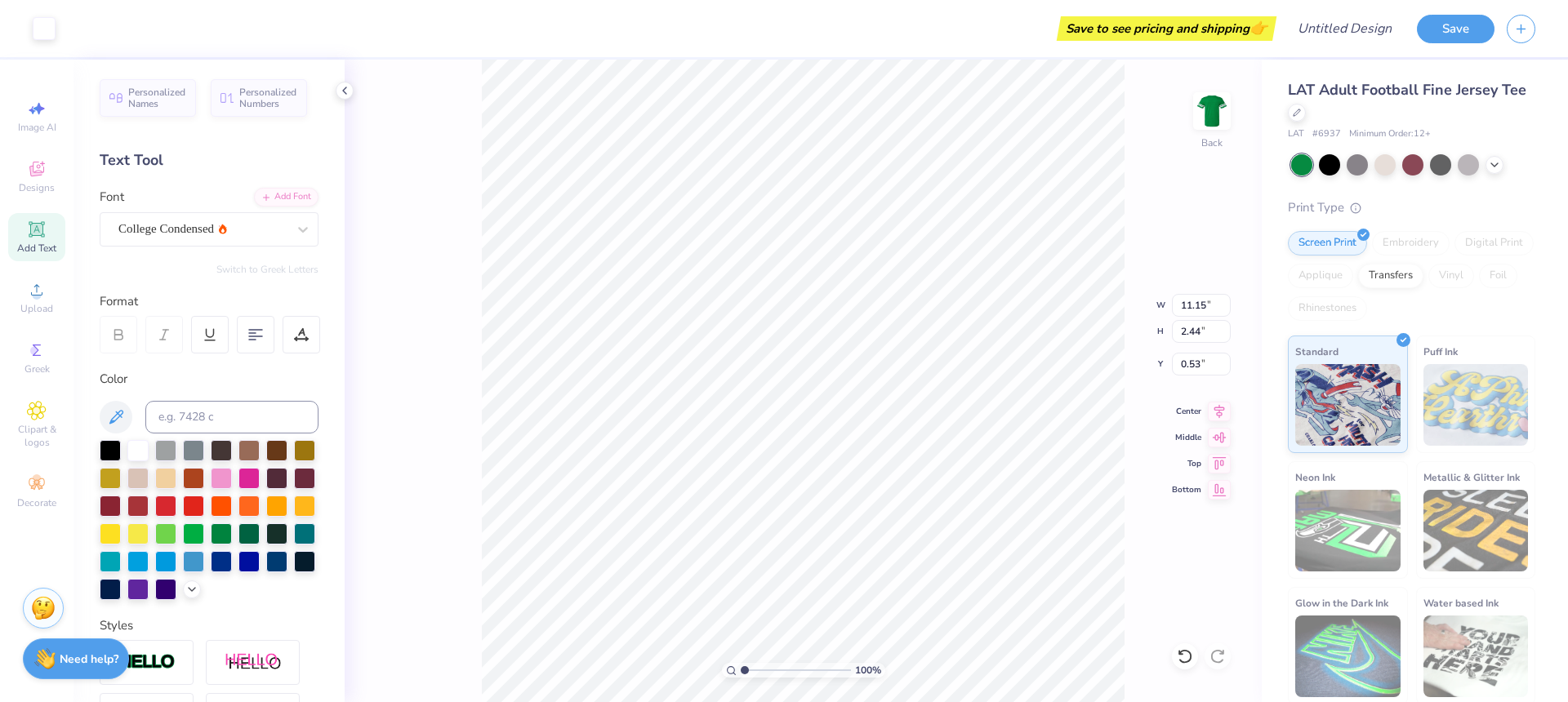
type input "0.56"
click at [286, 110] on div "Personalized Numbers" at bounding box center [259, 96] width 97 height 37
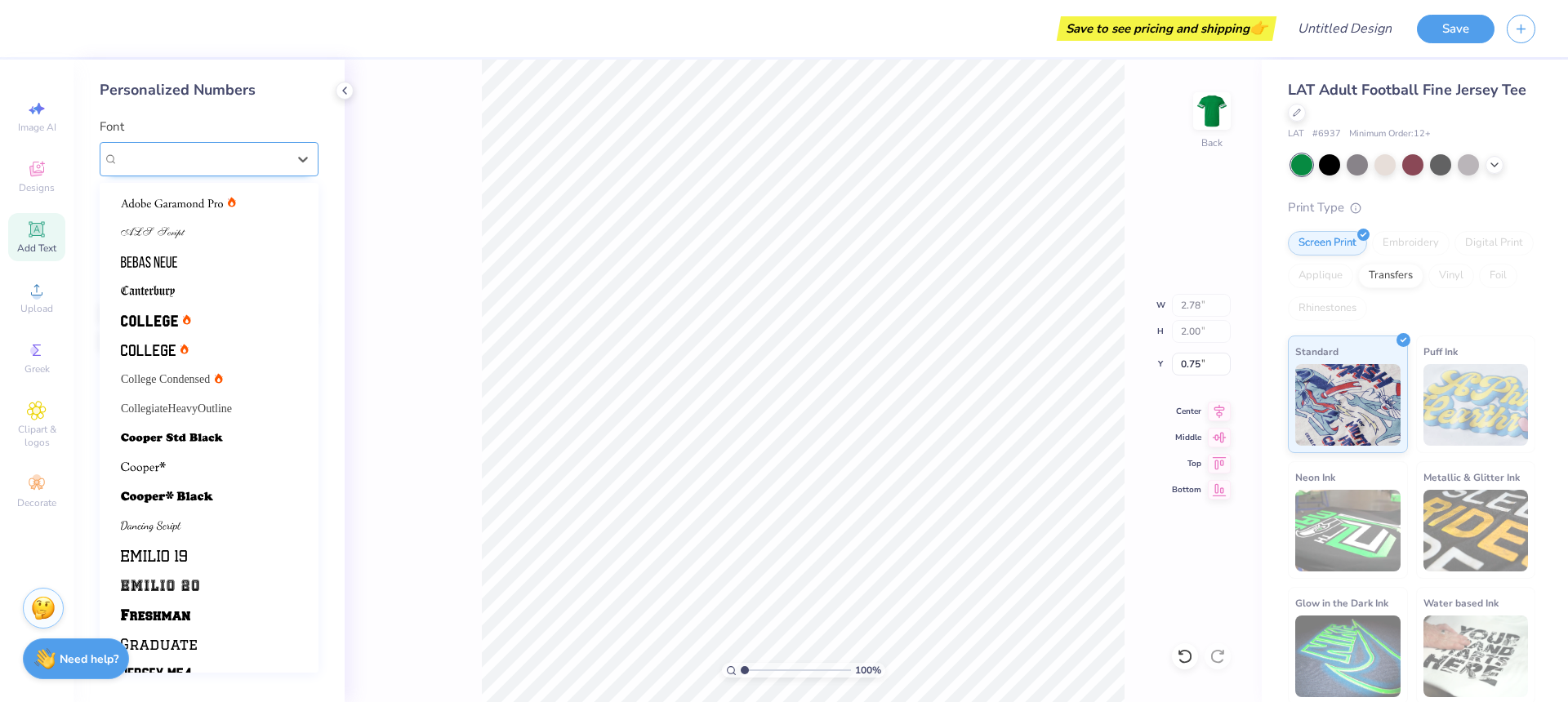
click at [257, 165] on div "Varsity Team" at bounding box center [203, 158] width 171 height 25
click at [188, 382] on span "College Condensed" at bounding box center [166, 379] width 89 height 17
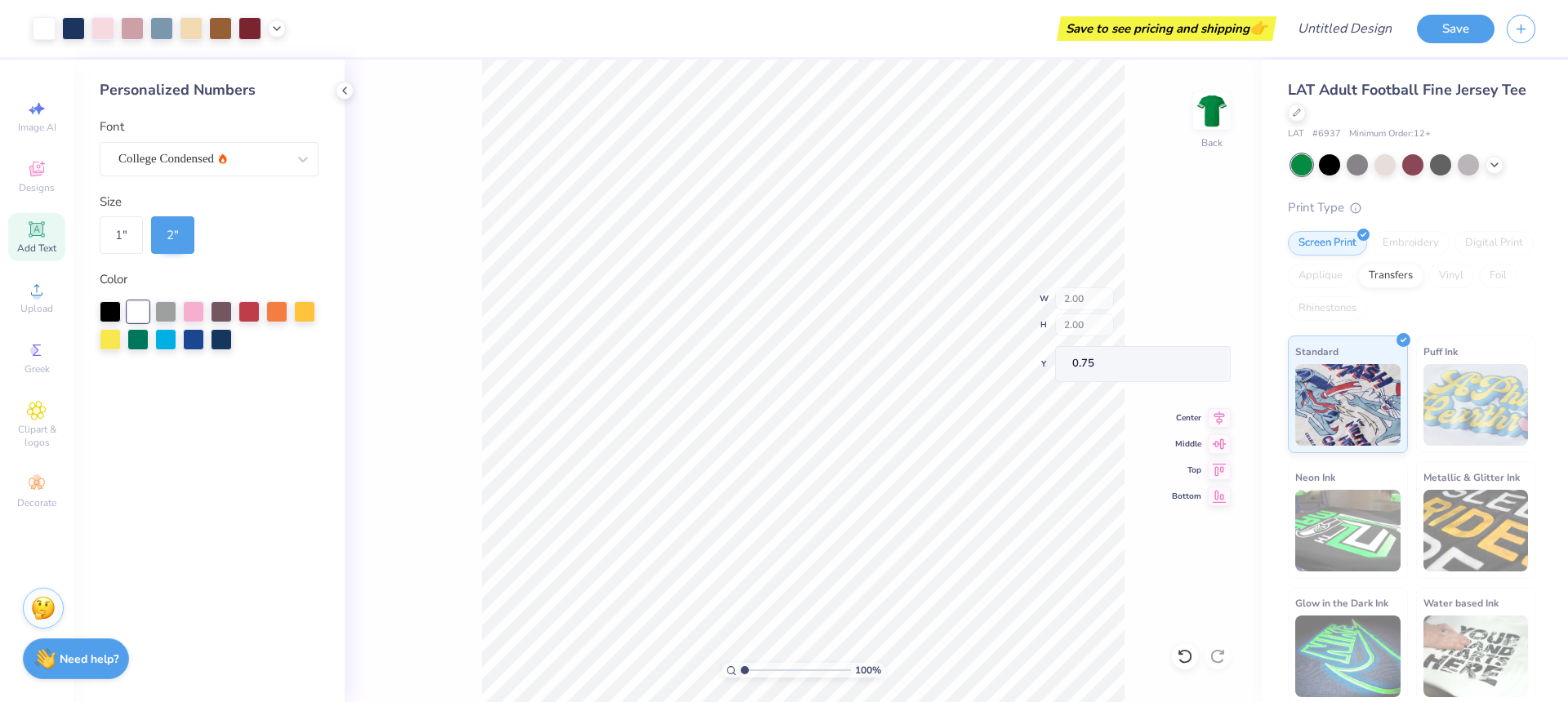
type input "11.15"
type input "2.44"
type input "0.56"
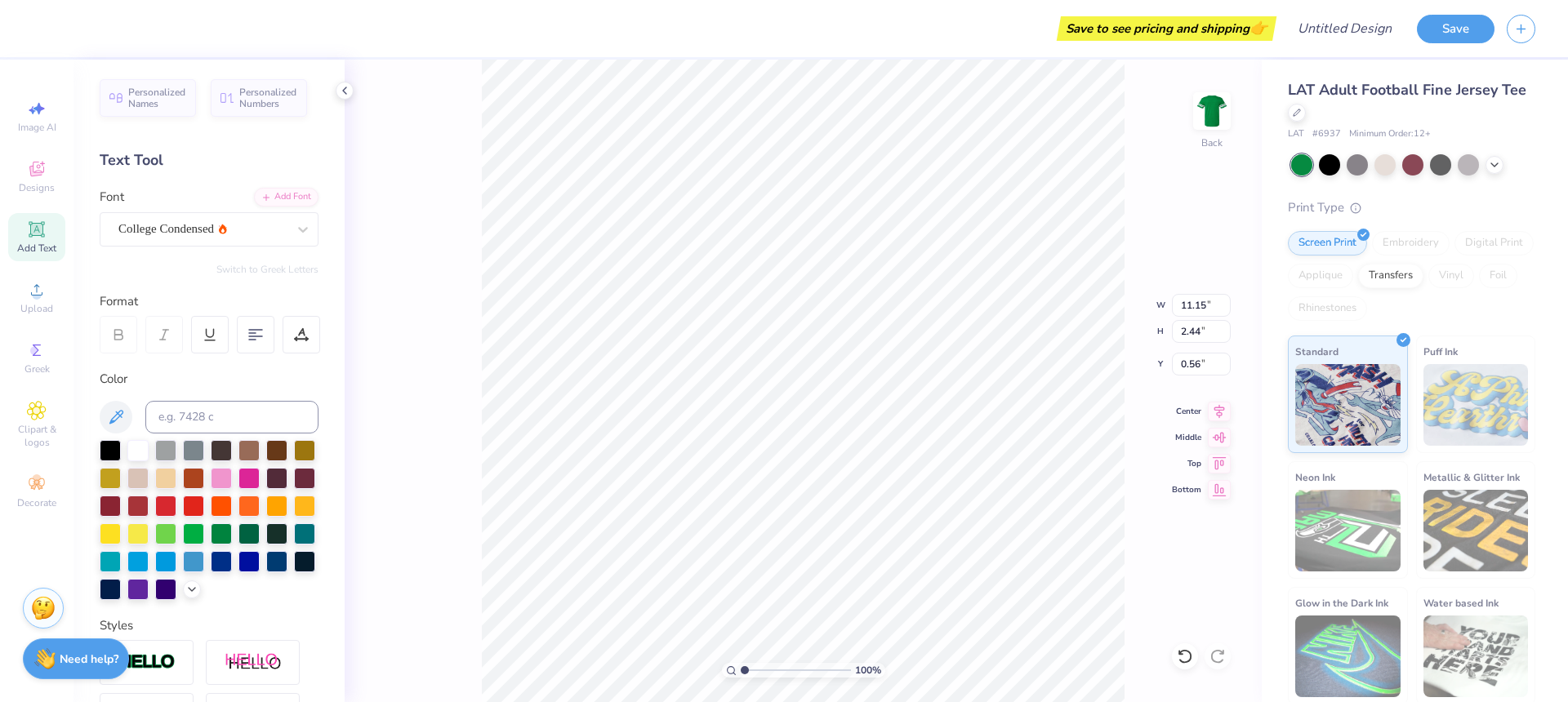
click at [247, 181] on div "Personalized Names Personalized Numbers Text Tool Add Font Font College Condens…" at bounding box center [208, 380] width 271 height 642
click at [206, 165] on div "Text Tool" at bounding box center [208, 161] width 219 height 22
click at [28, 232] on icon at bounding box center [36, 229] width 20 height 20
type input "5.82"
type input "1.69"
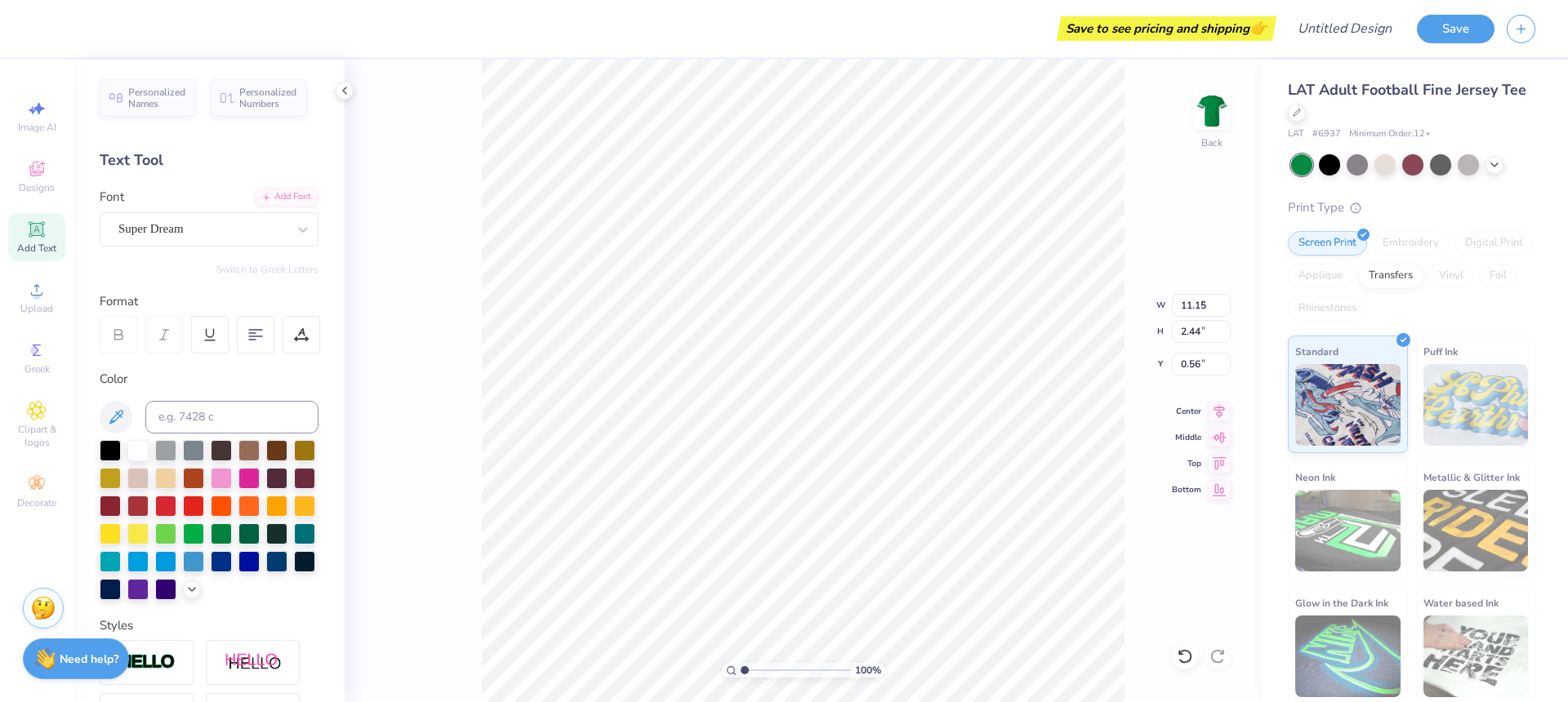
type input "0.91"
type input "5.79"
type input "1.68"
type input "0.50"
type textarea "25"
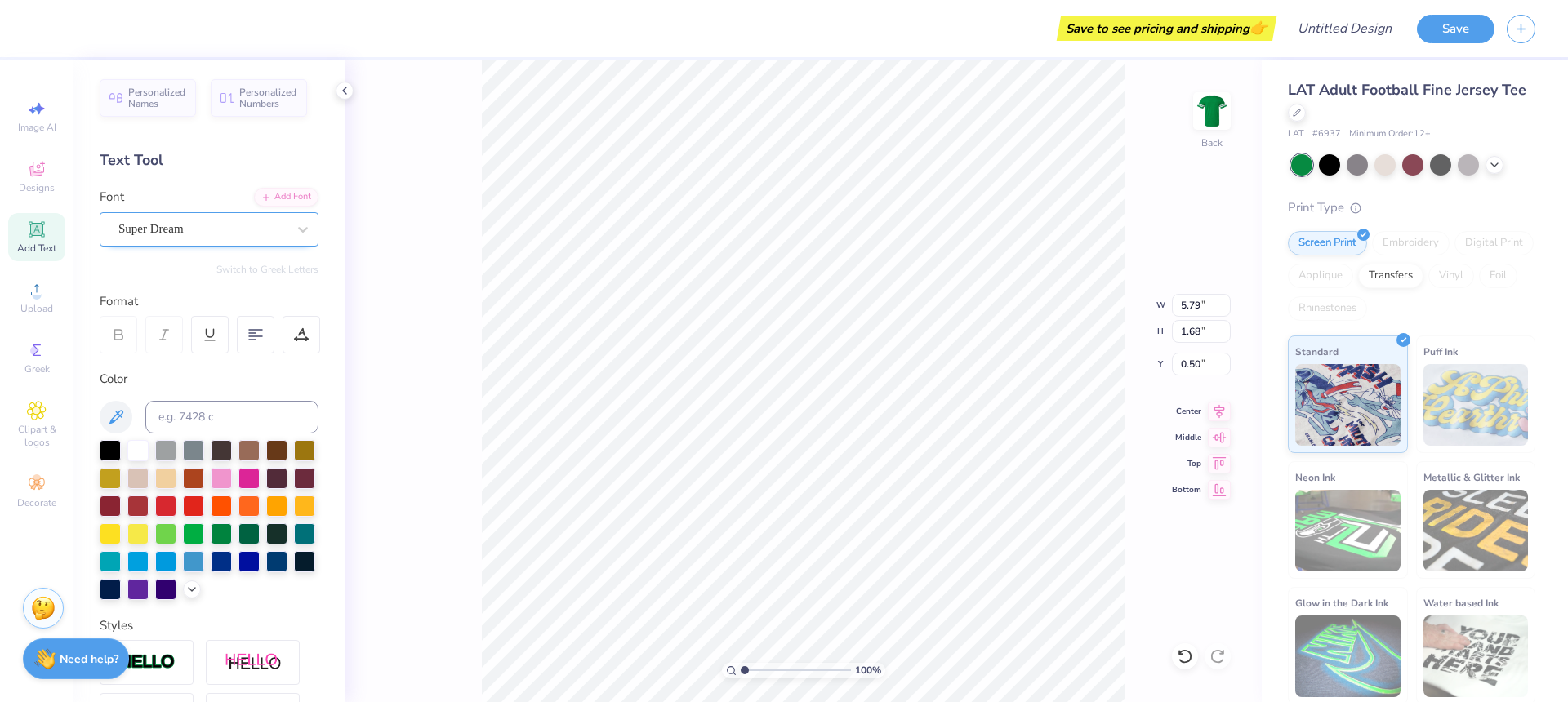
click at [264, 240] on div "Super Dream" at bounding box center [203, 229] width 171 height 25
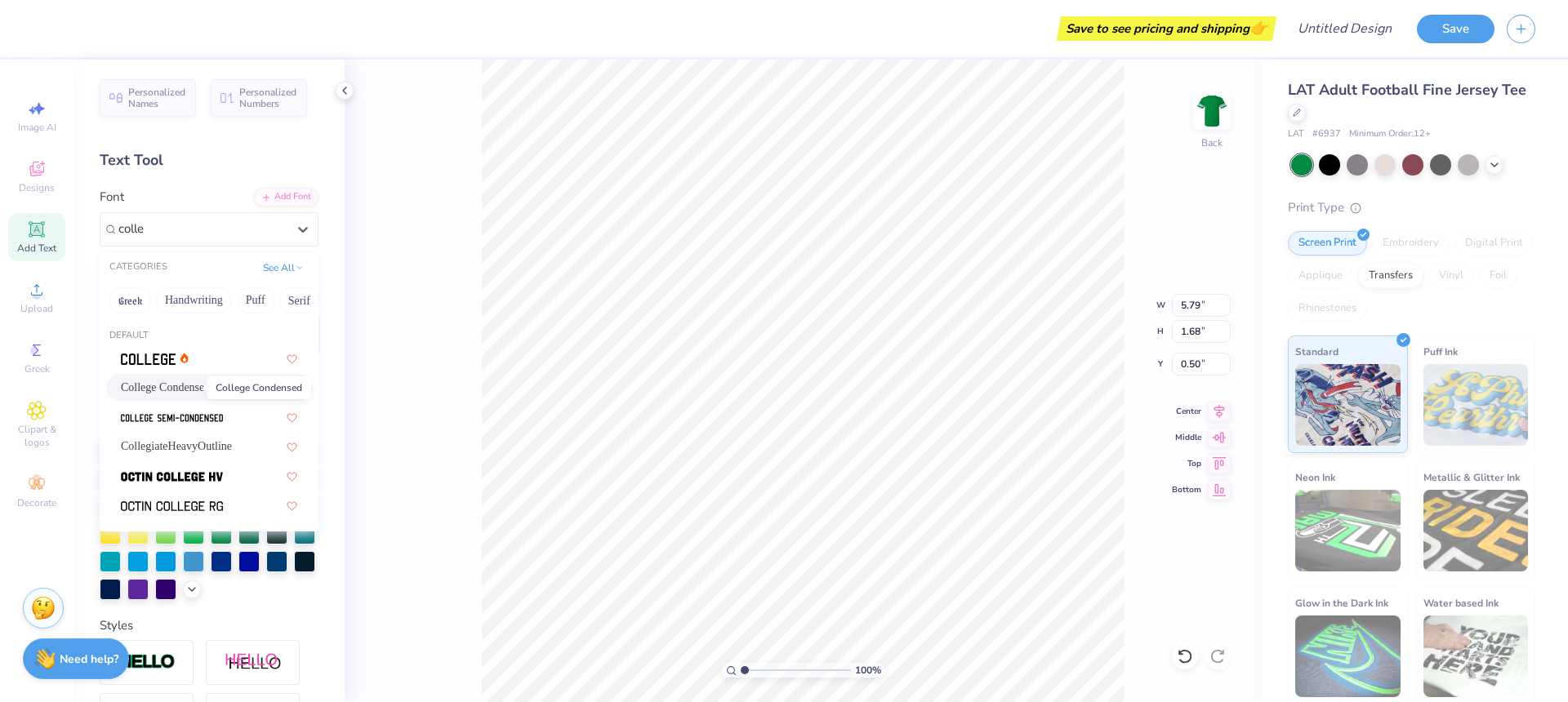
click at [182, 391] on span "College Condensed" at bounding box center [166, 387] width 89 height 17
type input "colle"
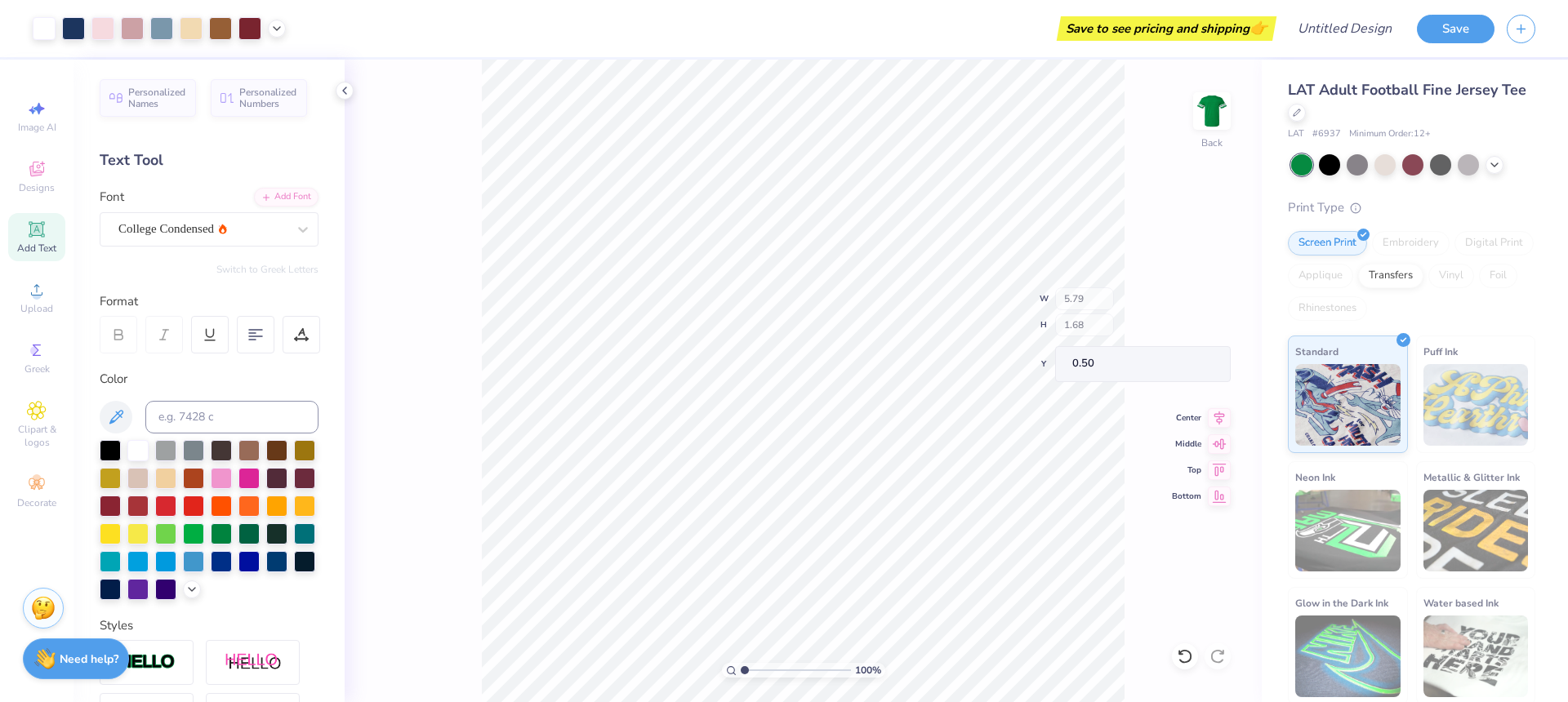
type input "1.64"
type input "7.31"
click at [1135, 321] on div "100 % Back" at bounding box center [804, 380] width 917 height 642
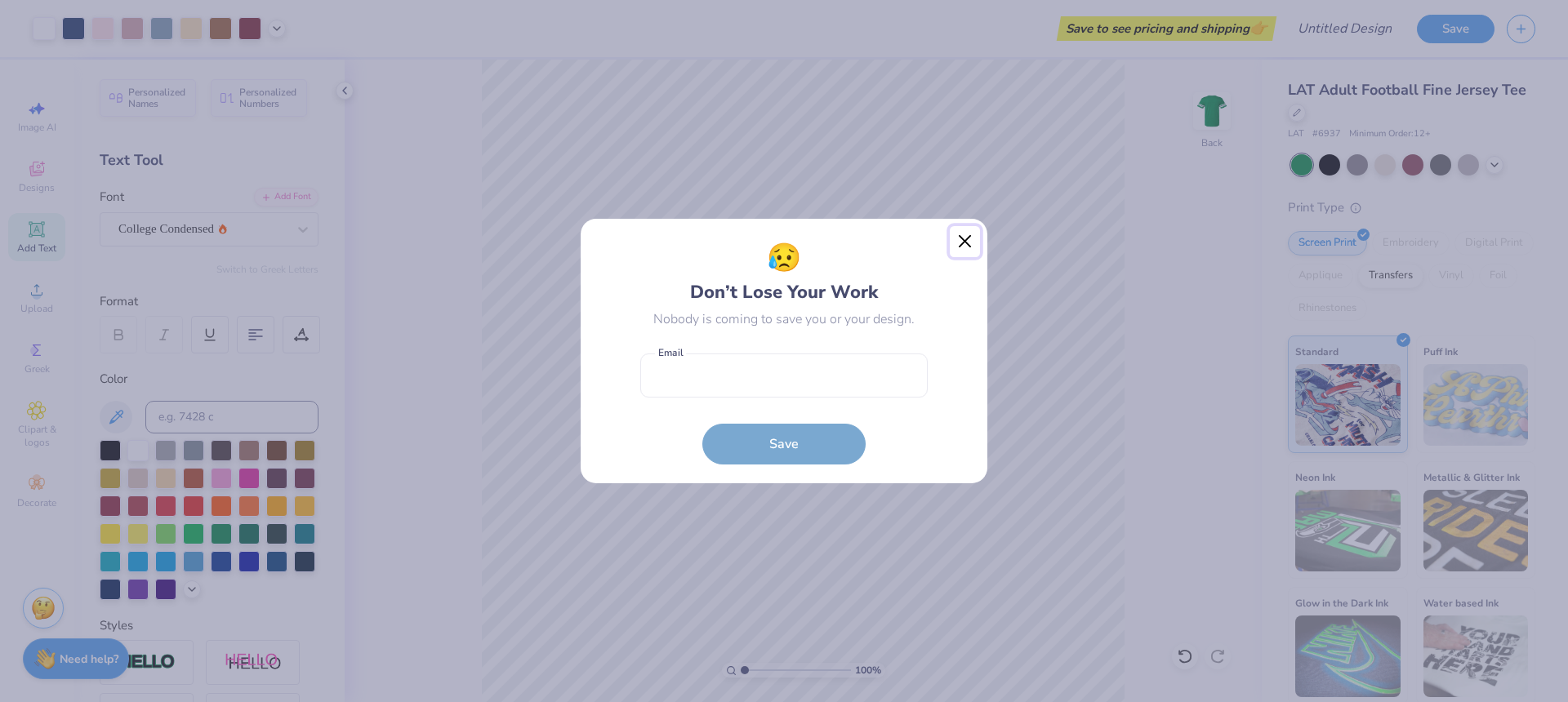
click at [963, 244] on button "Close" at bounding box center [964, 241] width 31 height 31
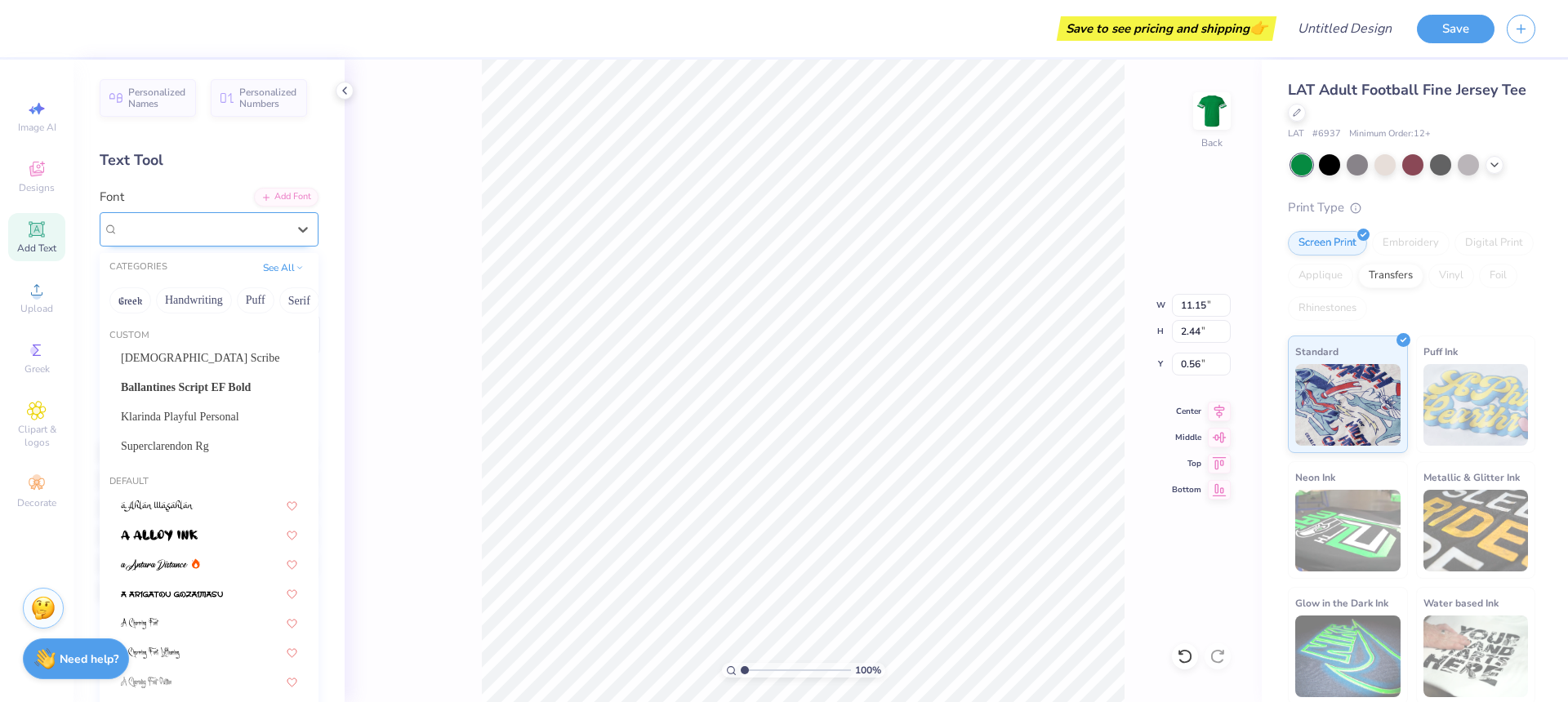
click at [195, 225] on div "College Condensed" at bounding box center [203, 229] width 171 height 25
click at [192, 418] on span "Klarinda Playful Personal" at bounding box center [179, 417] width 118 height 17
click at [199, 224] on div "Klarinda Playful Personal" at bounding box center [203, 229] width 171 height 25
click at [209, 451] on span "Superclarendon Rg" at bounding box center [165, 446] width 88 height 17
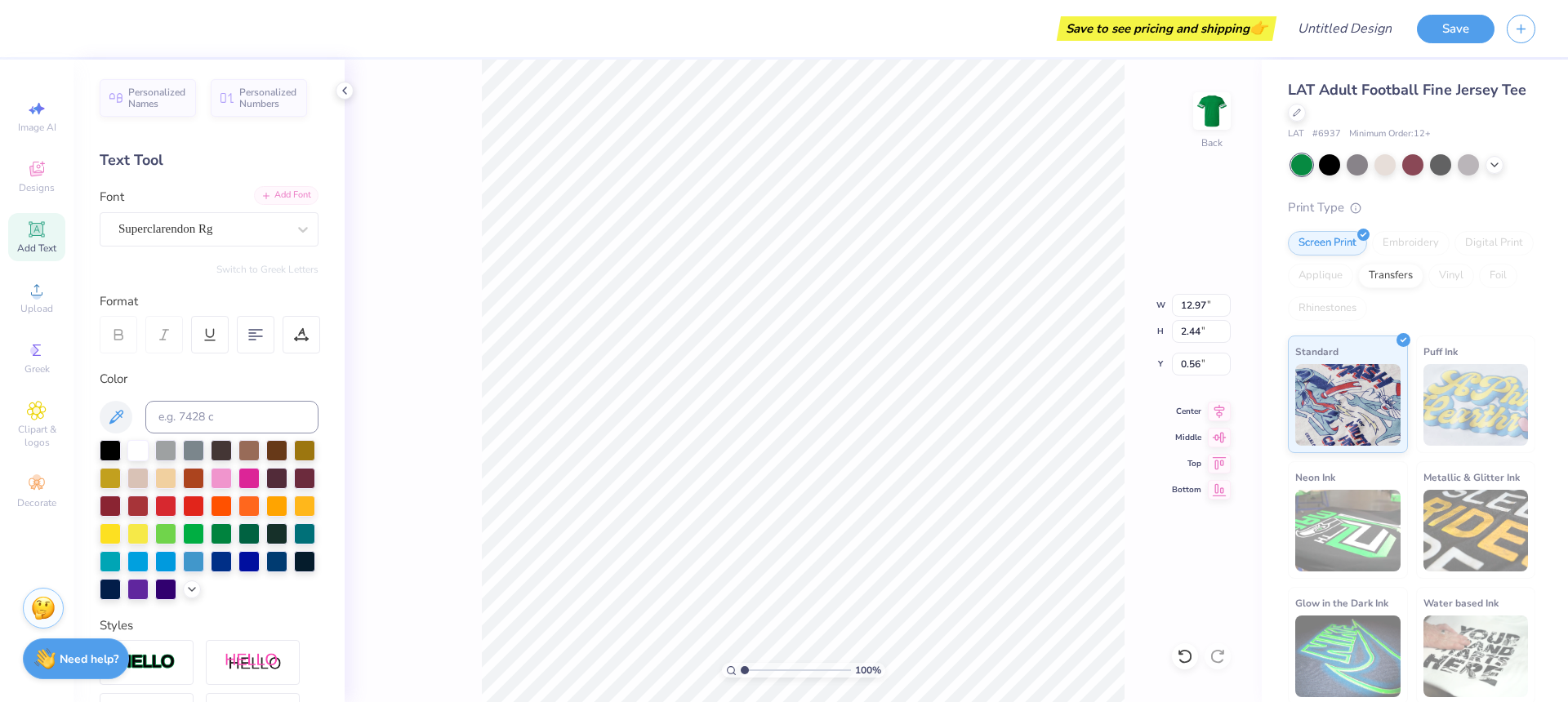
click at [294, 192] on div "Add Font" at bounding box center [286, 195] width 64 height 19
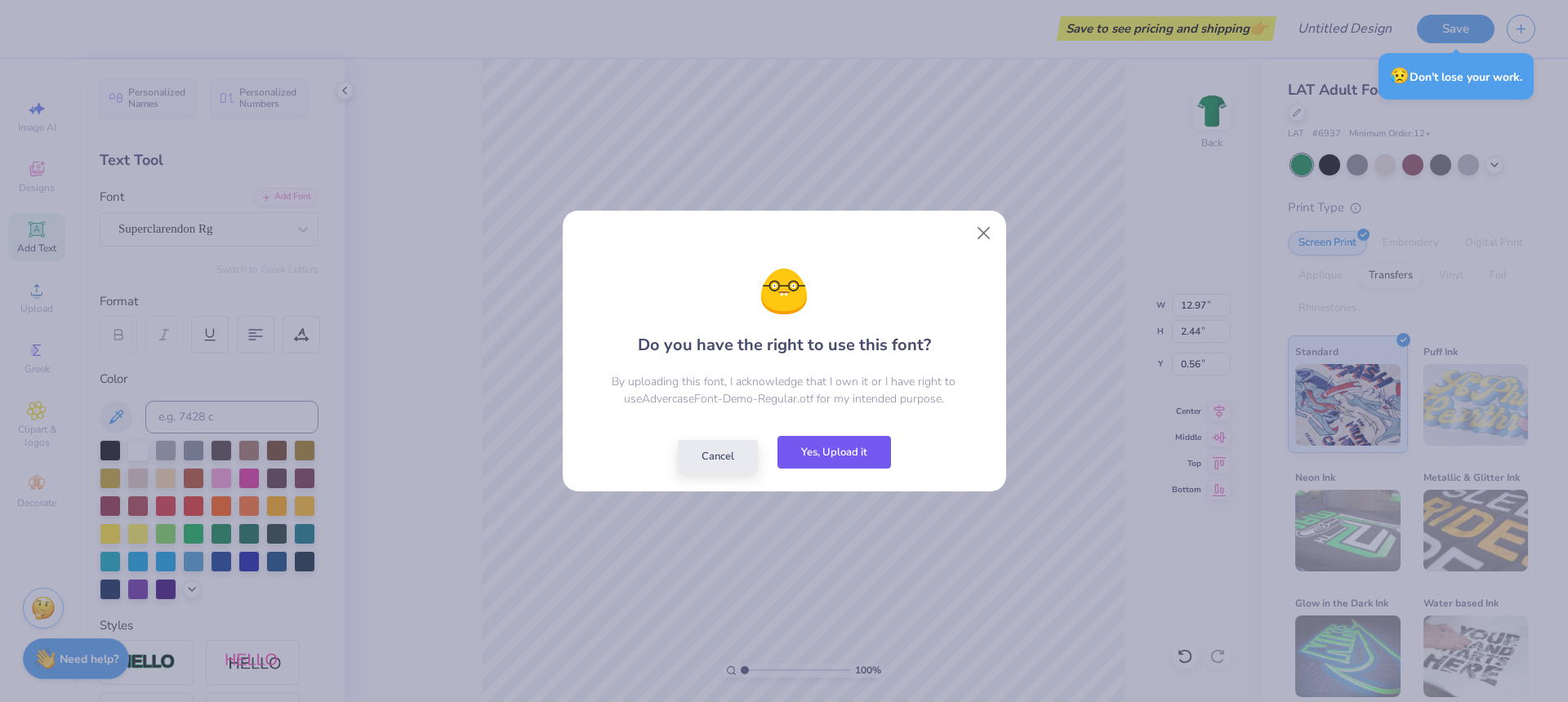
click at [831, 456] on button "Yes, Upload it" at bounding box center [834, 453] width 113 height 33
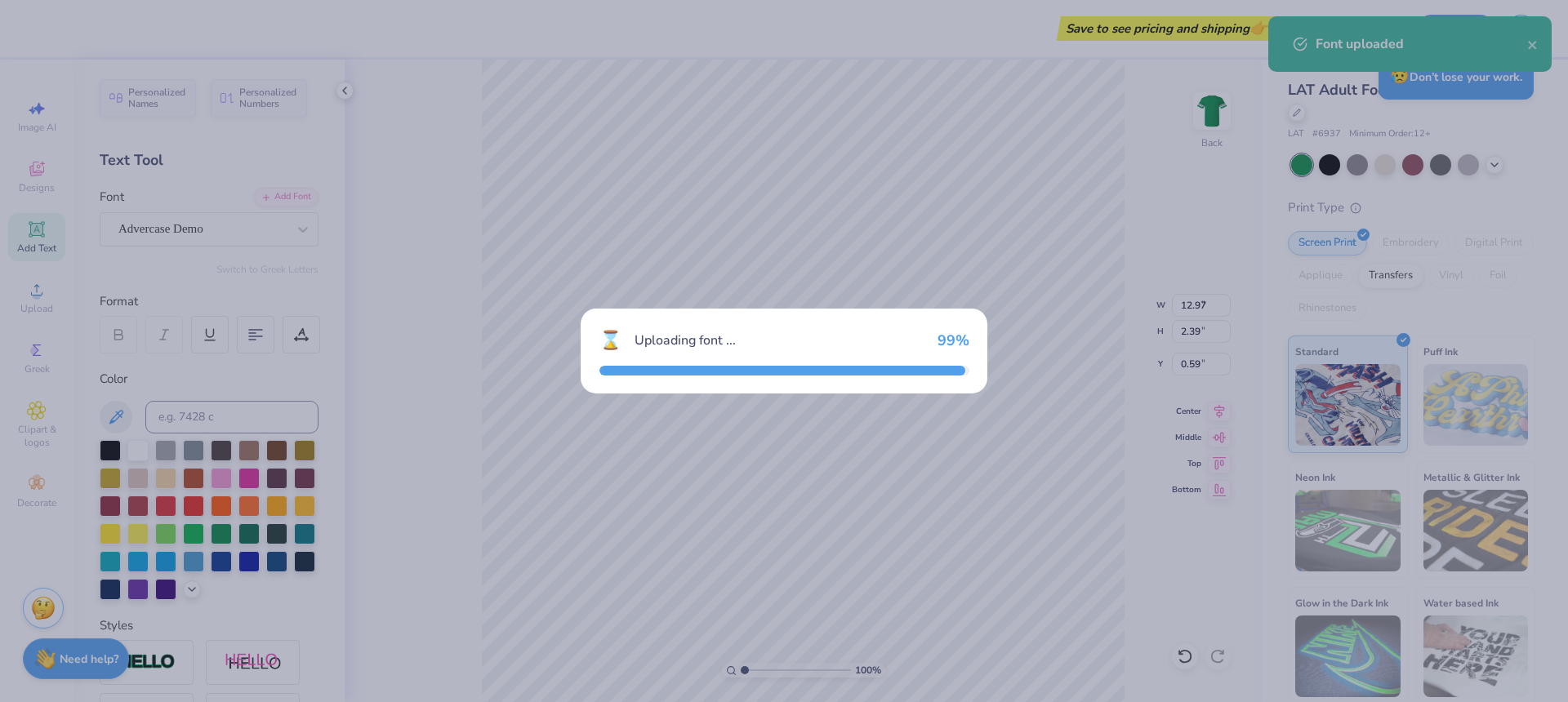
type input "9.02"
type input "2.39"
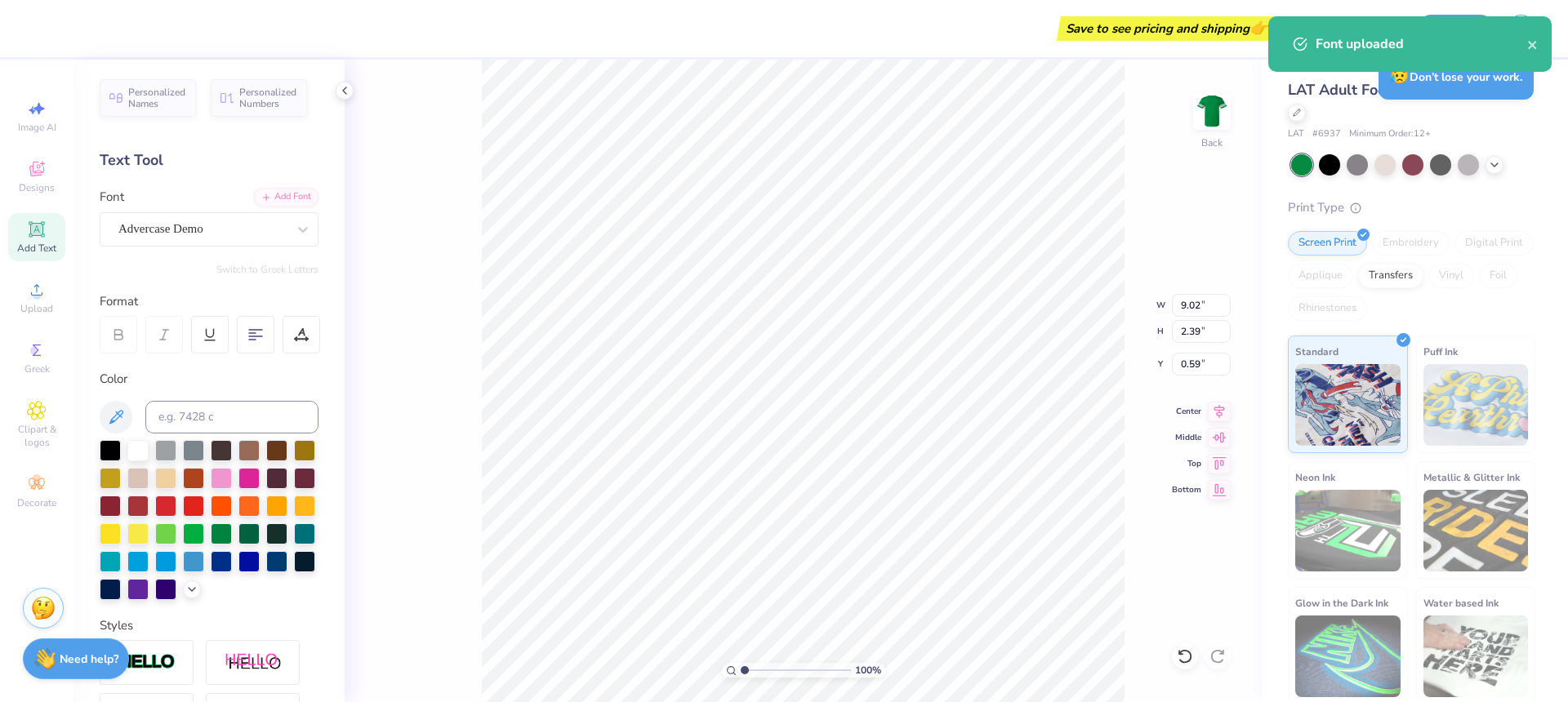
type input "0.61"
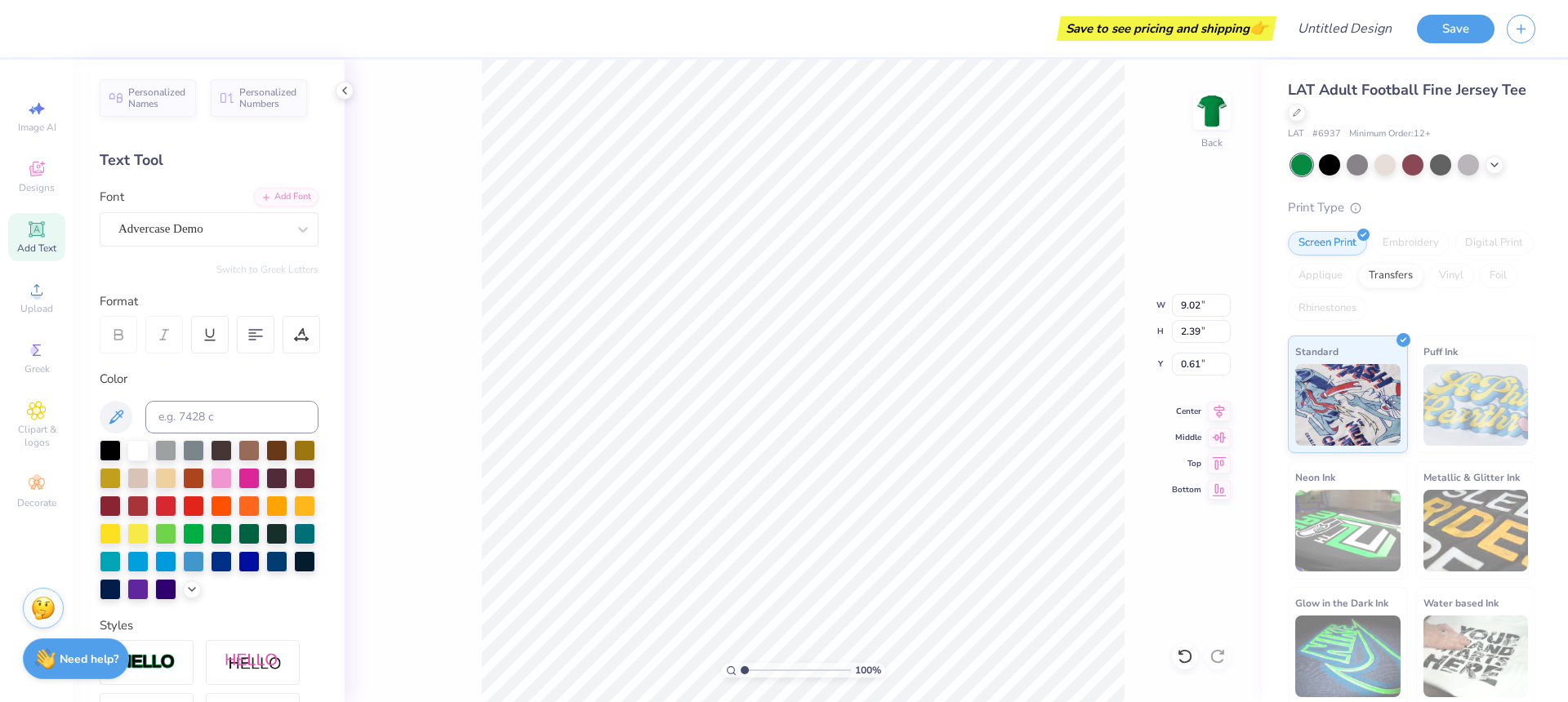
type input "7.31"
type input "0.50"
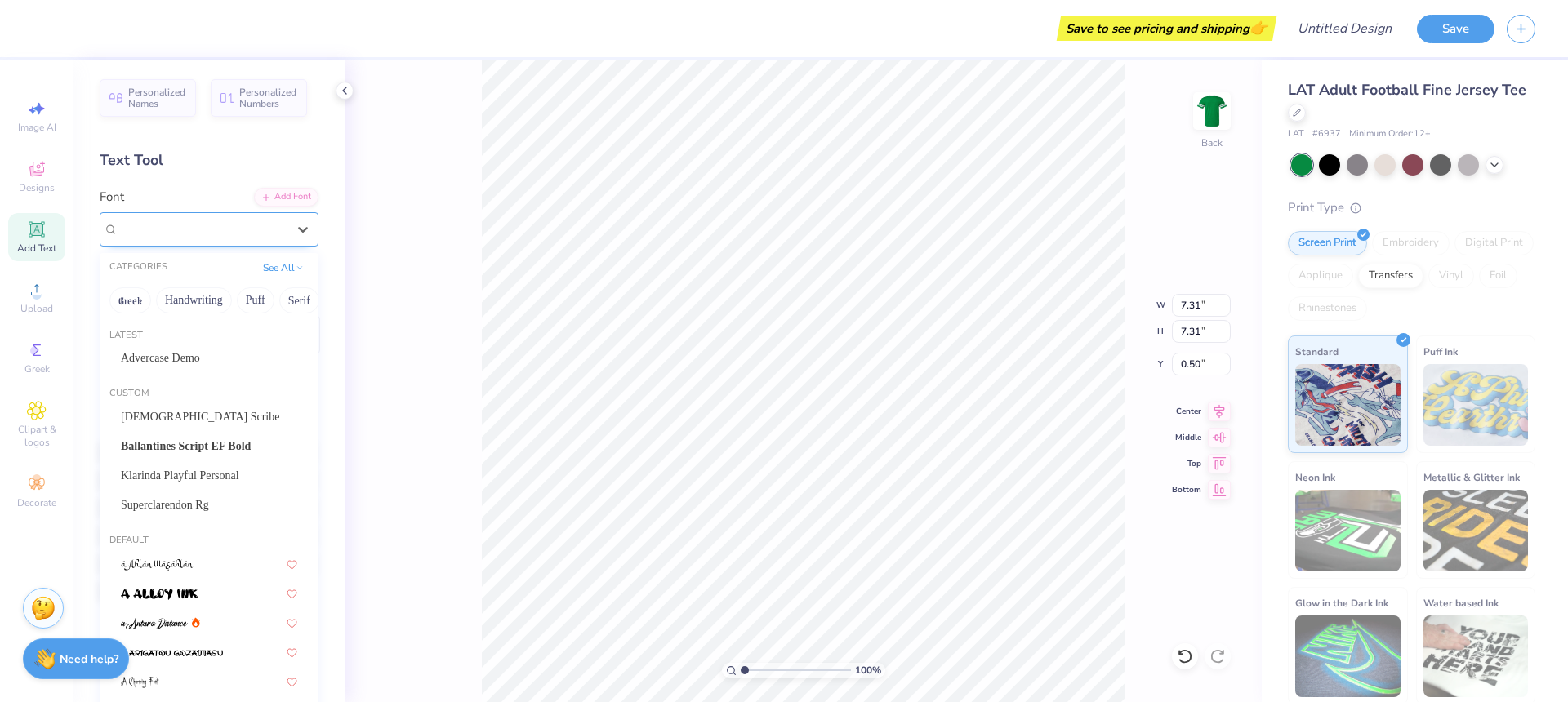
click at [192, 231] on div "College Condensed" at bounding box center [203, 229] width 171 height 25
click at [188, 363] on span "Advercase Demo" at bounding box center [160, 358] width 79 height 17
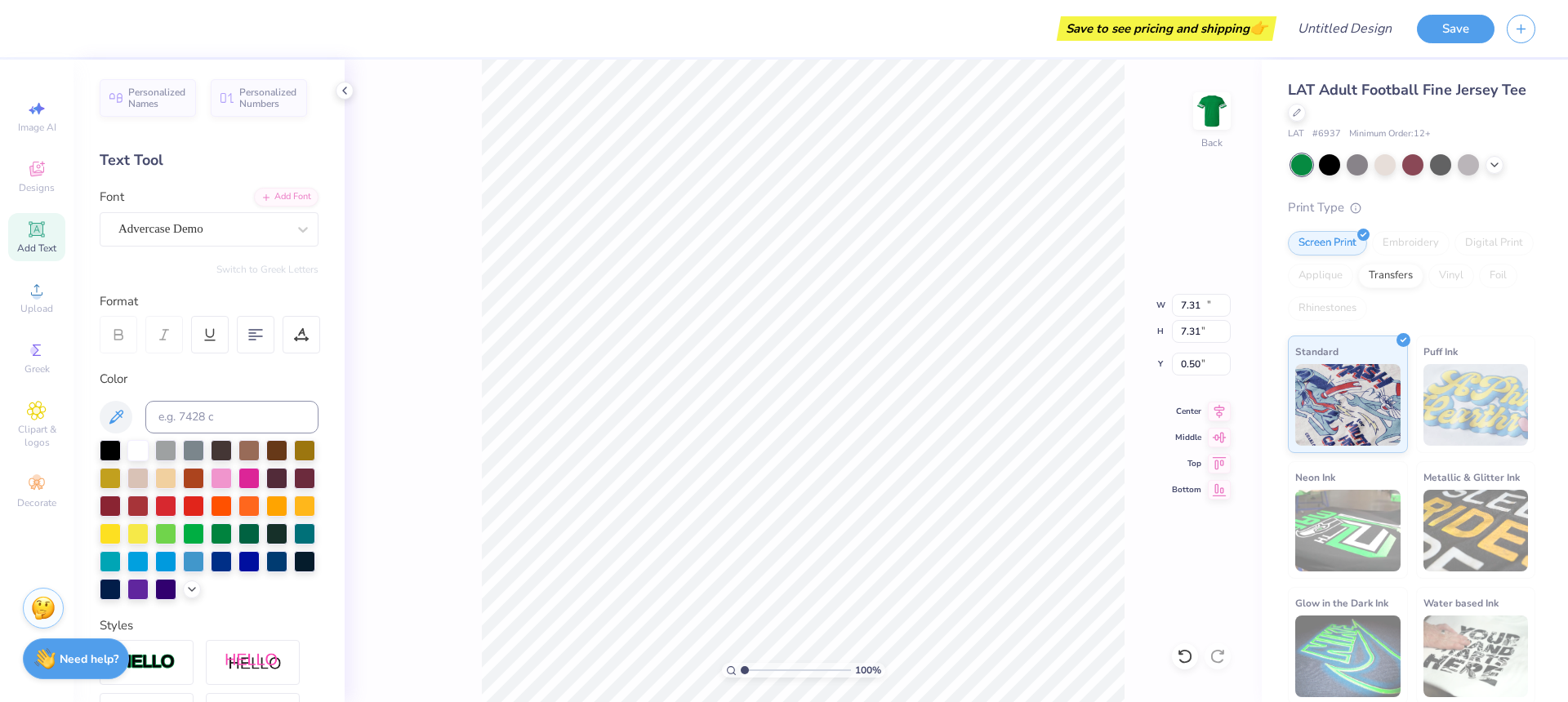
type input "11.43"
type input "9.53"
type input "0.53"
type input "8.65"
type input "7.22"
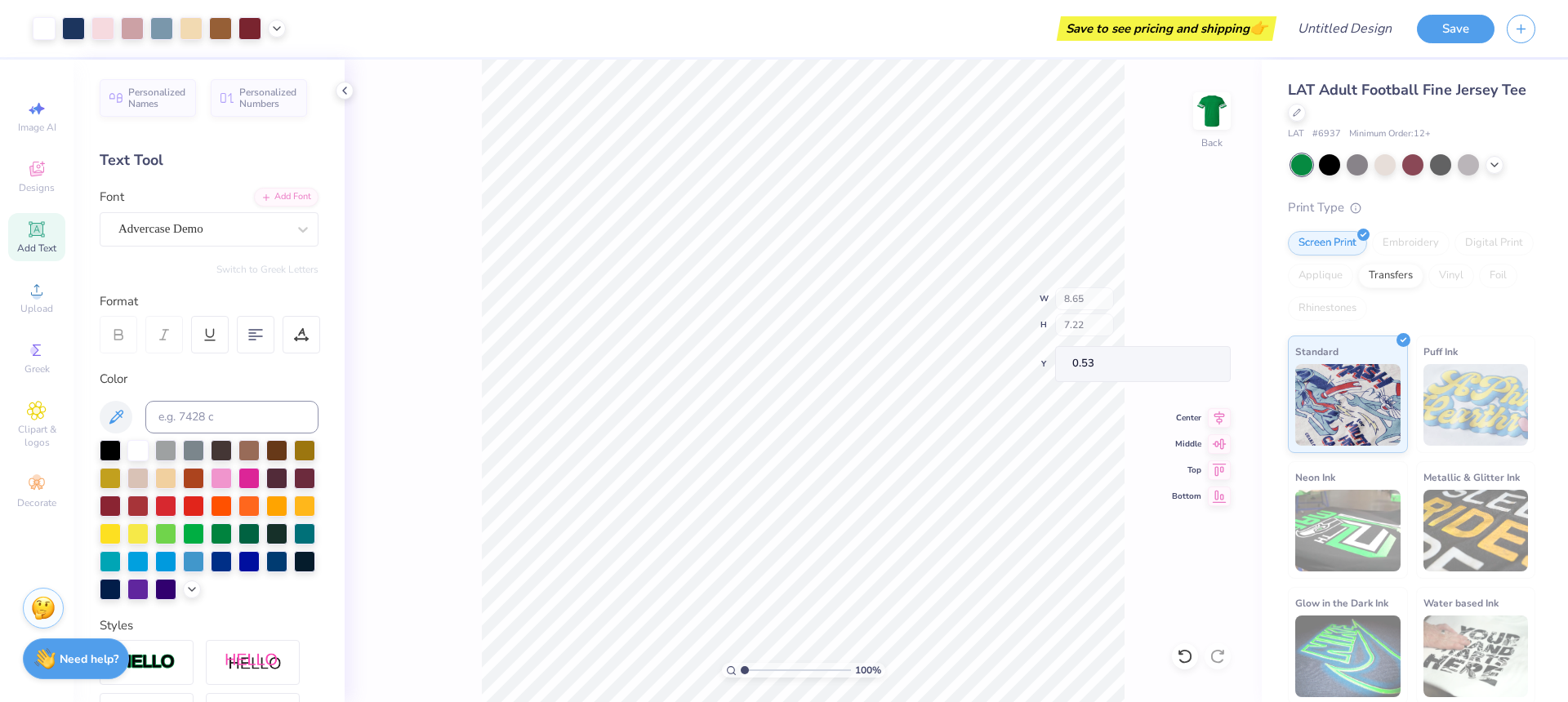
type input "0.50"
click at [1382, 165] on div at bounding box center [1385, 163] width 21 height 21
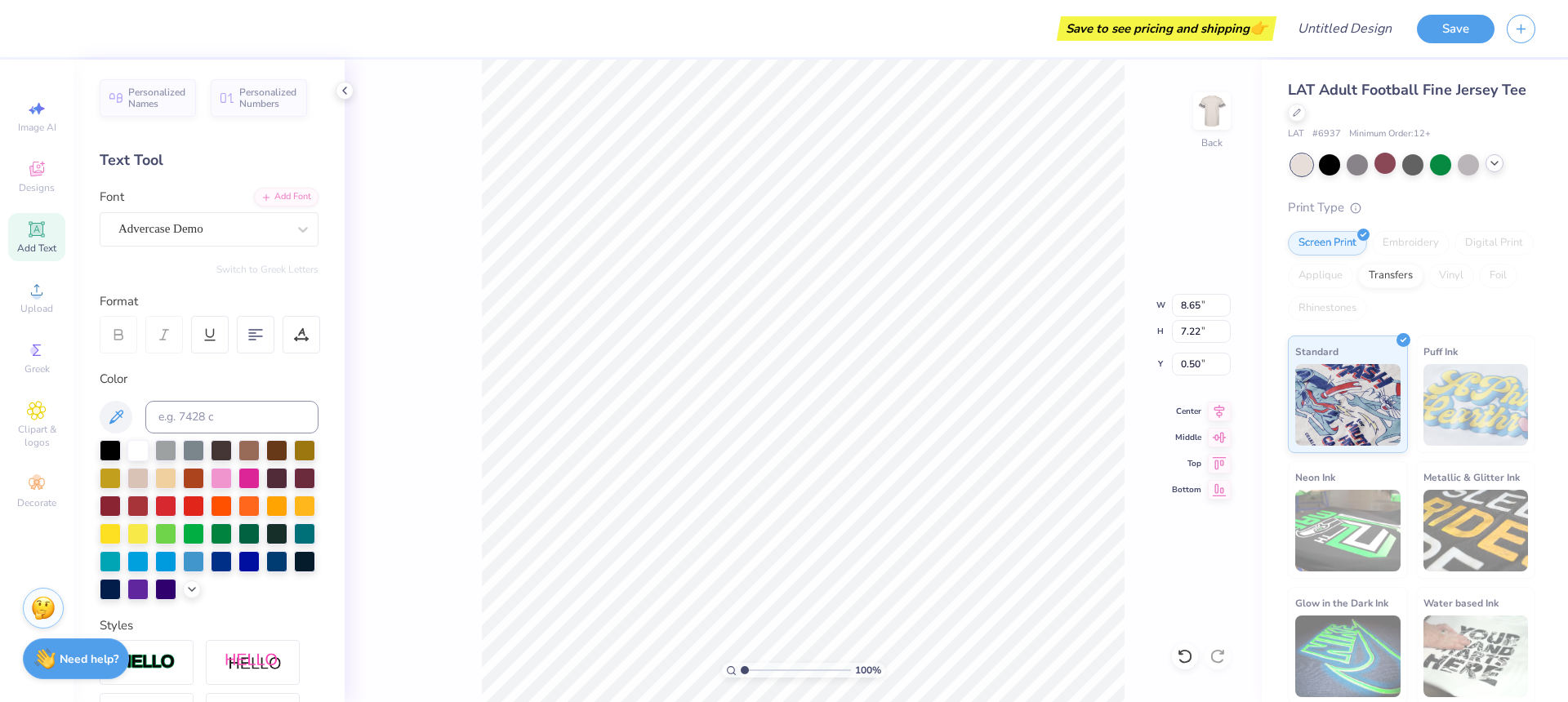
click at [1497, 164] on icon at bounding box center [1495, 164] width 13 height 13
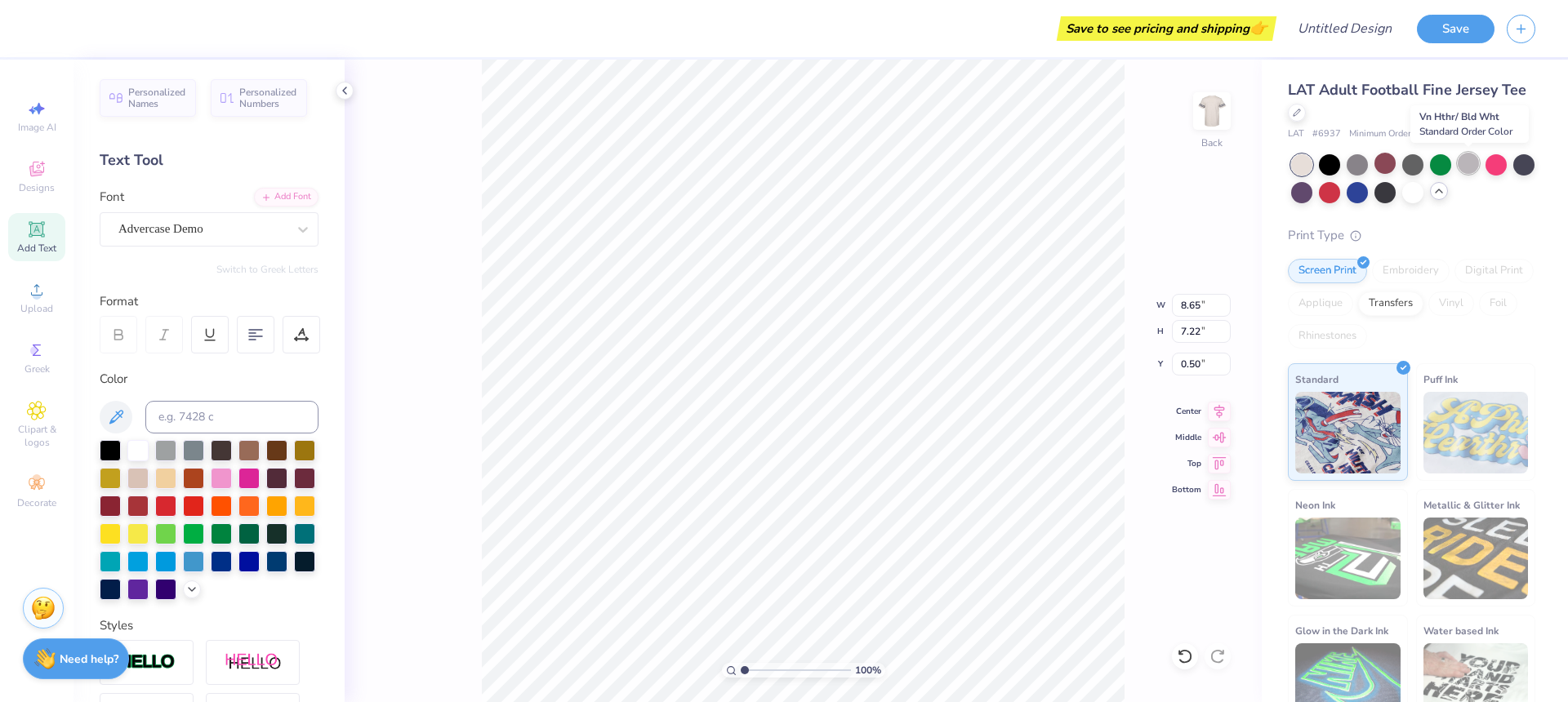
click at [1469, 169] on div at bounding box center [1468, 163] width 21 height 21
click at [1360, 168] on div at bounding box center [1357, 163] width 21 height 21
click at [1384, 165] on div at bounding box center [1385, 163] width 21 height 21
